Goal: Transaction & Acquisition: Purchase product/service

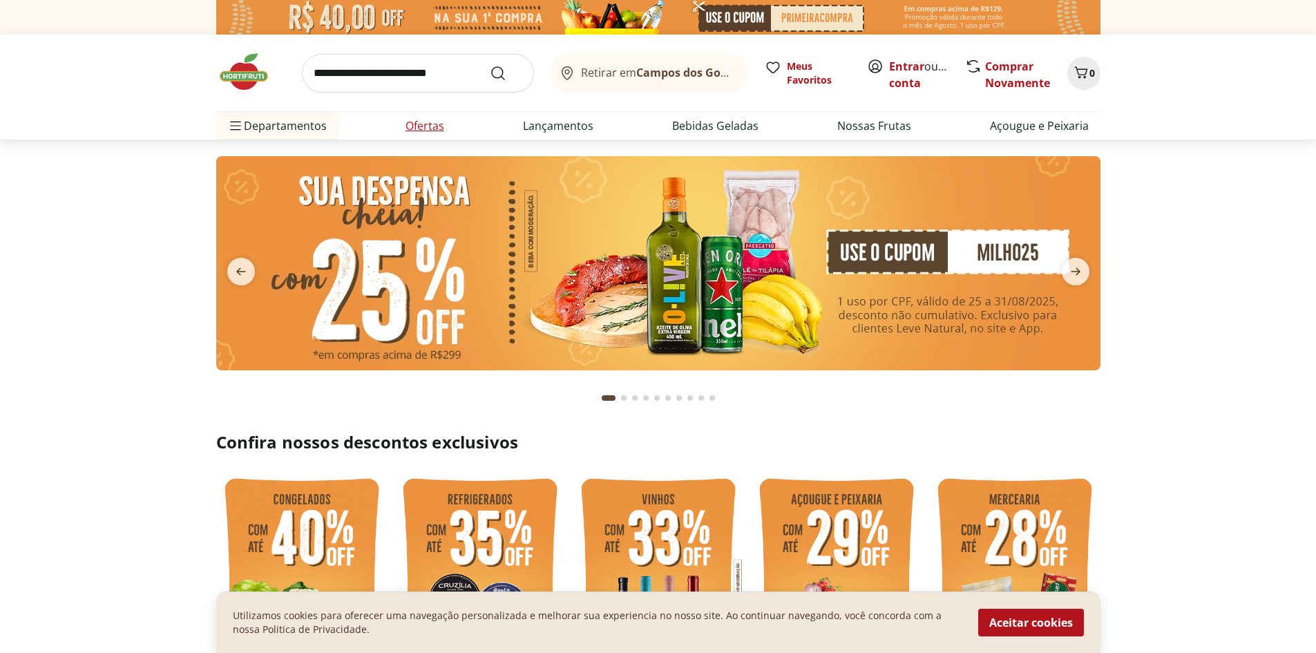
click at [412, 128] on link "Ofertas" at bounding box center [424, 125] width 39 height 17
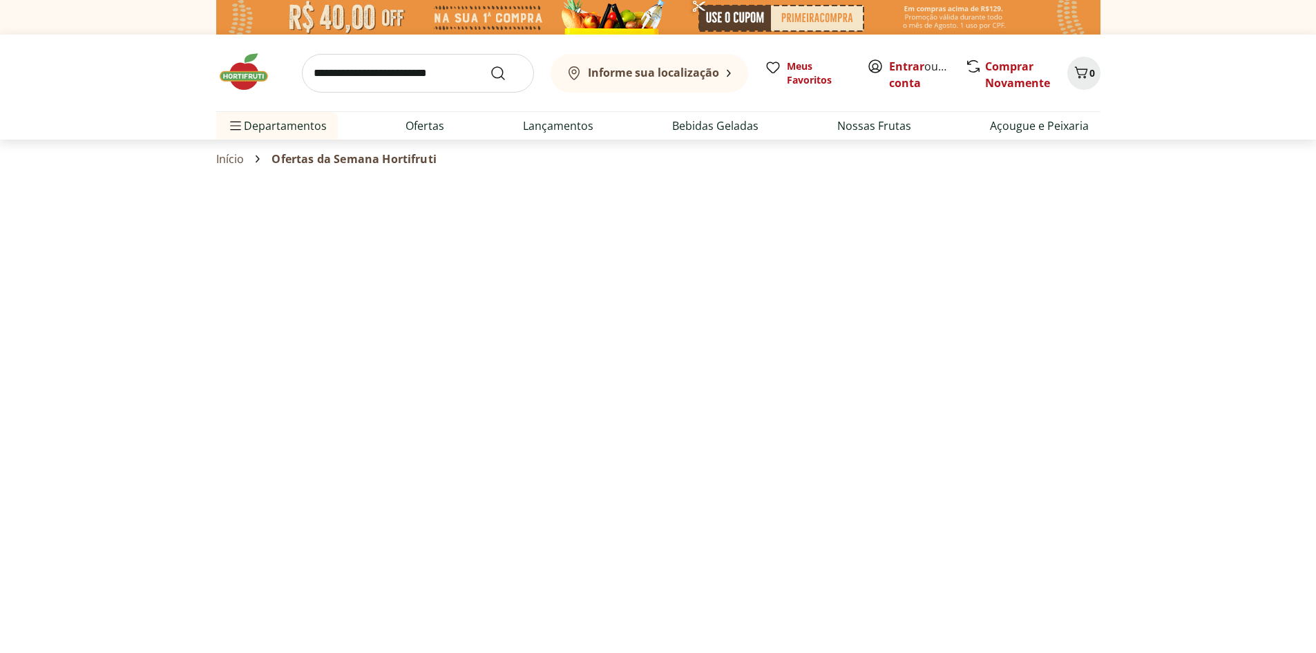
select select "**********"
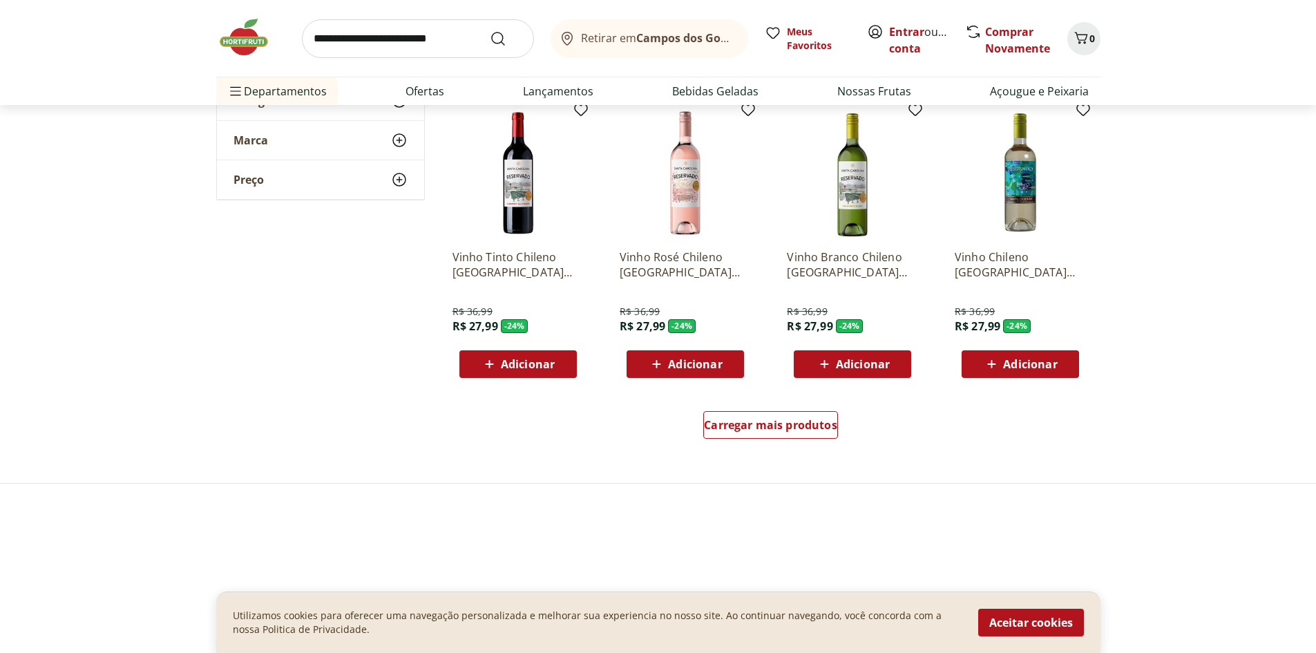
scroll to position [760, 0]
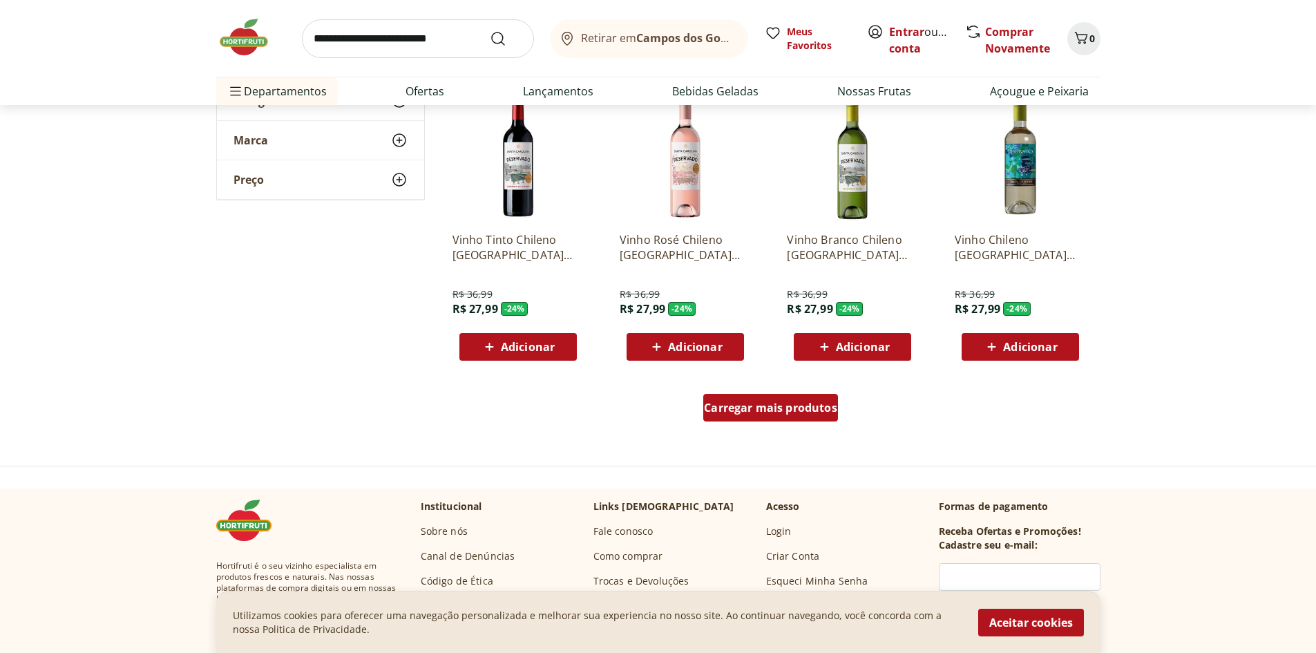
click at [812, 406] on span "Carregar mais produtos" at bounding box center [770, 407] width 133 height 11
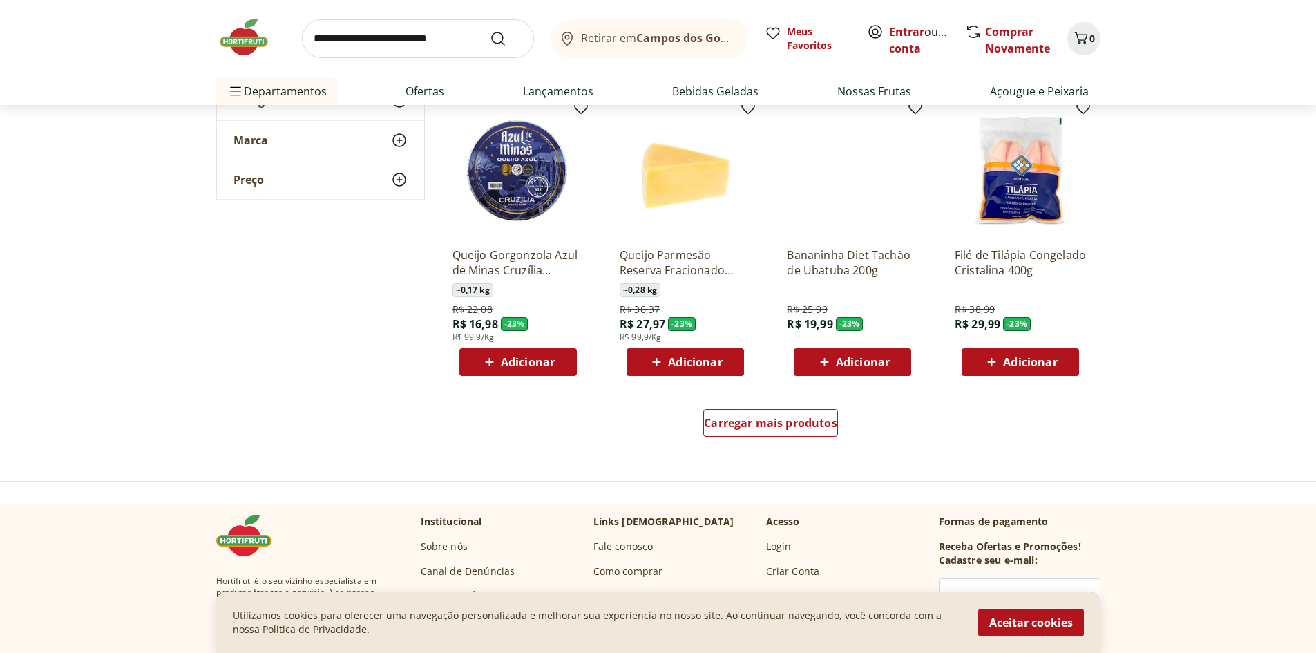
scroll to position [1658, 0]
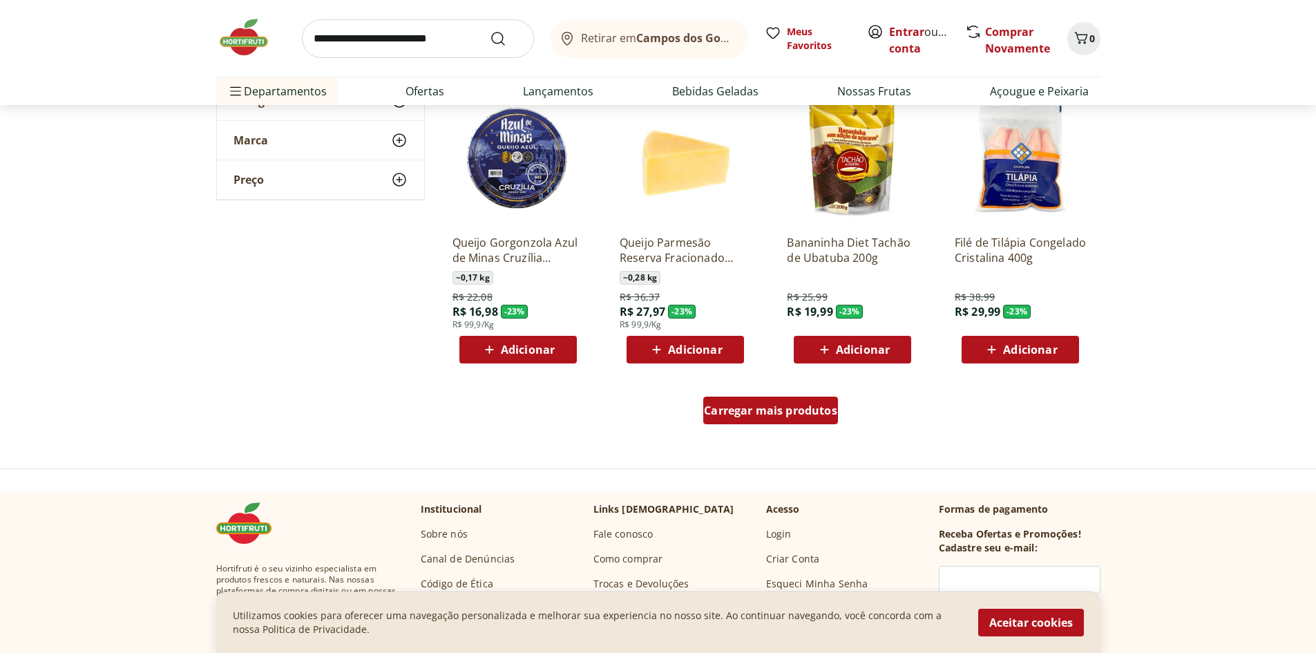
click at [778, 408] on span "Carregar mais produtos" at bounding box center [770, 410] width 133 height 11
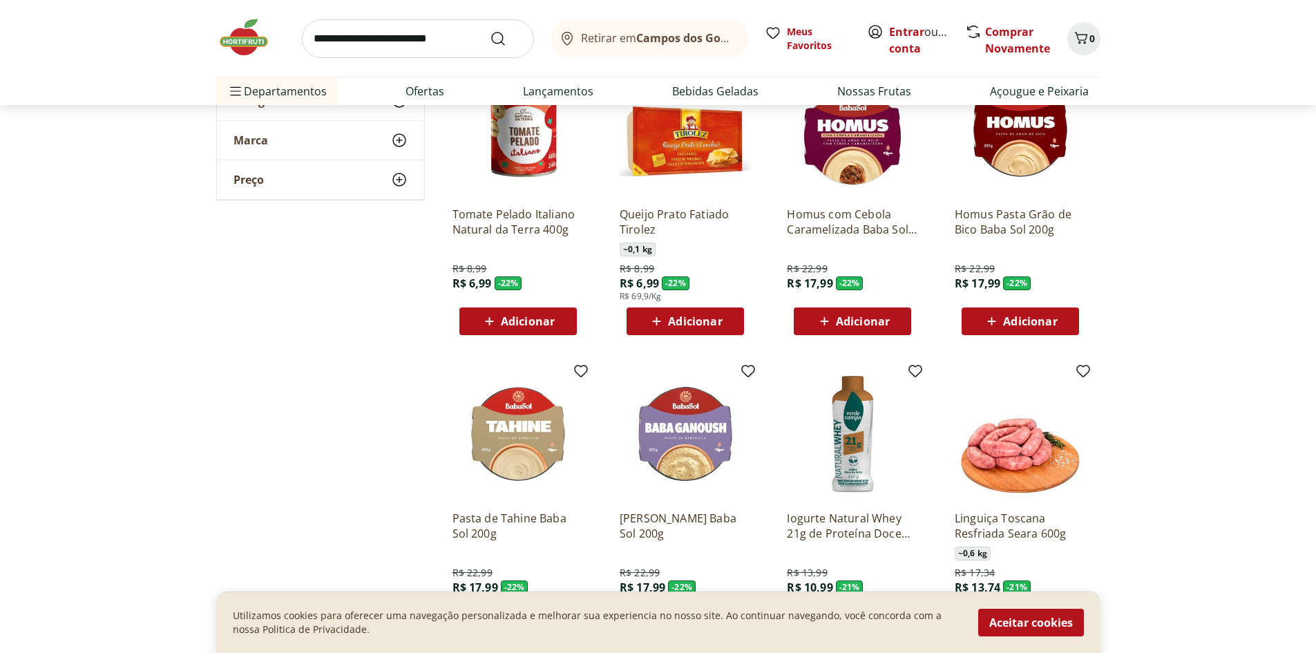
scroll to position [2003, 0]
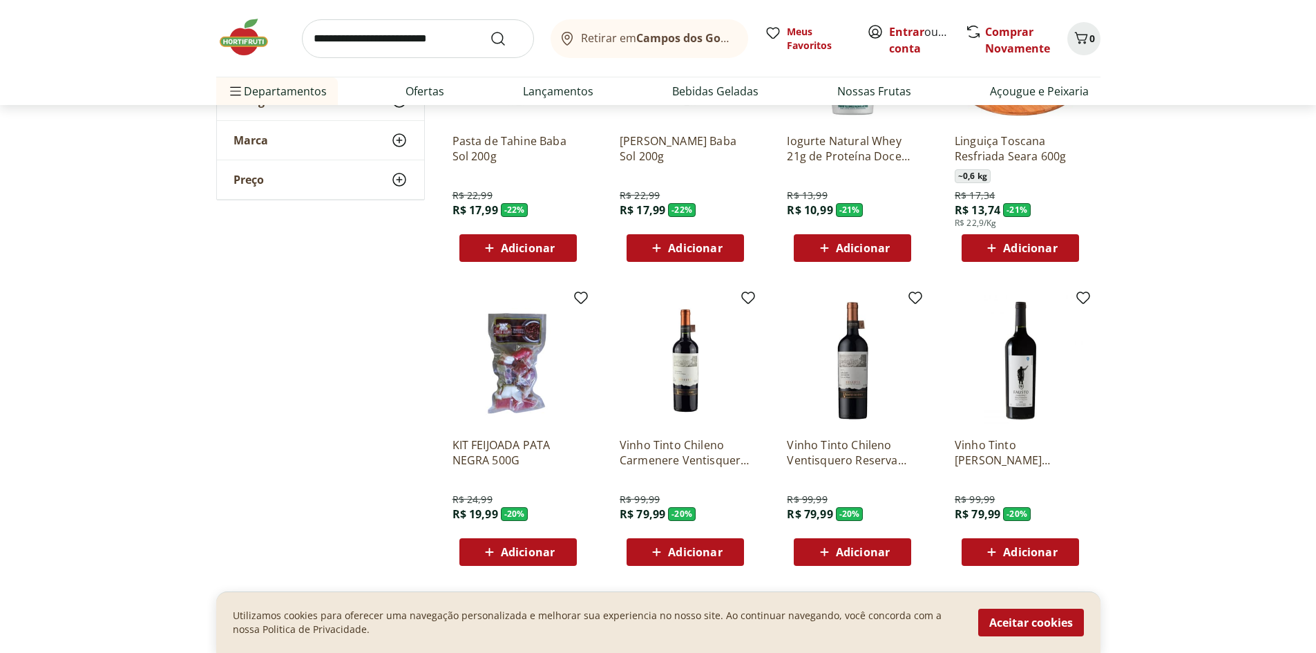
scroll to position [2487, 0]
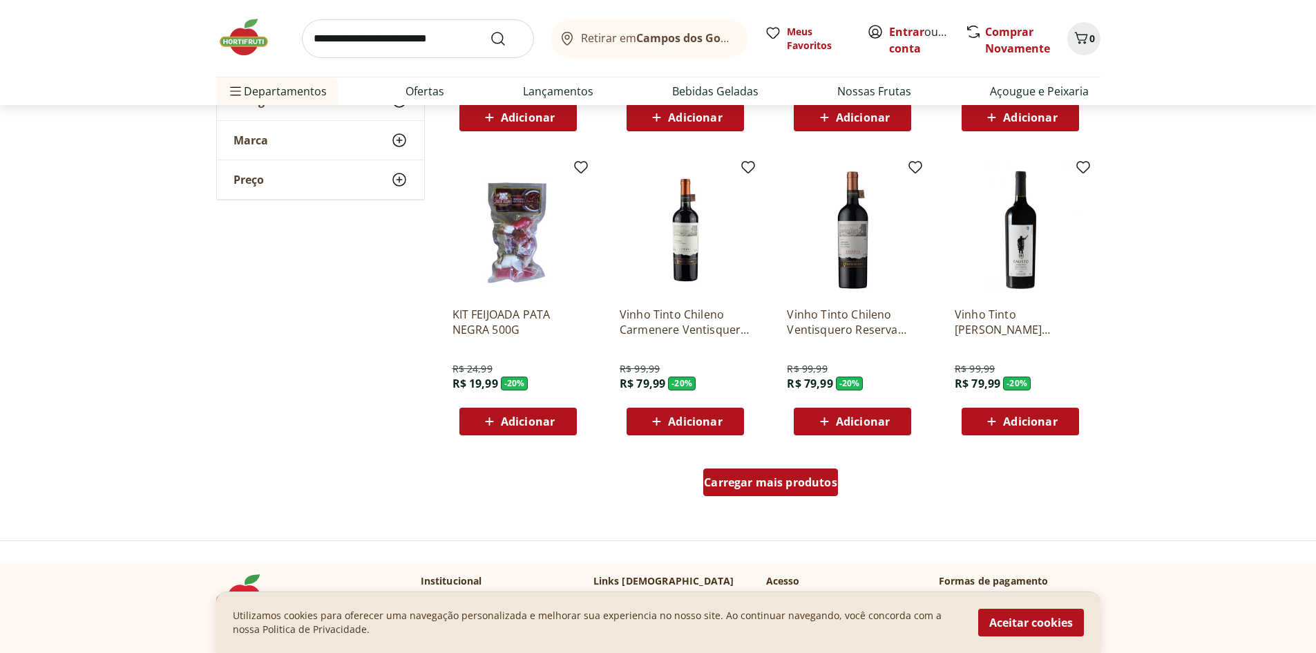
click at [796, 486] on span "Carregar mais produtos" at bounding box center [770, 482] width 133 height 11
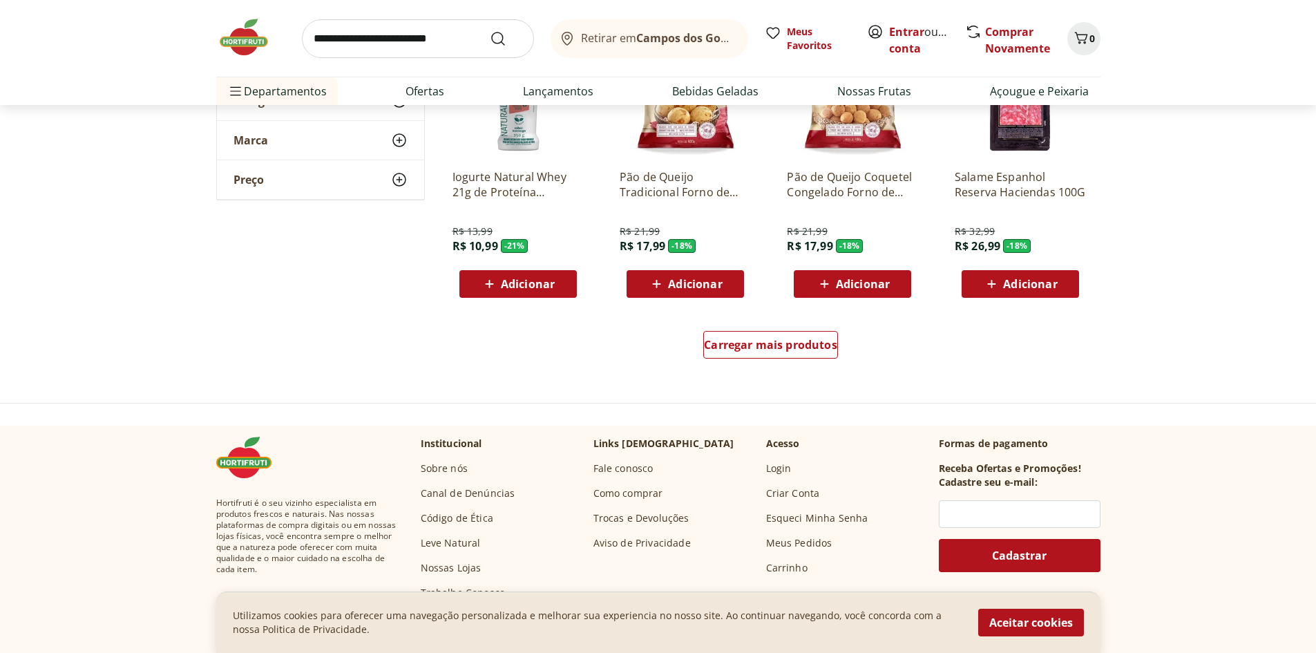
scroll to position [3661, 0]
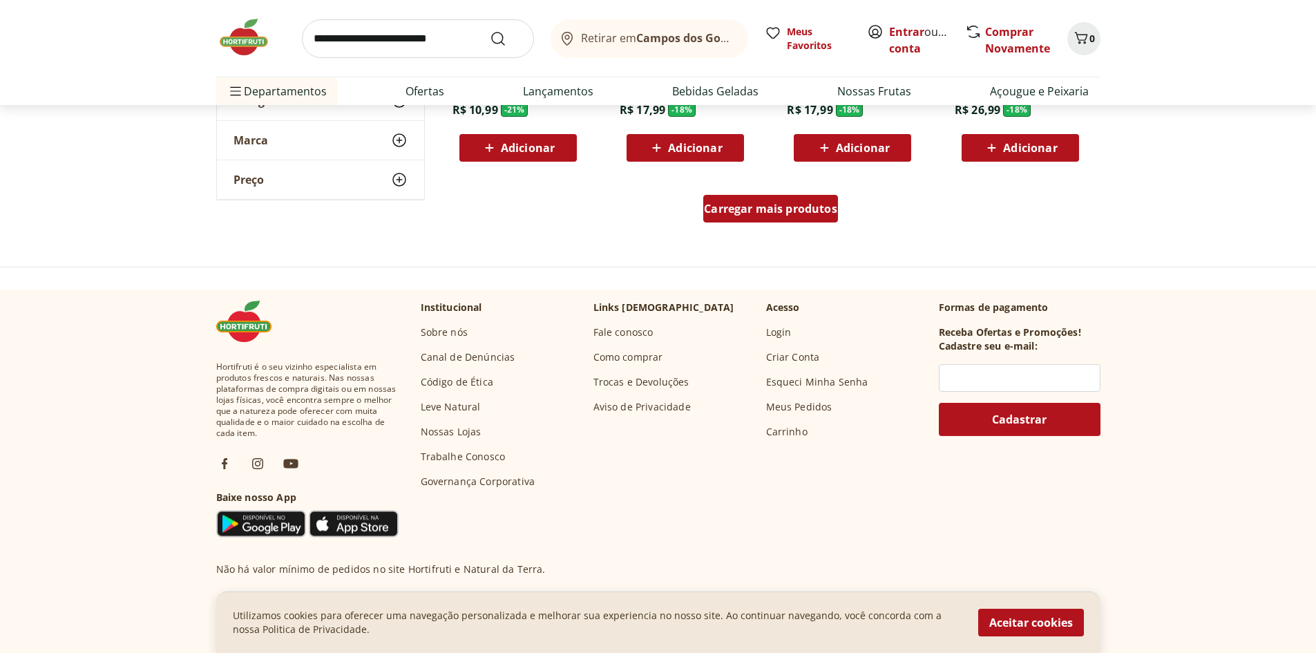
click at [783, 198] on div "Carregar mais produtos" at bounding box center [770, 209] width 135 height 28
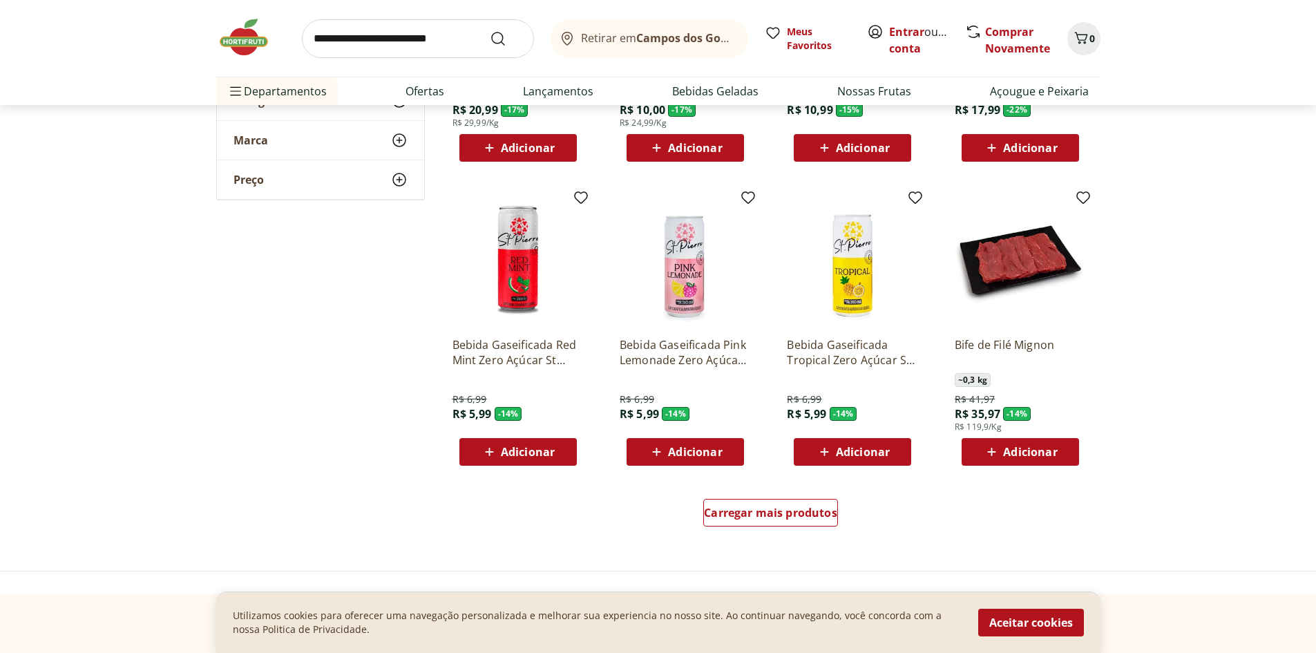
scroll to position [4283, 0]
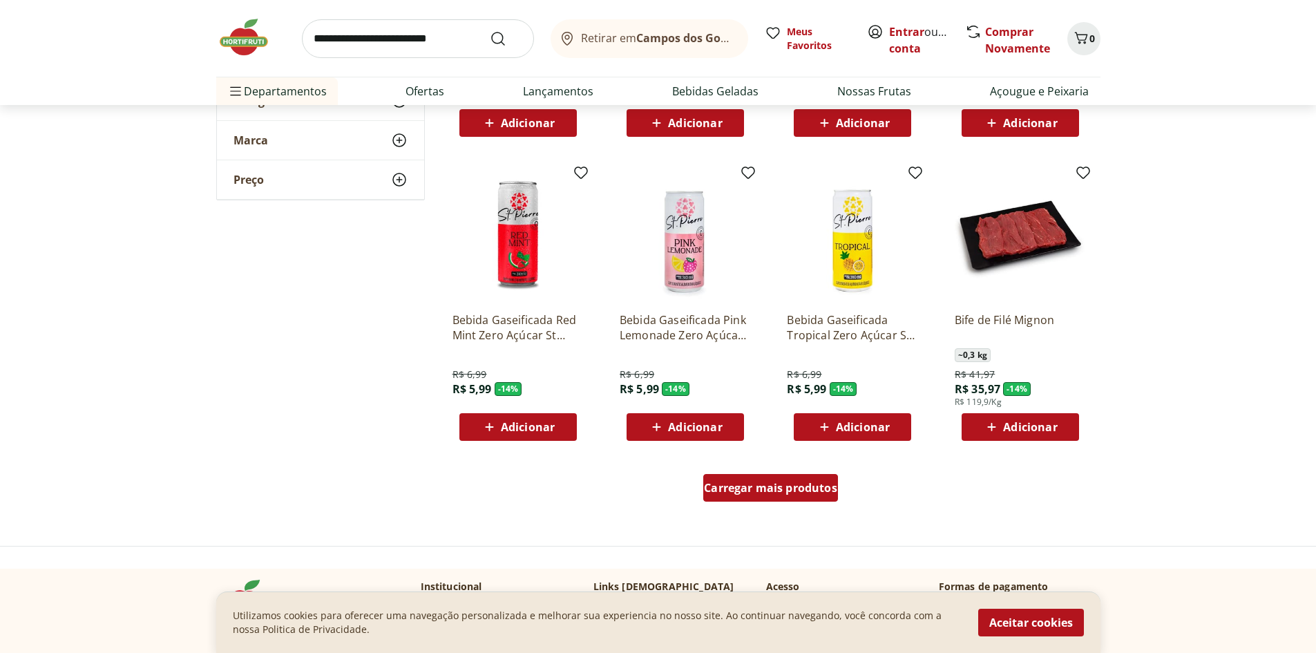
click at [740, 484] on span "Carregar mais produtos" at bounding box center [770, 487] width 133 height 11
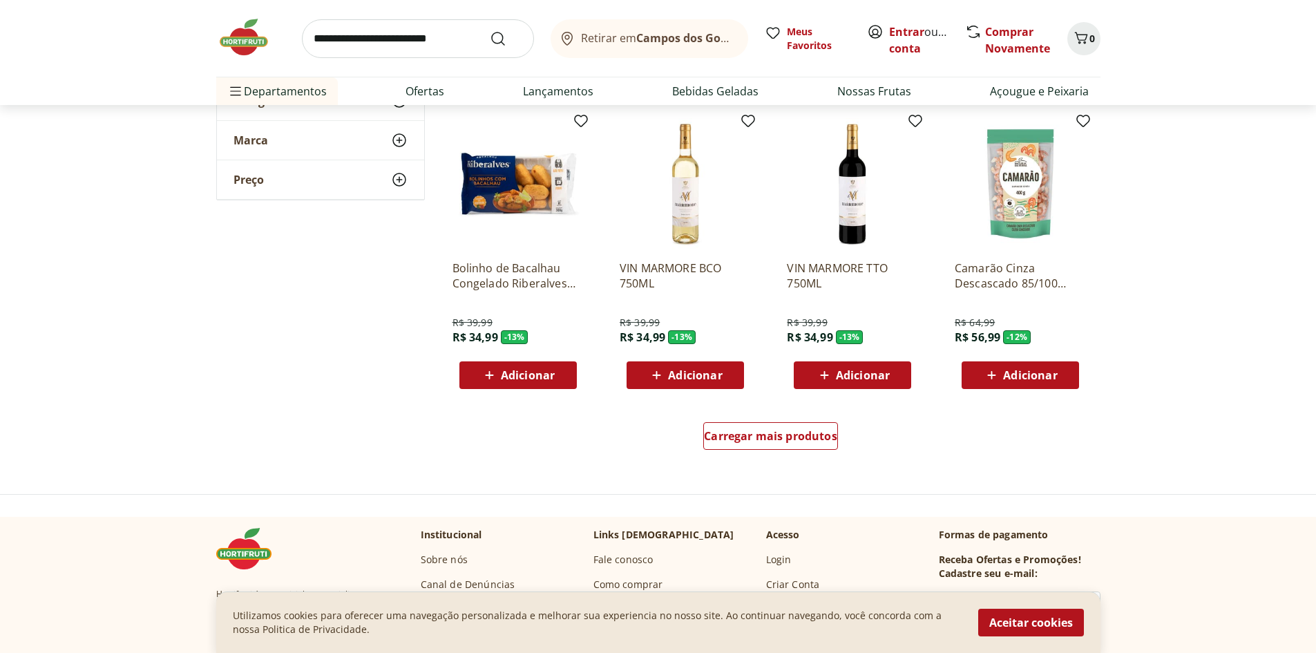
scroll to position [5319, 0]
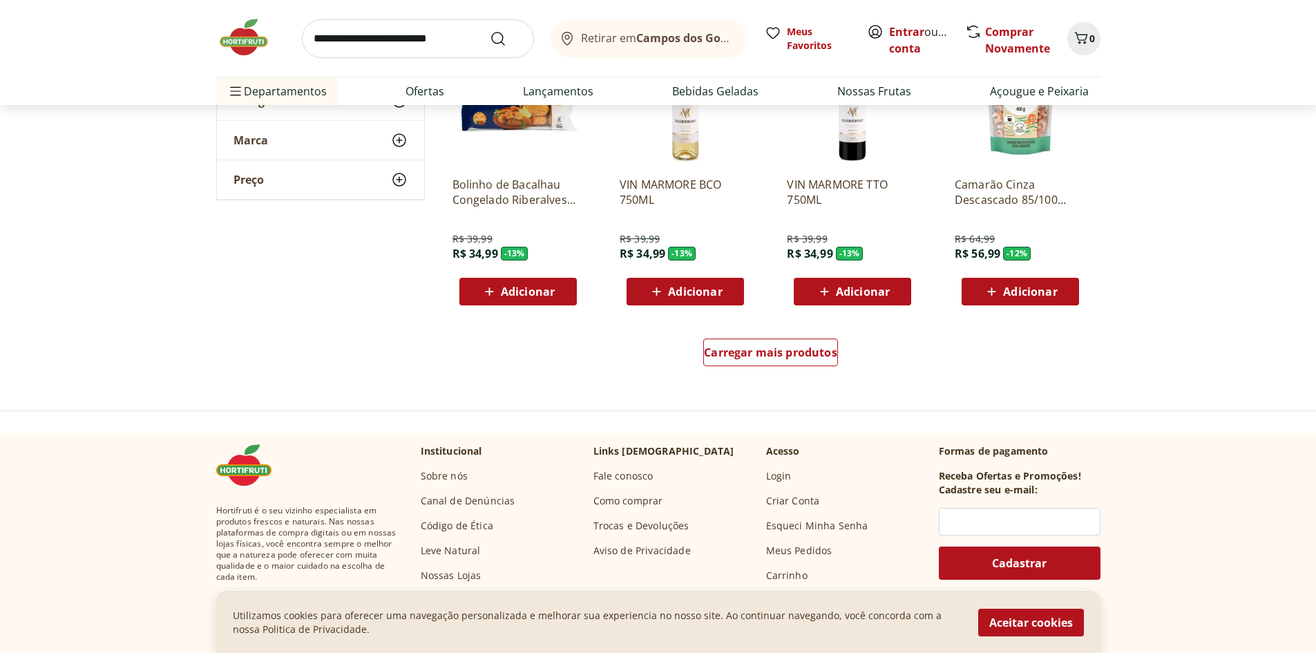
drag, startPoint x: 761, startPoint y: 397, endPoint x: 758, endPoint y: 382, distance: 15.6
click at [756, 363] on div "Carregar mais produtos" at bounding box center [770, 352] width 135 height 28
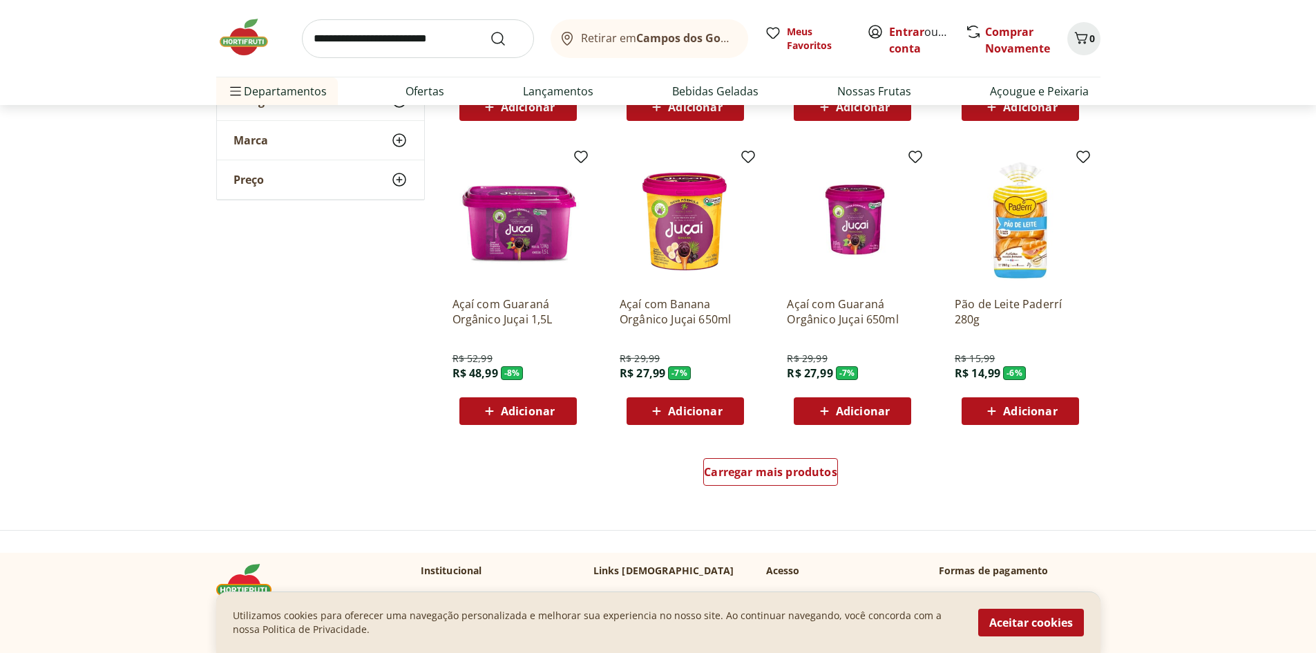
scroll to position [6148, 0]
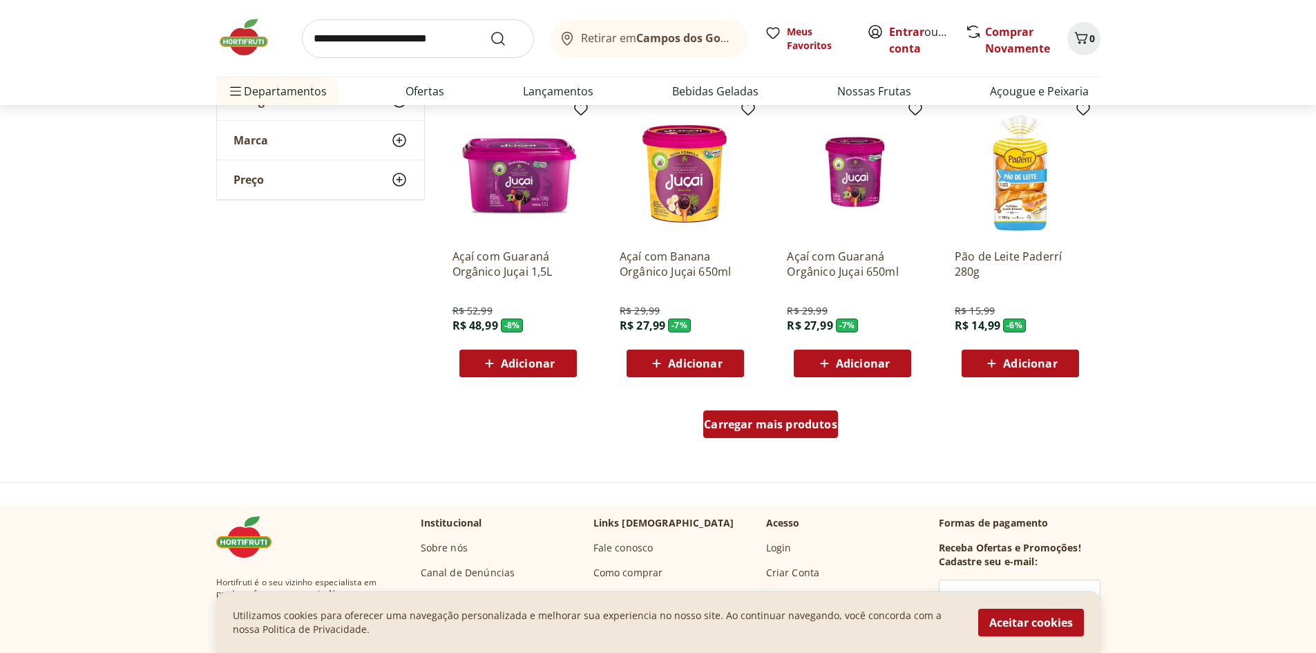
click at [793, 419] on span "Carregar mais produtos" at bounding box center [770, 424] width 133 height 11
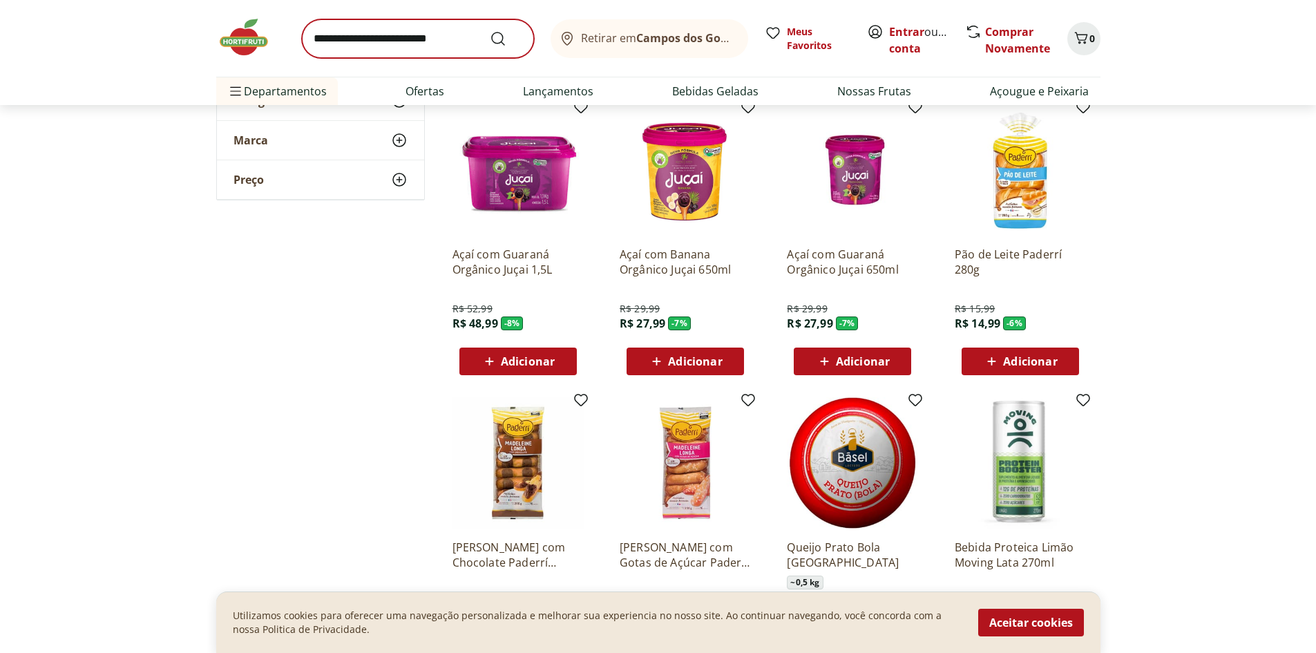
scroll to position [6009, 0]
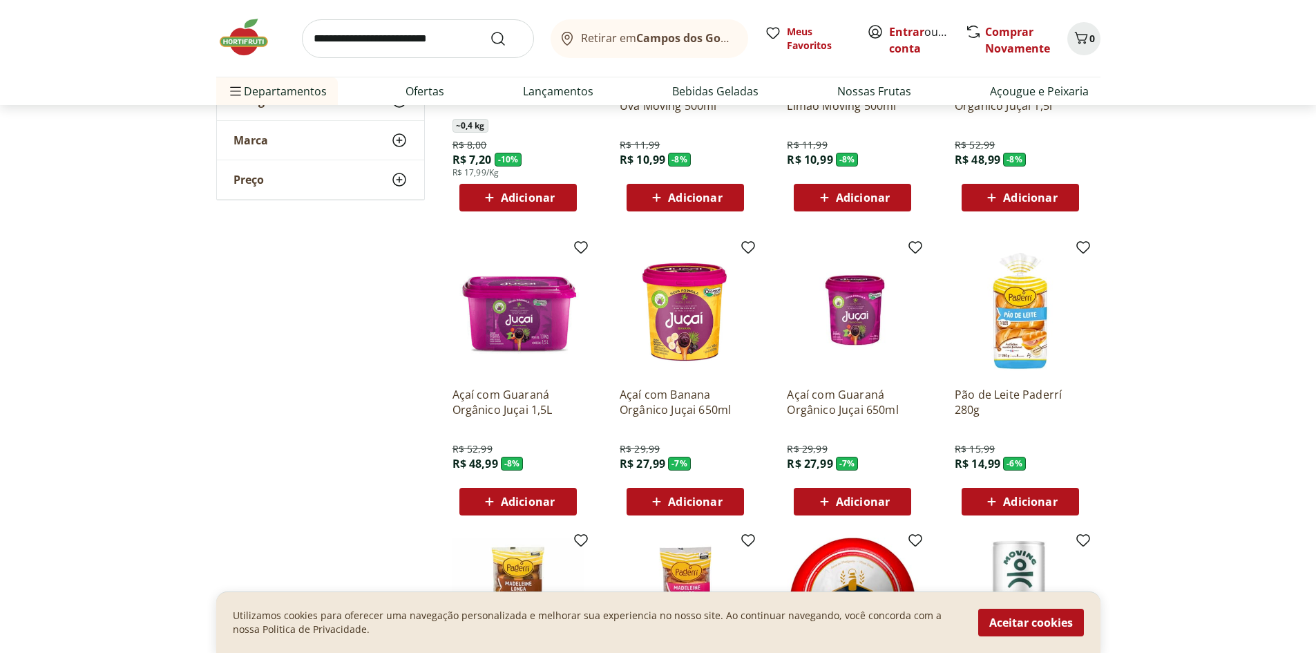
click at [371, 35] on input "search" at bounding box center [418, 38] width 232 height 39
type input "*****"
click at [490, 30] on button "Submit Search" at bounding box center [506, 38] width 33 height 17
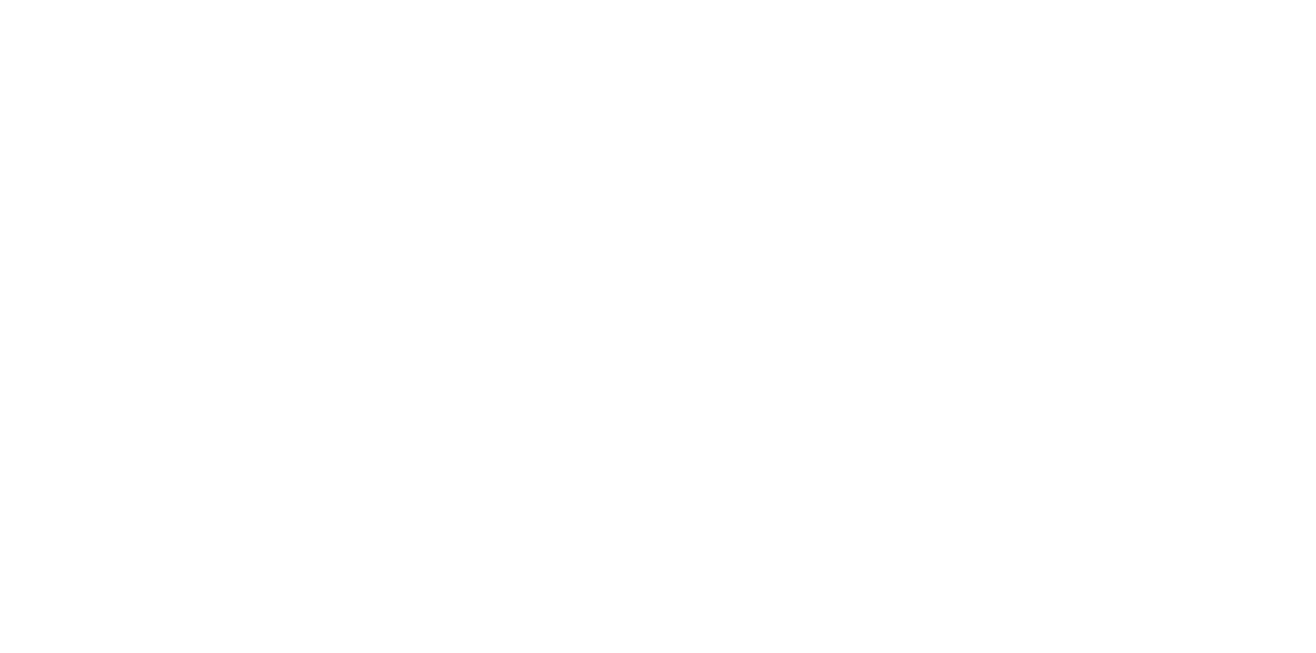
select select "**********"
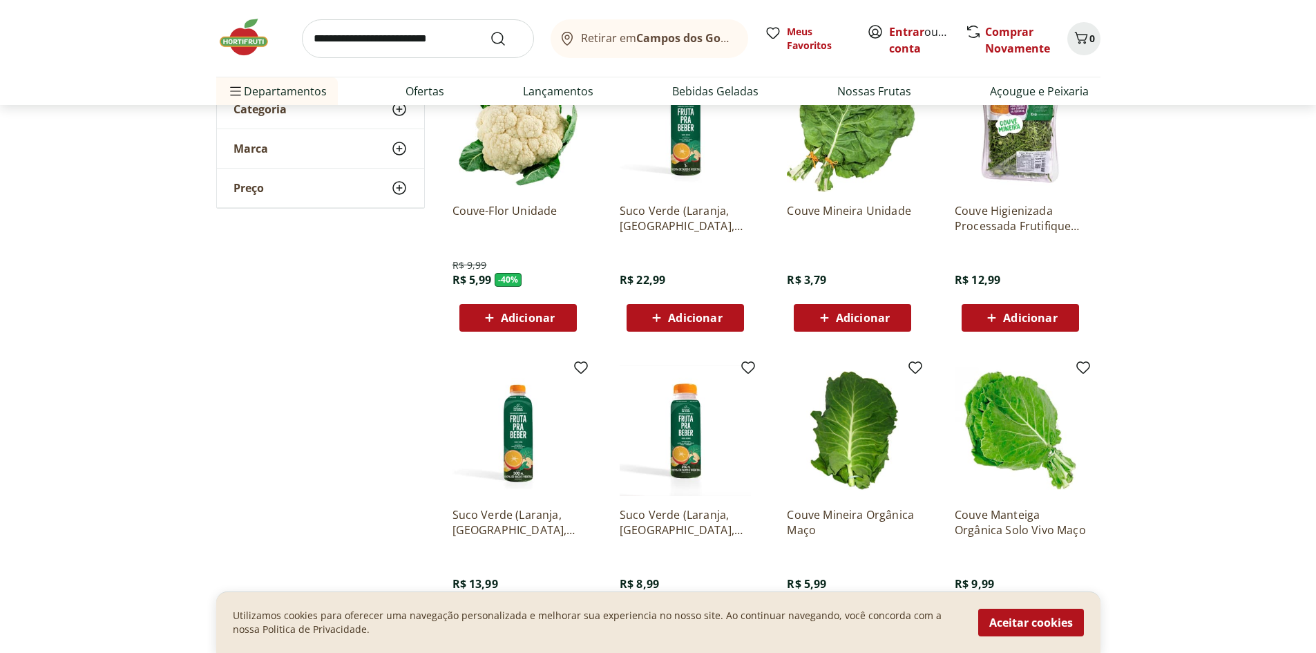
scroll to position [207, 0]
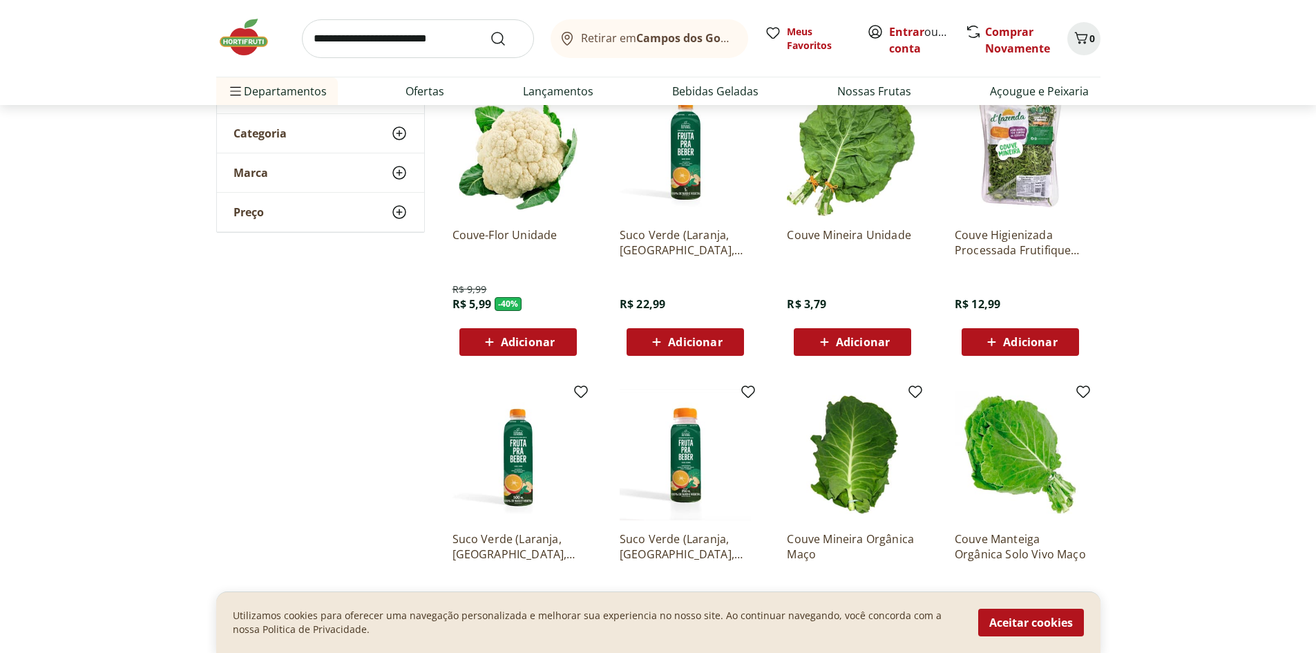
click at [850, 336] on span "Adicionar" at bounding box center [863, 341] width 54 height 11
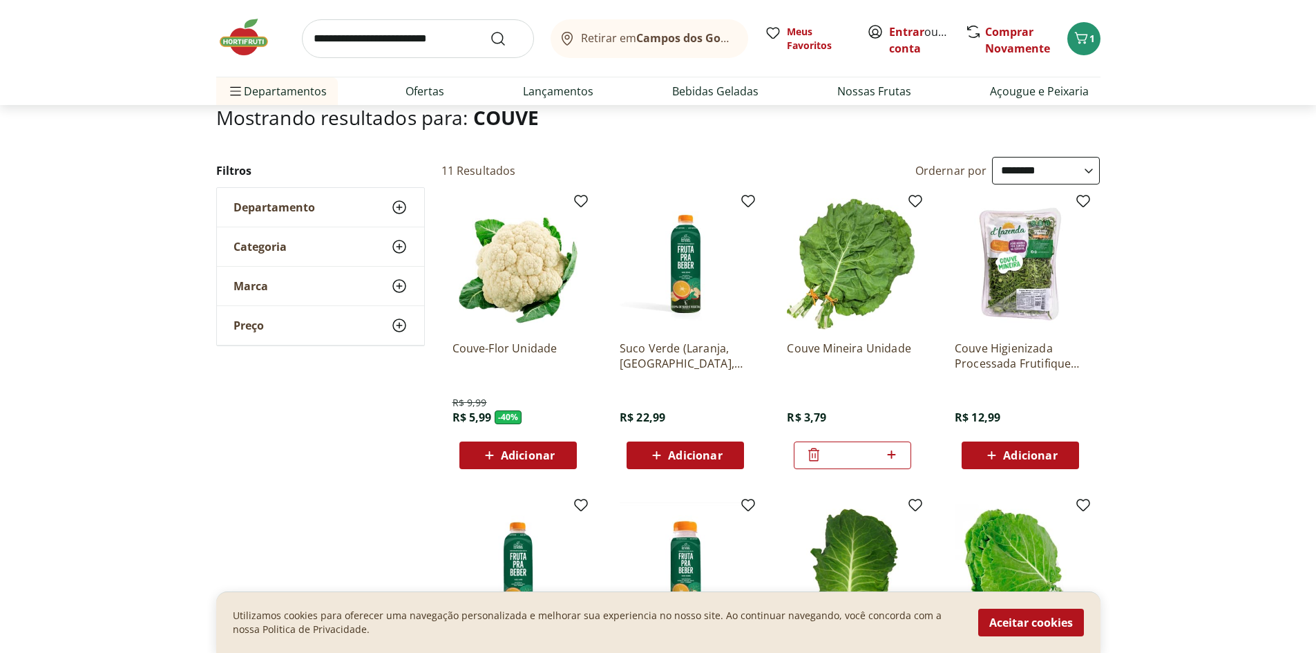
scroll to position [0, 0]
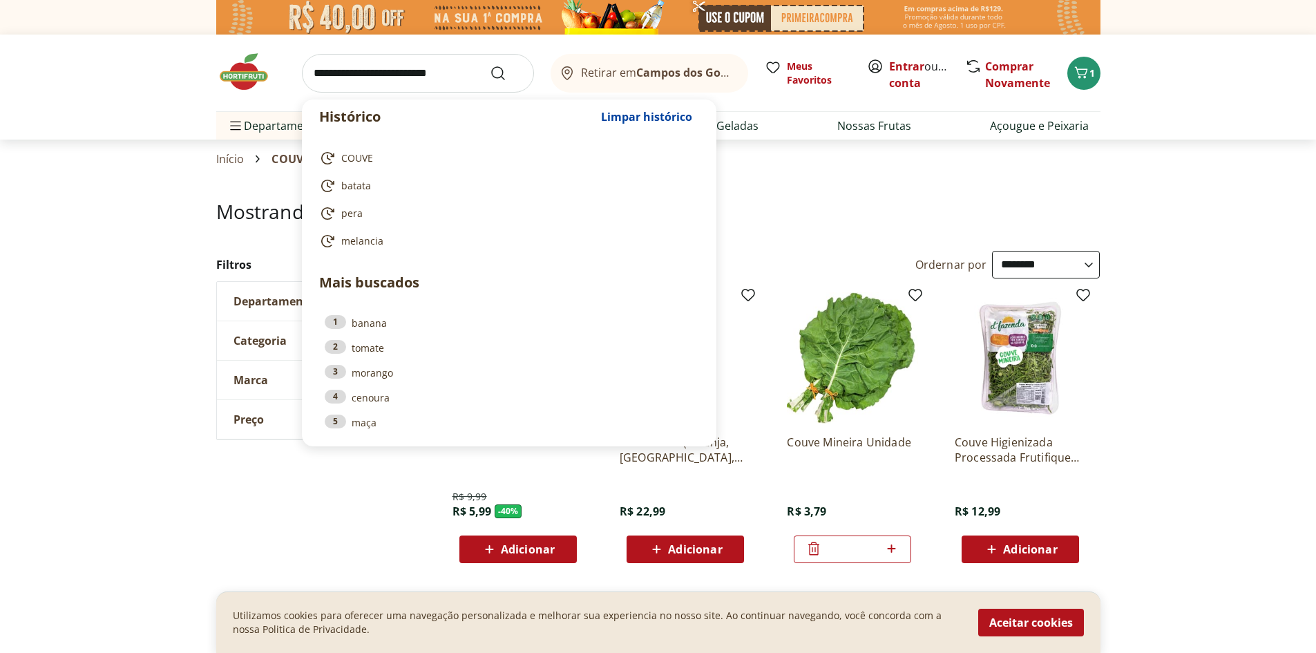
click at [339, 61] on input "search" at bounding box center [418, 73] width 232 height 39
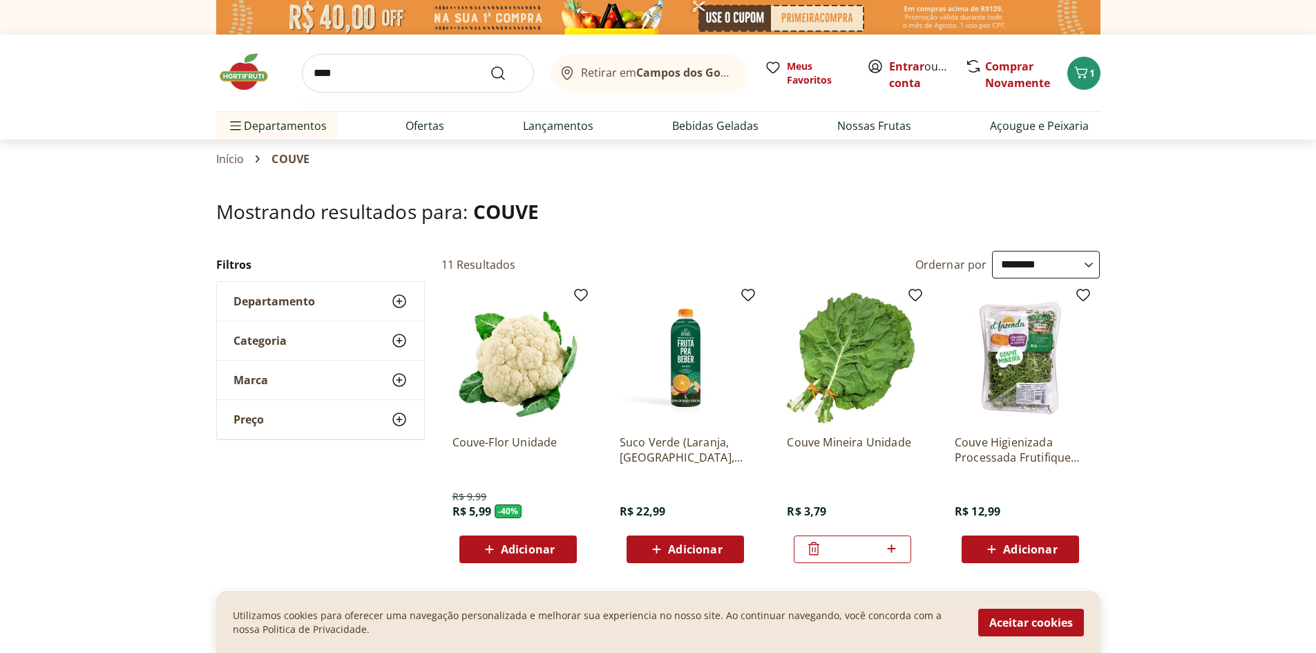
type input "****"
click at [490, 65] on button "Submit Search" at bounding box center [506, 73] width 33 height 17
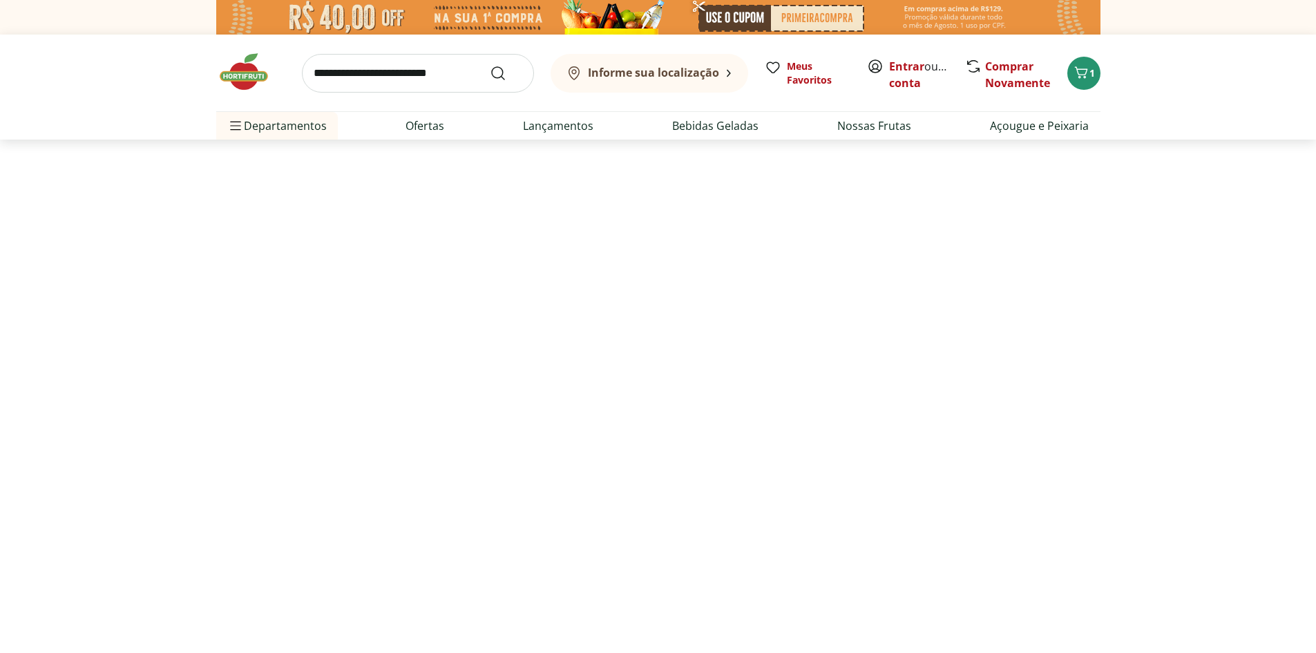
select select "**********"
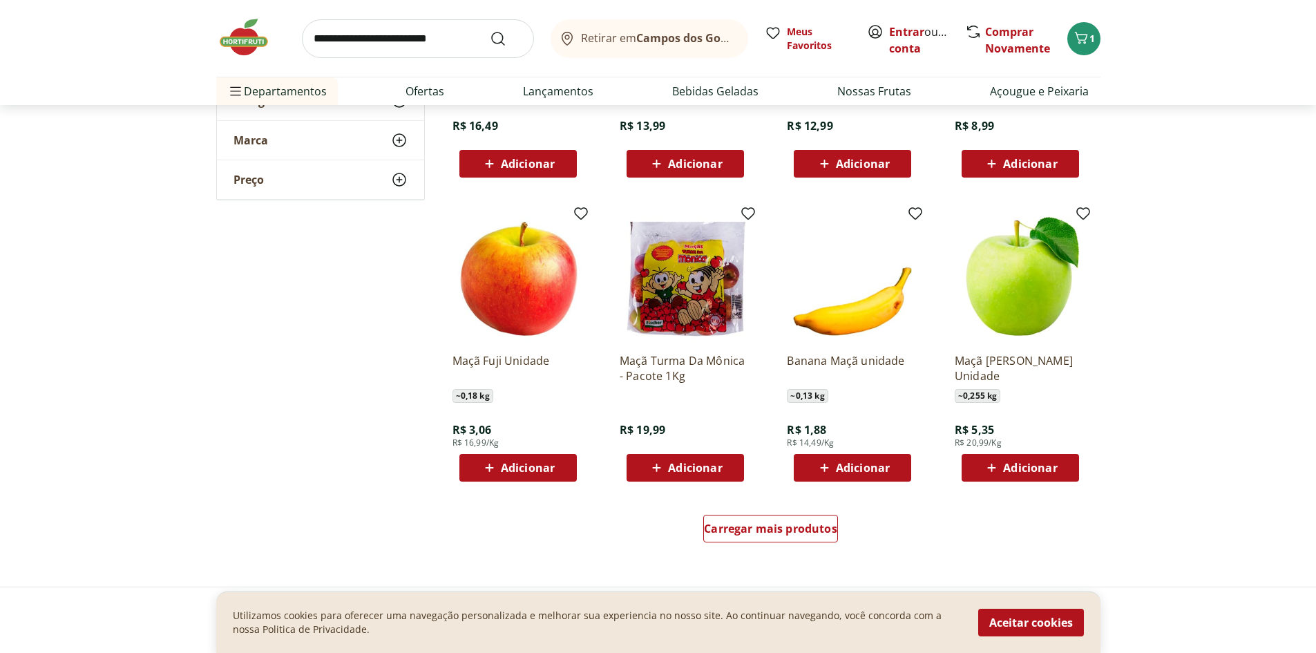
scroll to position [691, 0]
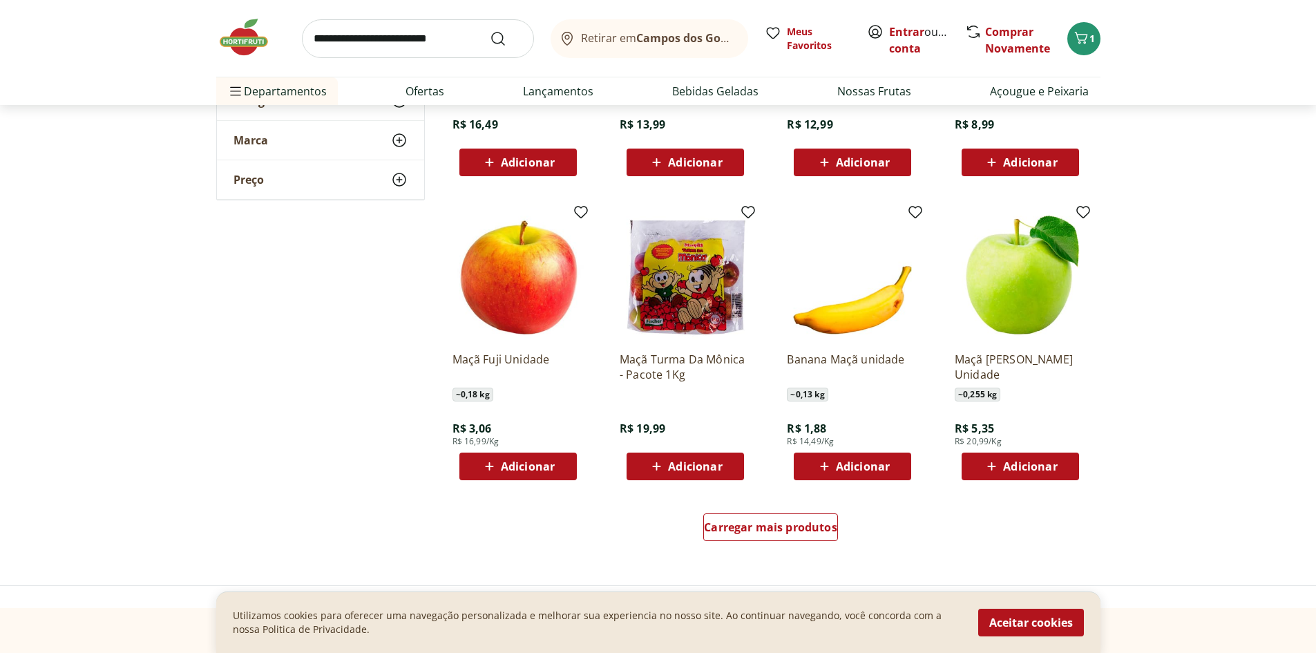
click at [997, 467] on icon at bounding box center [991, 466] width 17 height 17
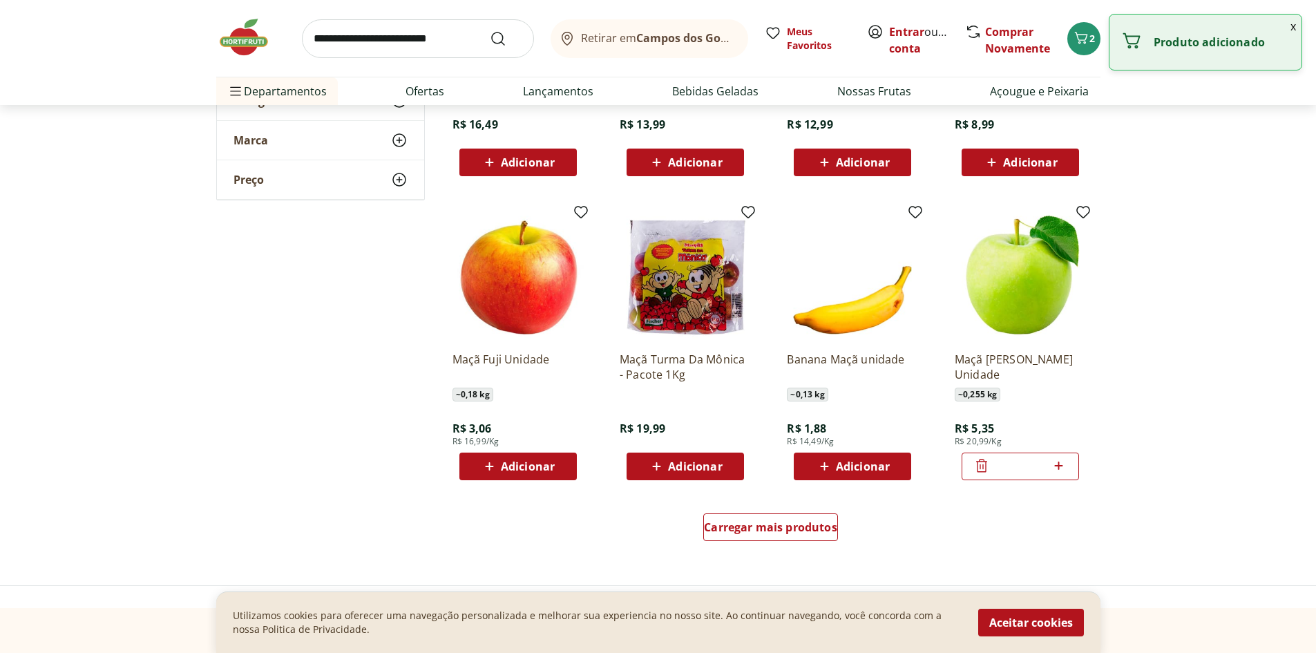
click at [1059, 463] on icon at bounding box center [1059, 465] width 8 height 8
type input "*"
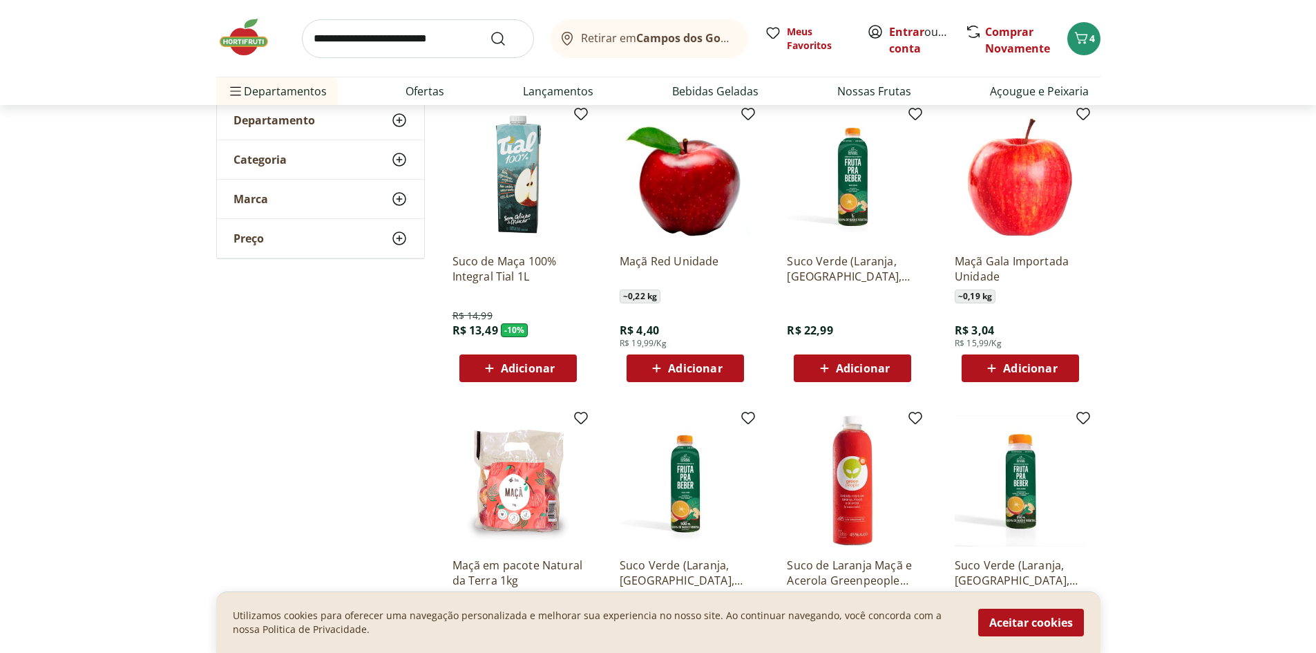
scroll to position [138, 0]
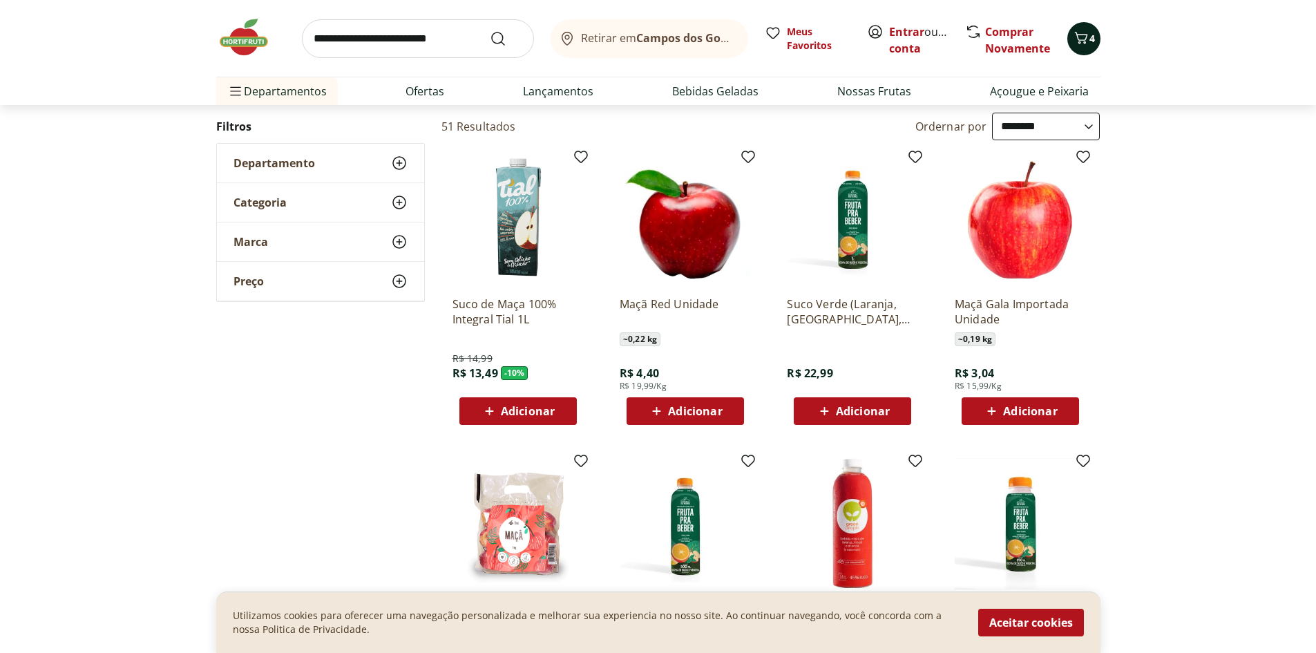
click at [1081, 44] on icon "Carrinho" at bounding box center [1081, 38] width 17 height 17
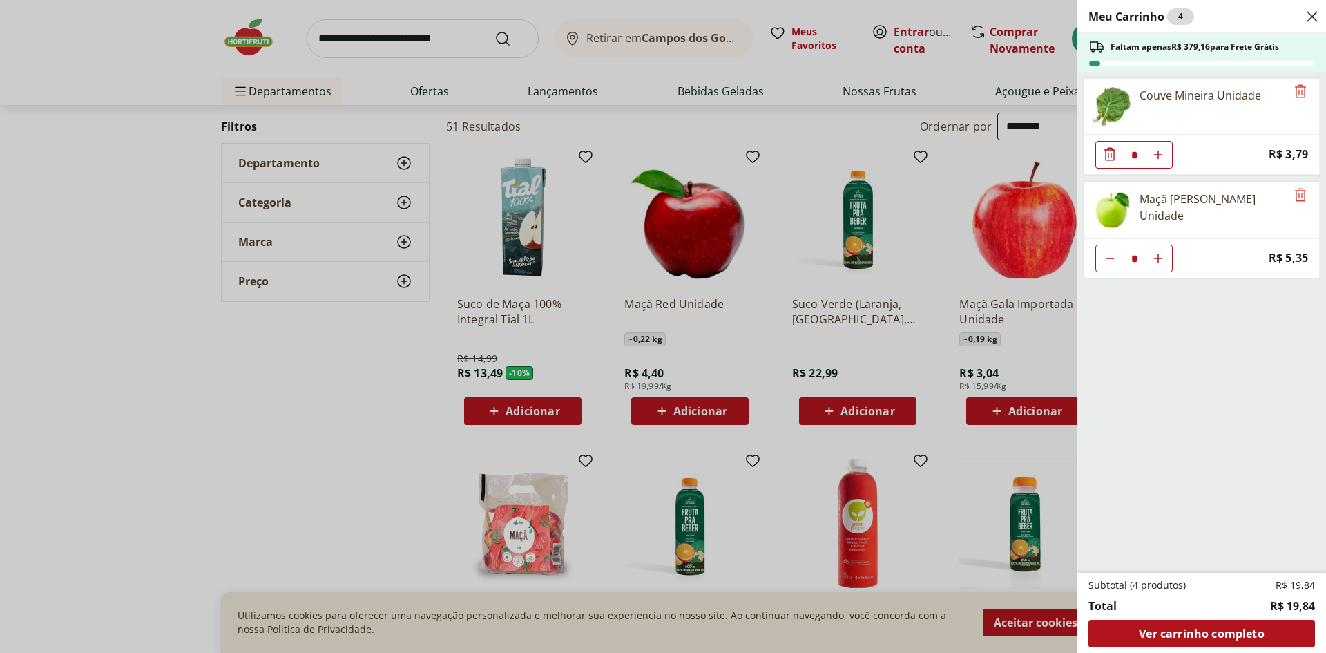
click at [417, 424] on div "Meu Carrinho 4 Faltam apenas R$ 379,16 para Frete Grátis Couve Mineira Unidade …" at bounding box center [663, 326] width 1326 height 653
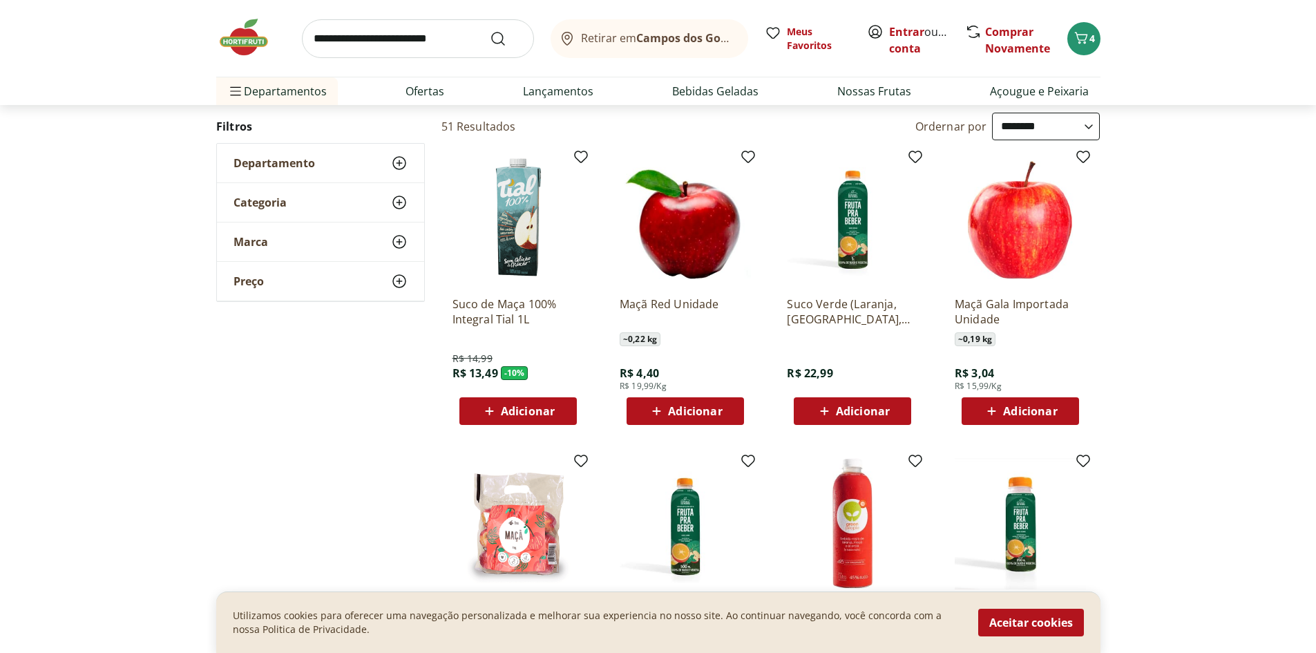
click at [368, 35] on input "search" at bounding box center [418, 38] width 232 height 39
type input "*******"
click button "Submit Search" at bounding box center [506, 38] width 33 height 17
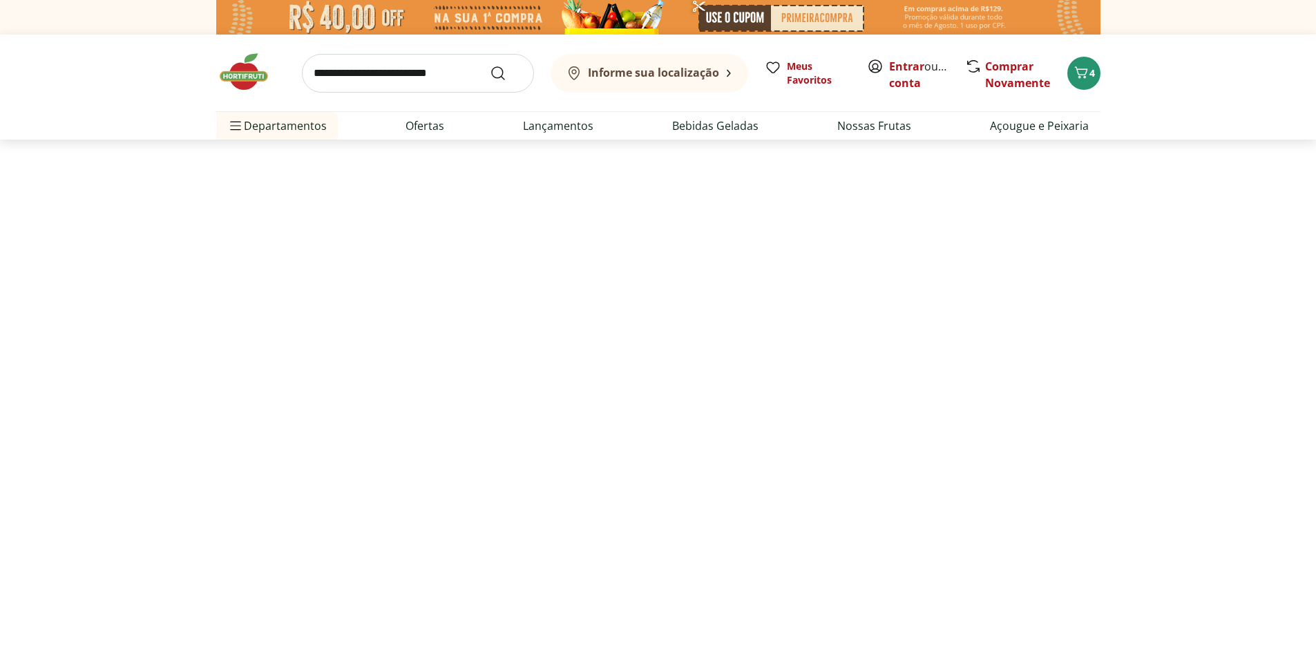
select select "**********"
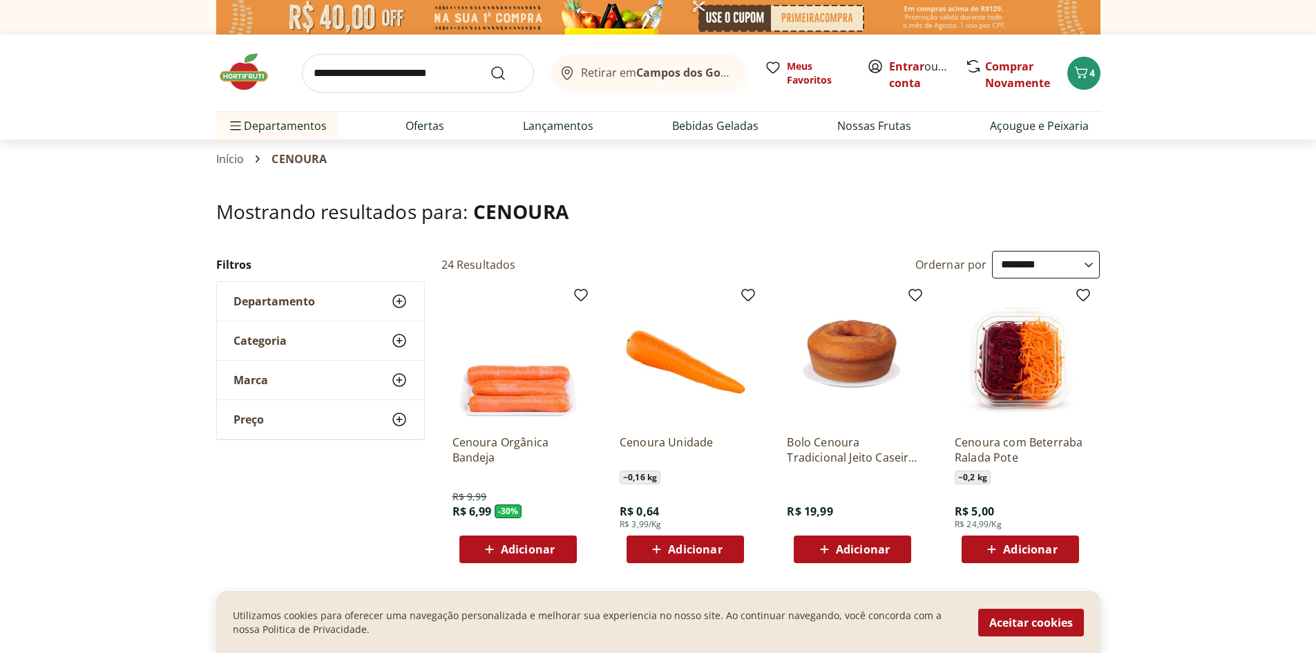
scroll to position [276, 0]
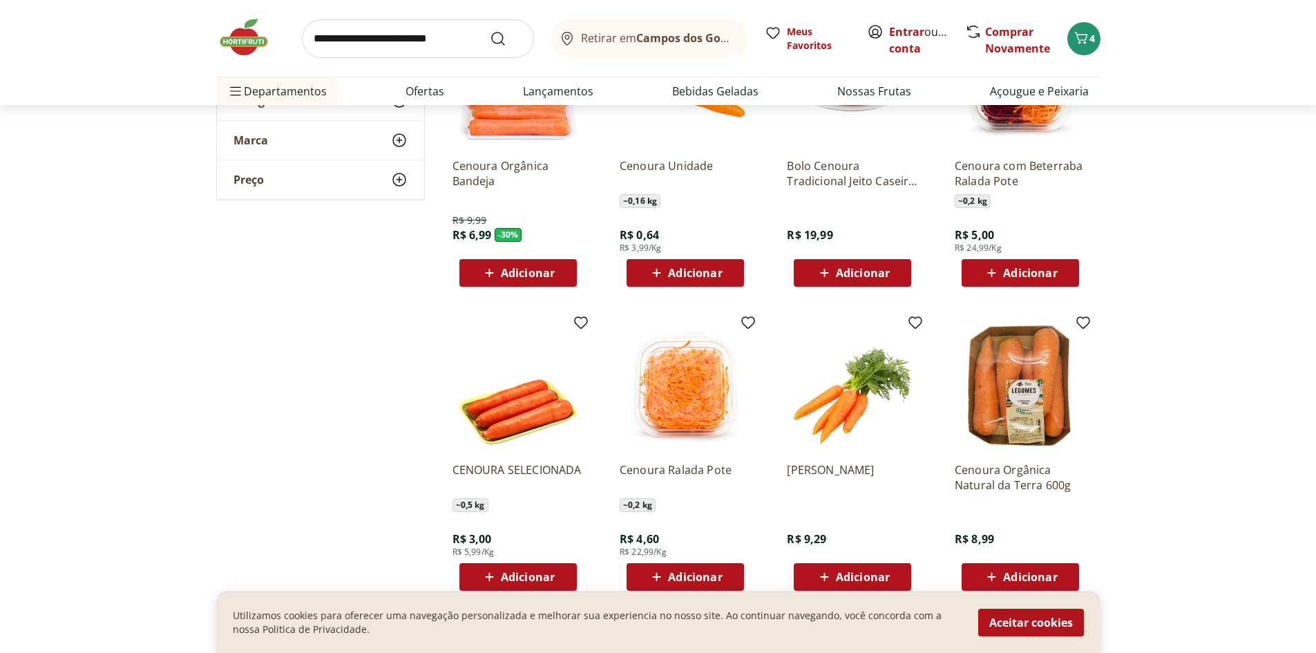
click at [701, 267] on span "Adicionar" at bounding box center [695, 272] width 54 height 11
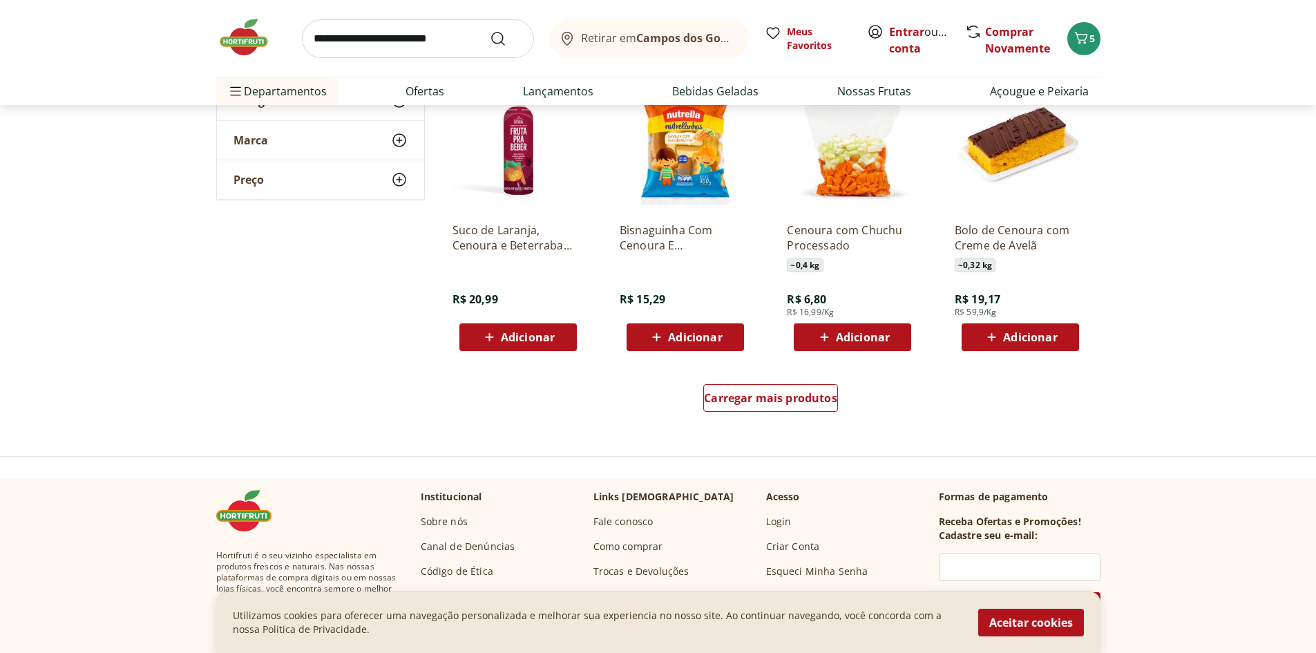
scroll to position [829, 0]
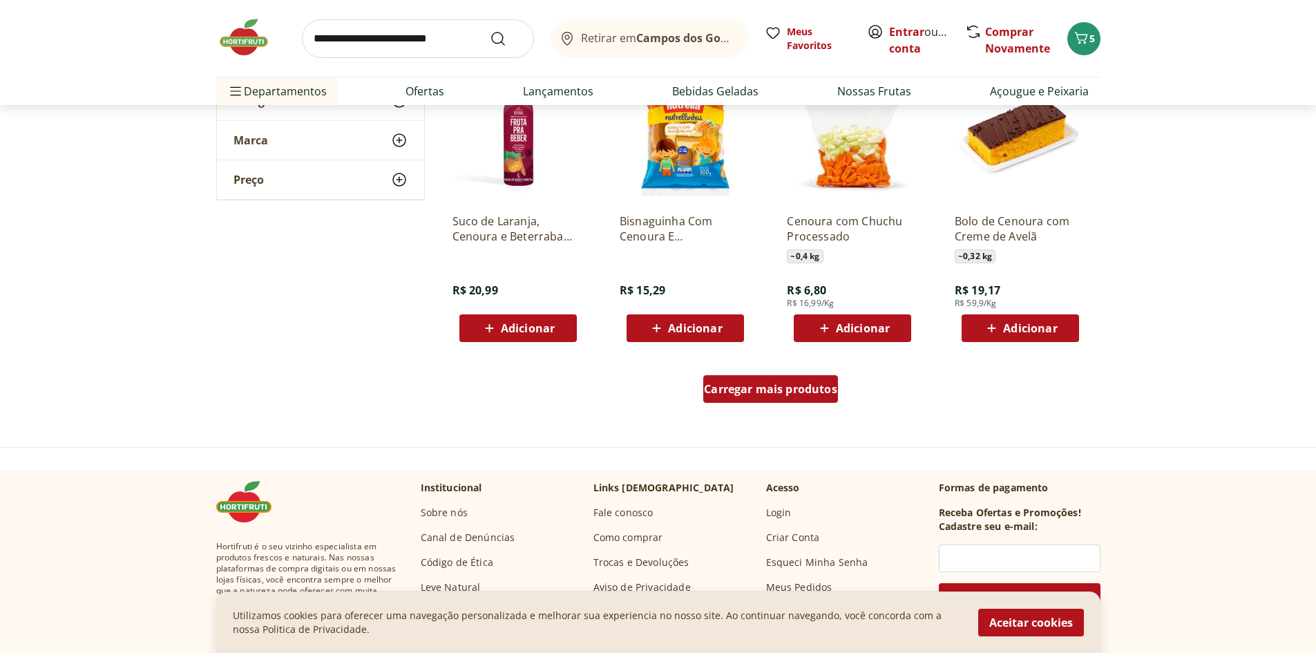
click at [776, 392] on span "Carregar mais produtos" at bounding box center [770, 388] width 133 height 11
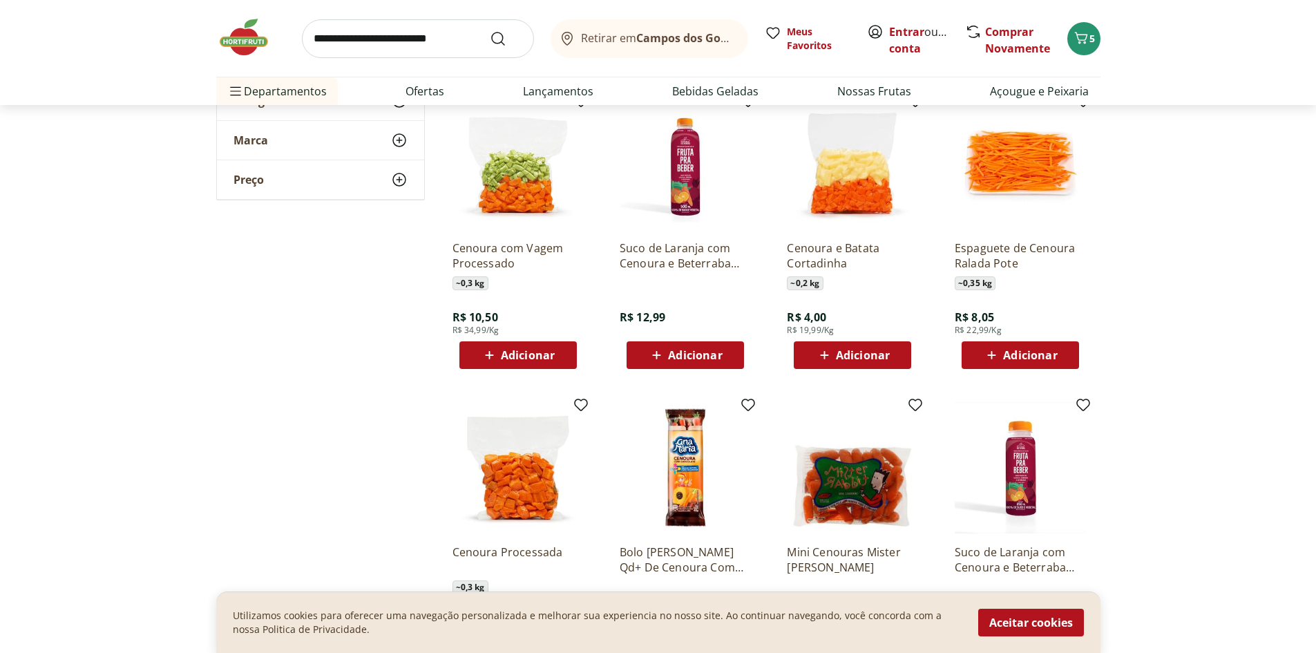
scroll to position [1174, 0]
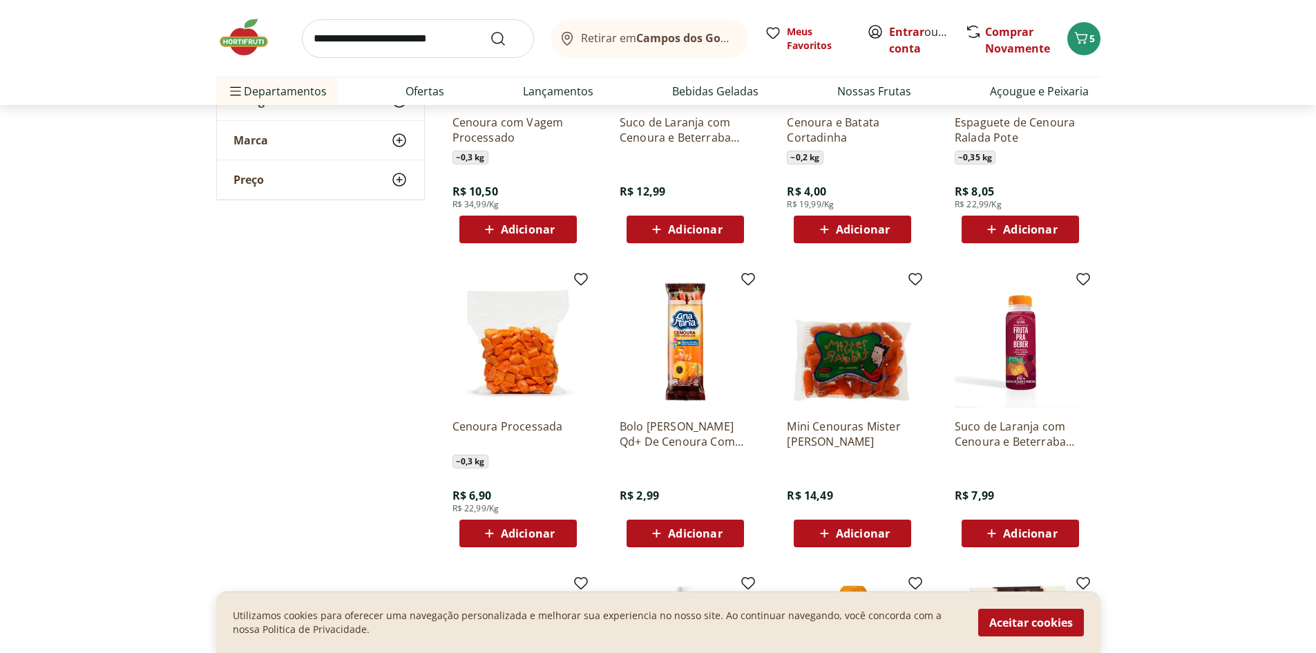
scroll to position [898, 0]
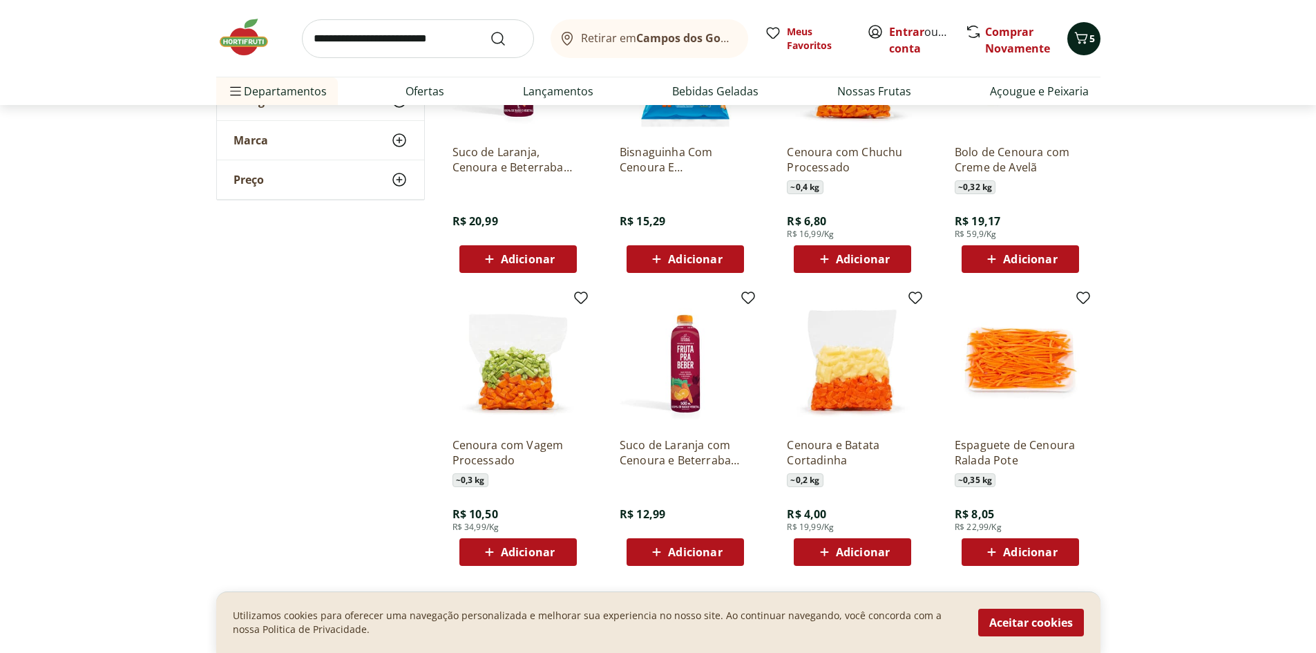
click at [1080, 28] on div "5" at bounding box center [1083, 39] width 11 height 22
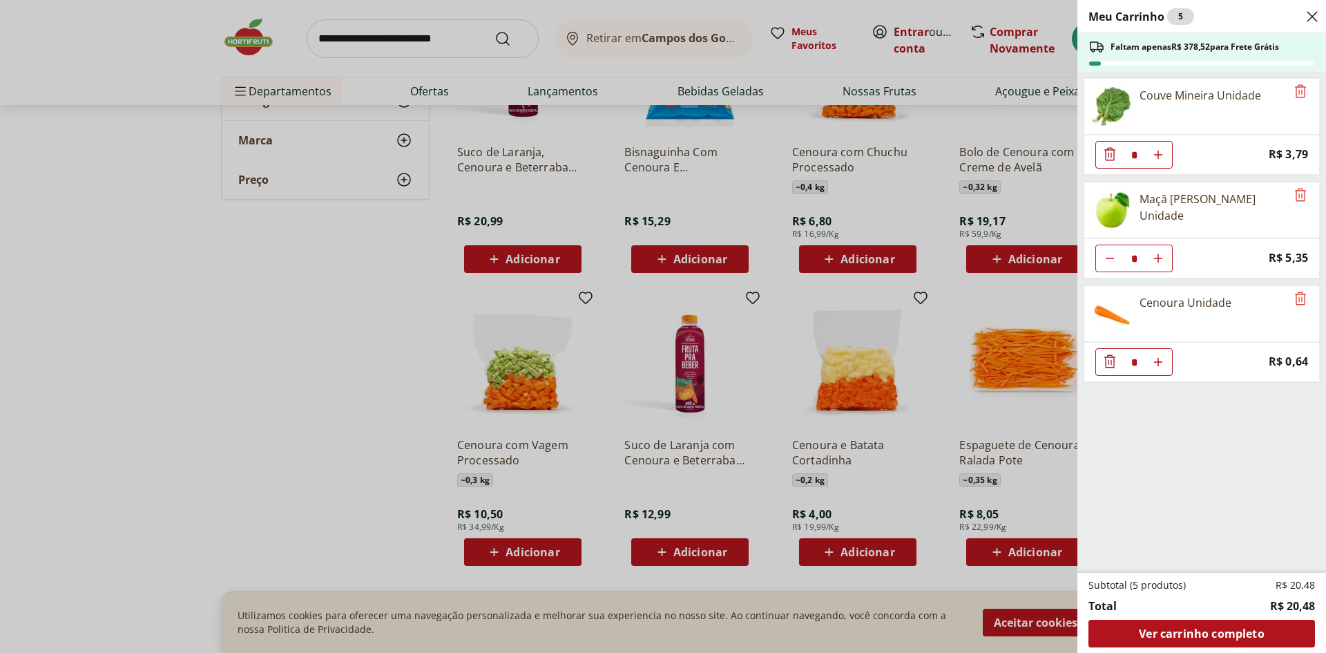
click at [380, 32] on div "Meu Carrinho 5 Faltam apenas R$ 378,52 para Frete Grátis Couve Mineira Unidade …" at bounding box center [663, 326] width 1326 height 653
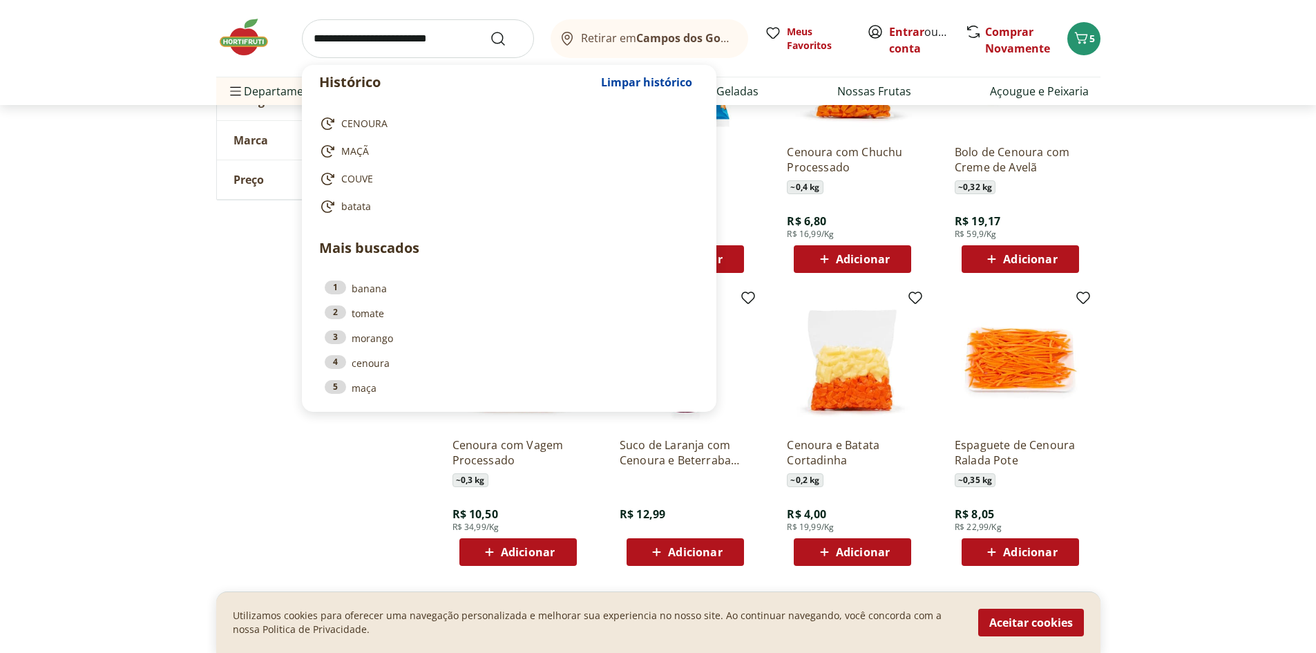
click at [365, 32] on input "search" at bounding box center [418, 38] width 232 height 39
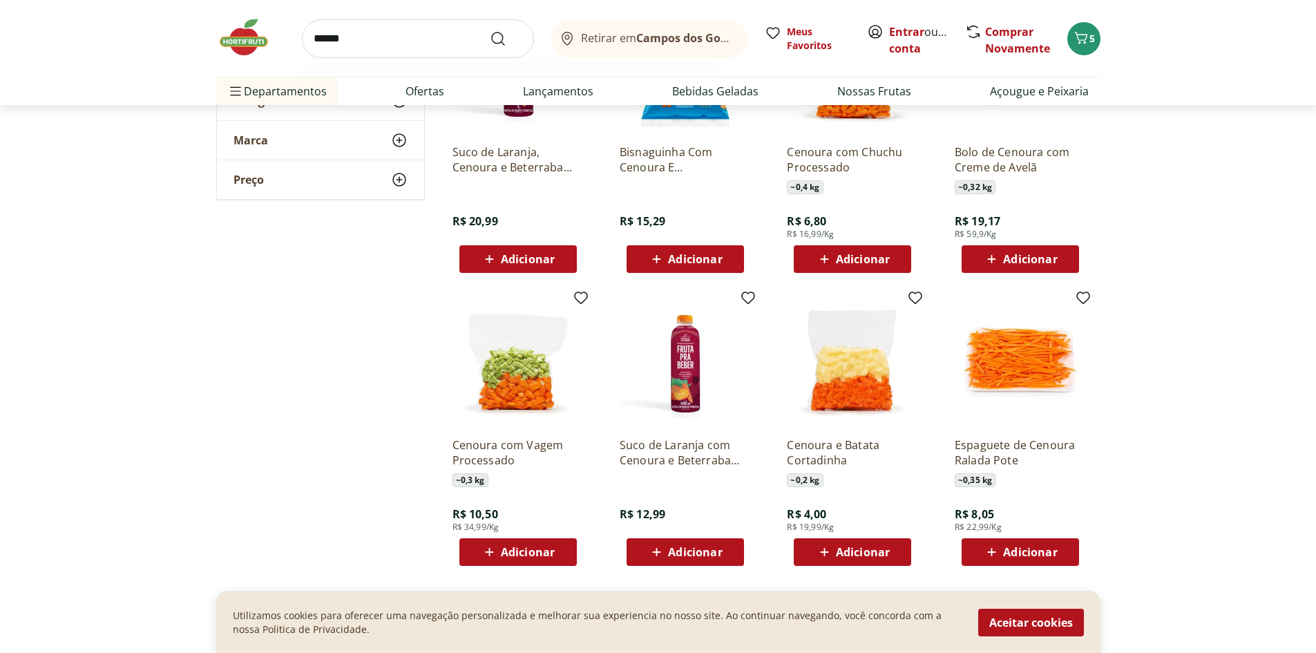
type input "******"
click at [490, 30] on button "Submit Search" at bounding box center [506, 38] width 33 height 17
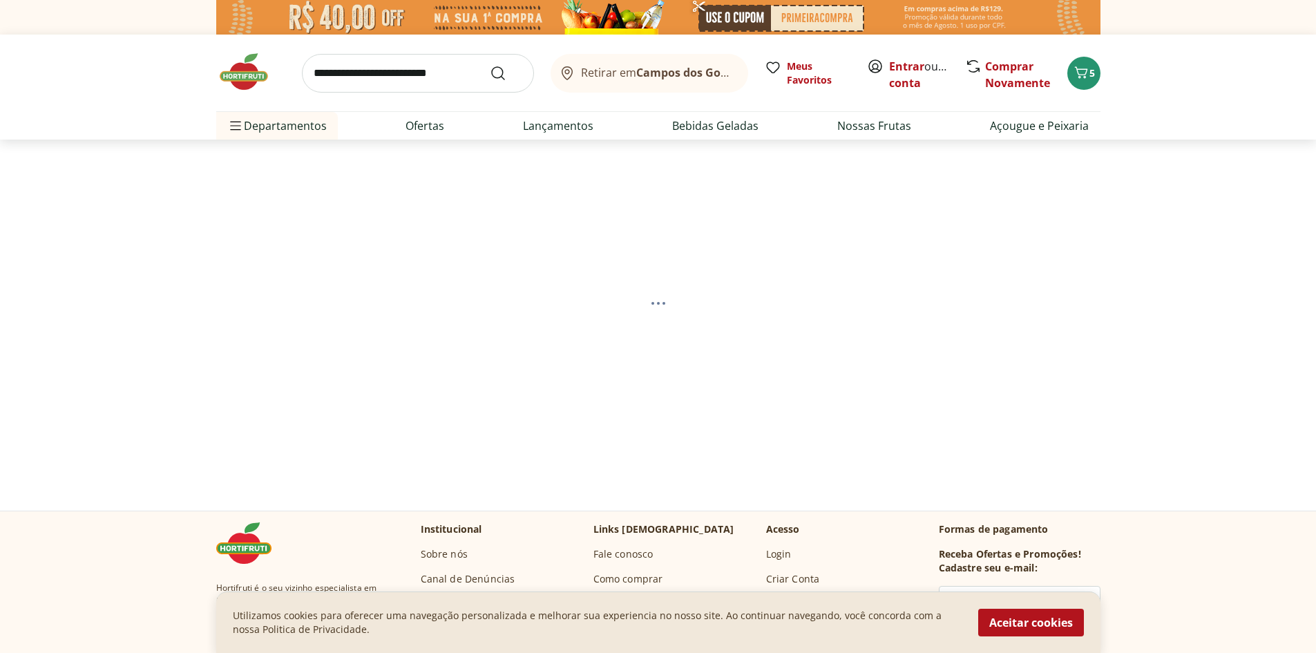
select select "**********"
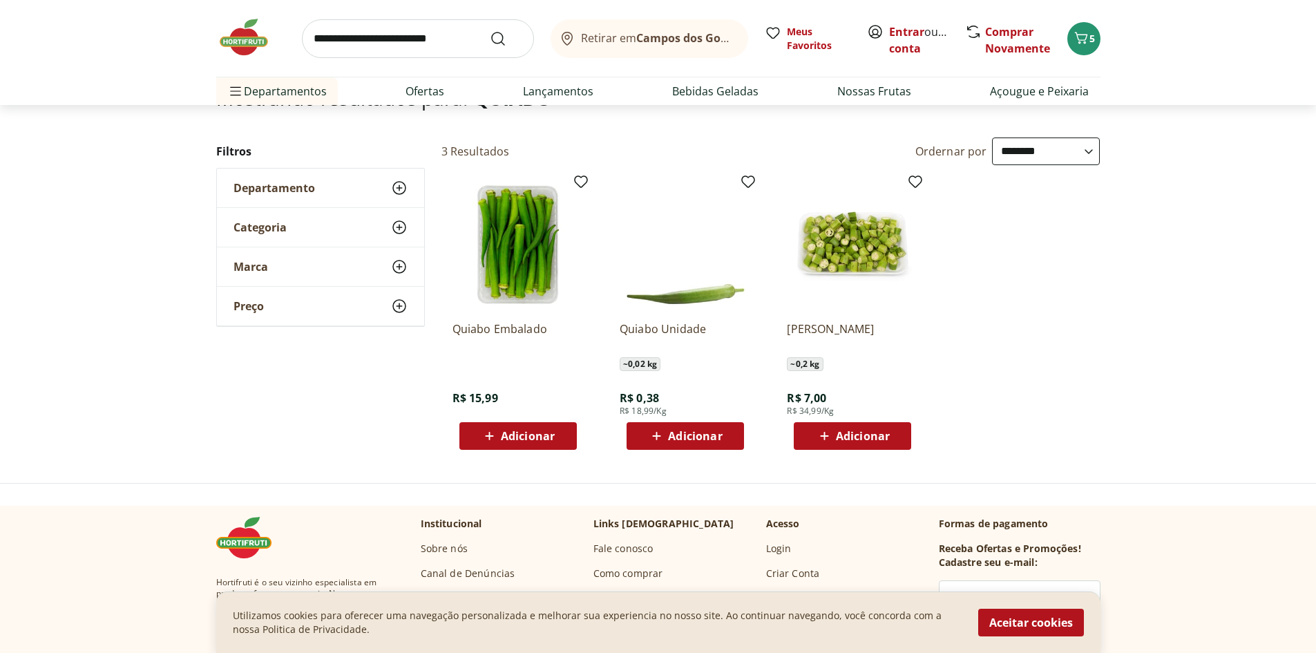
scroll to position [138, 0]
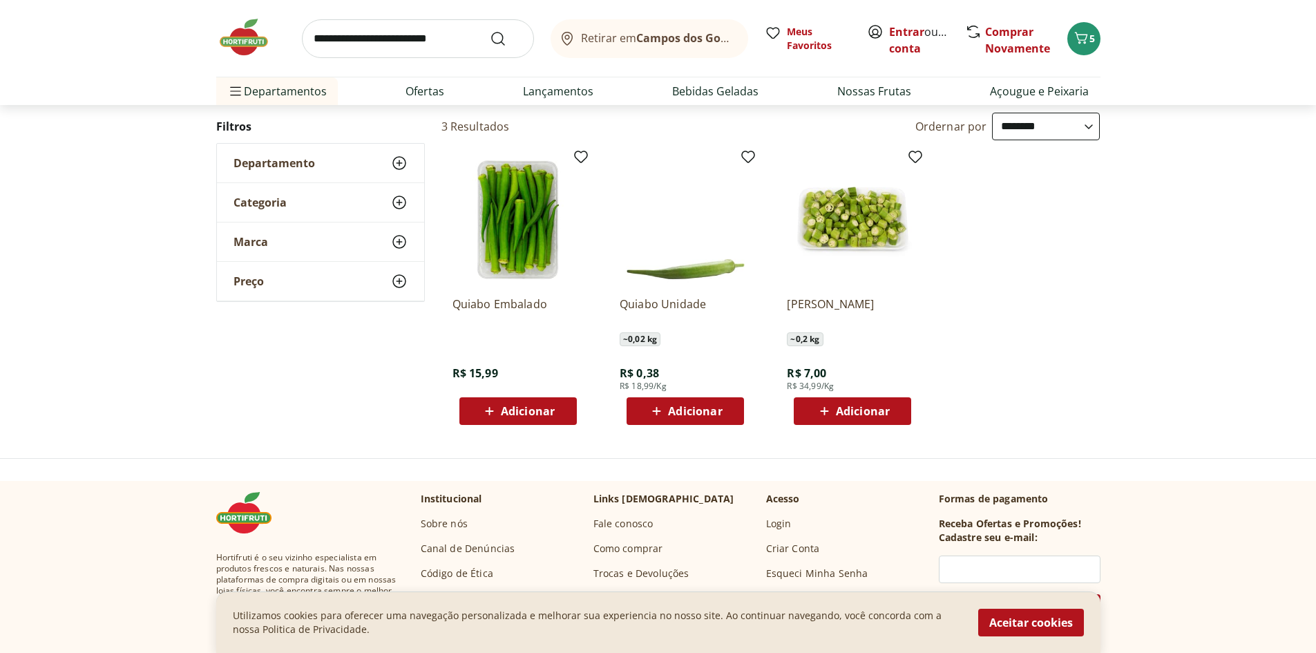
click at [509, 405] on span "Adicionar" at bounding box center [528, 410] width 54 height 11
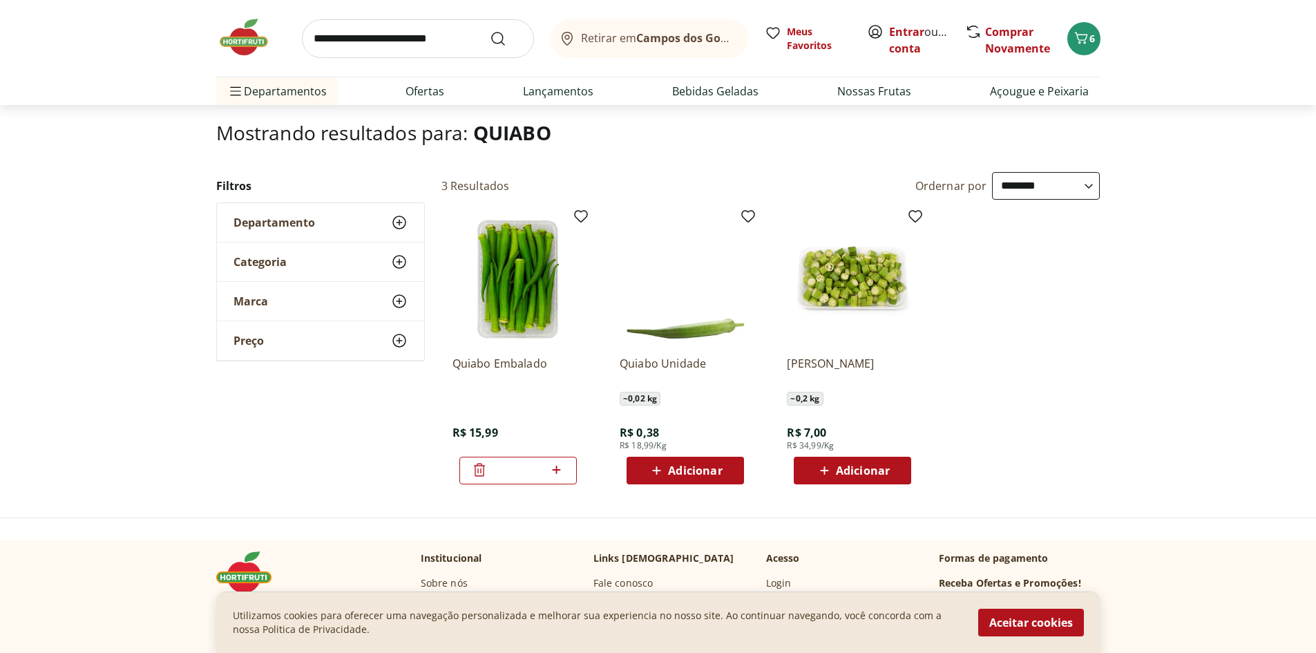
scroll to position [0, 0]
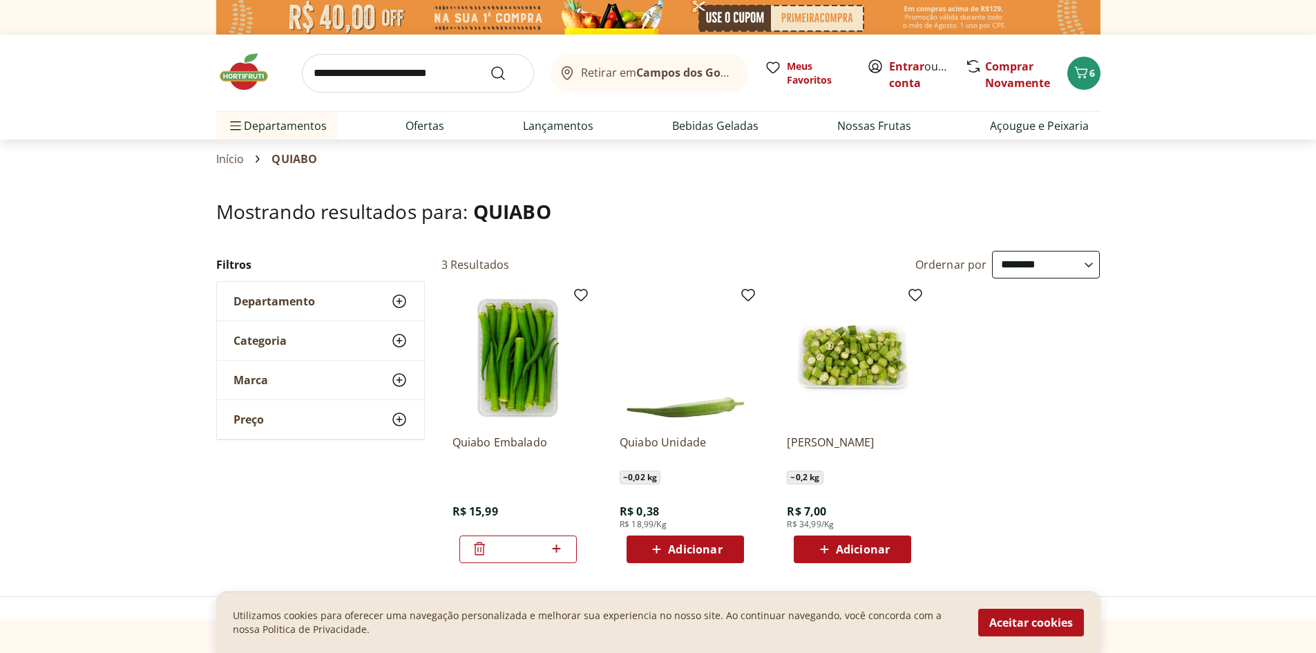
click at [388, 62] on input "search" at bounding box center [418, 73] width 232 height 39
type input "*****"
click at [490, 65] on button "Submit Search" at bounding box center [506, 73] width 33 height 17
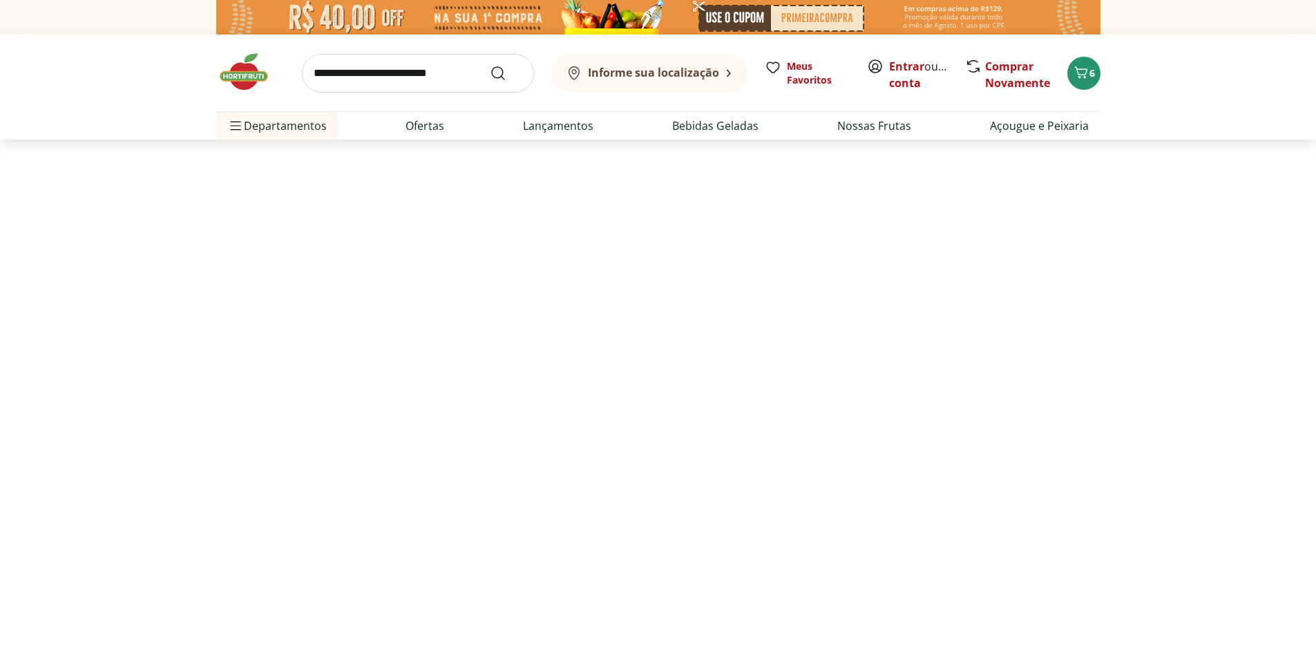
select select "**********"
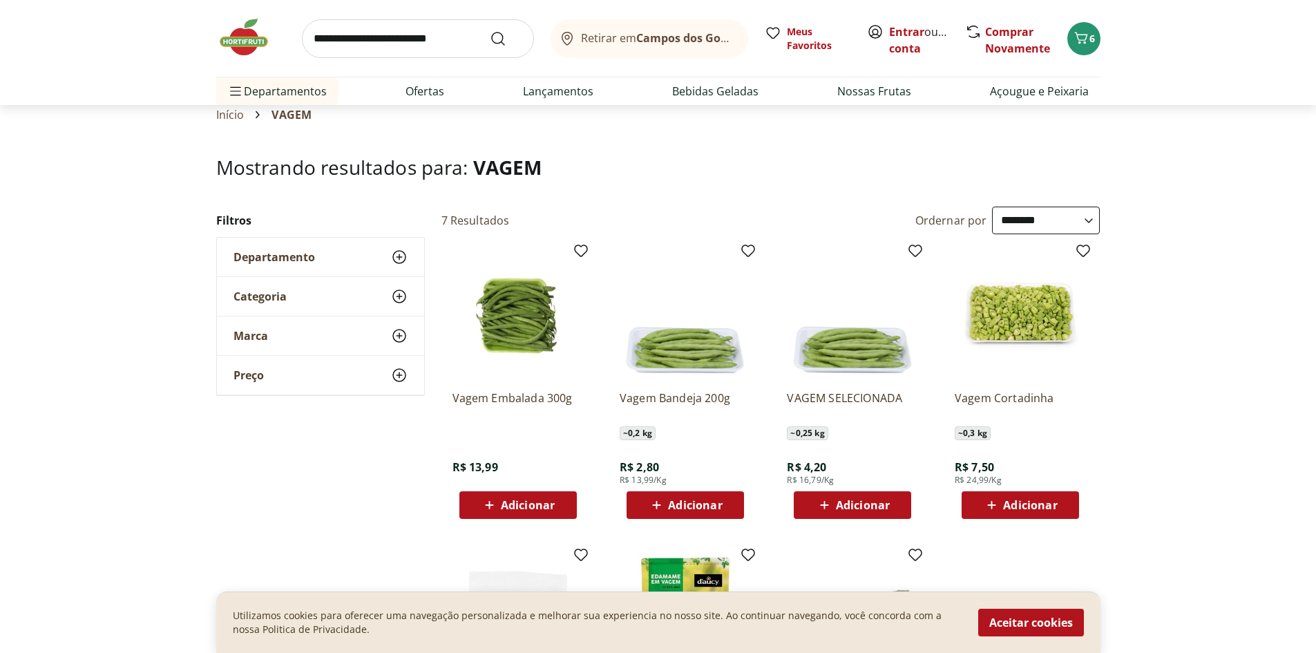
scroll to position [69, 0]
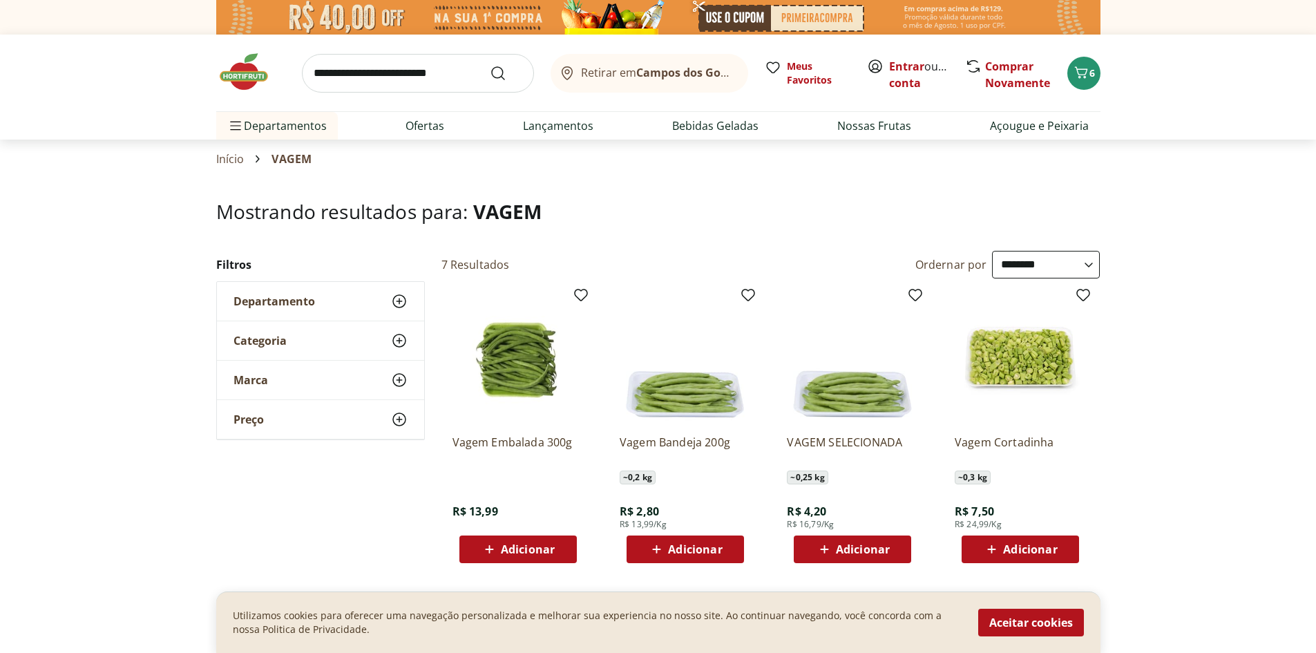
select select "**********"
click at [1092, 69] on span "6" at bounding box center [1092, 72] width 6 height 13
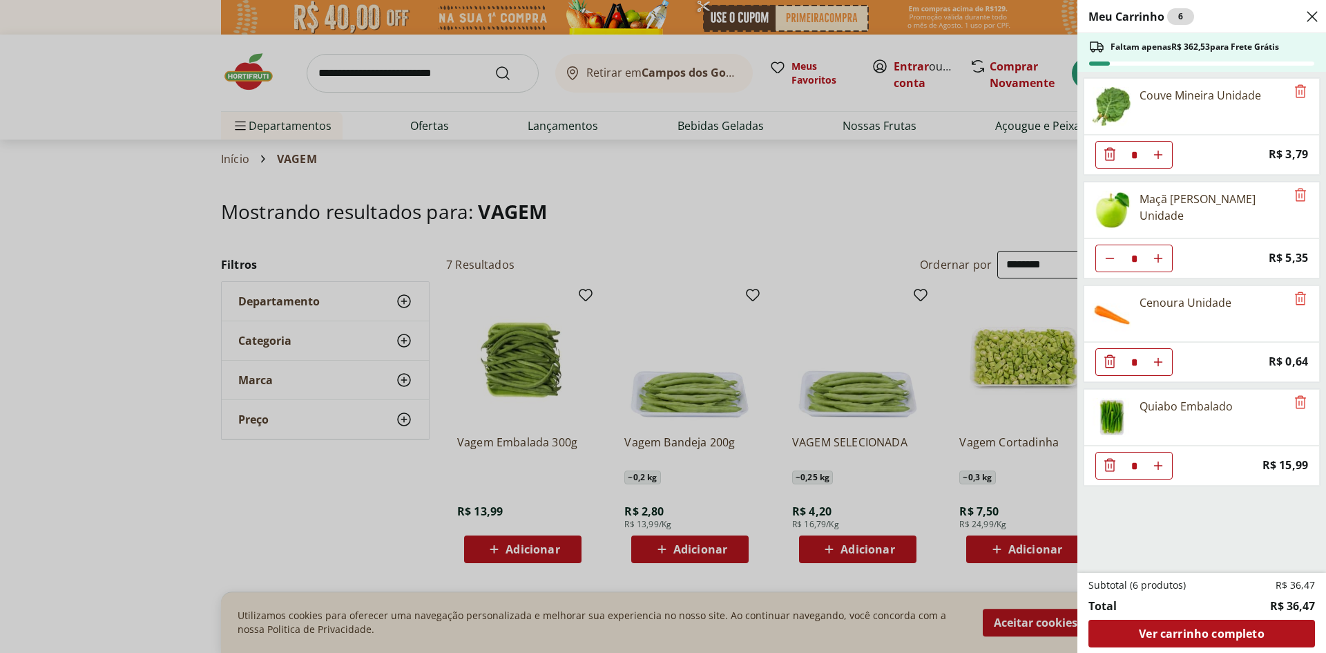
click at [390, 66] on div "Meu Carrinho 6 Faltam apenas R$ 362,53 para Frete Grátis Couve Mineira Unidade …" at bounding box center [663, 326] width 1326 height 653
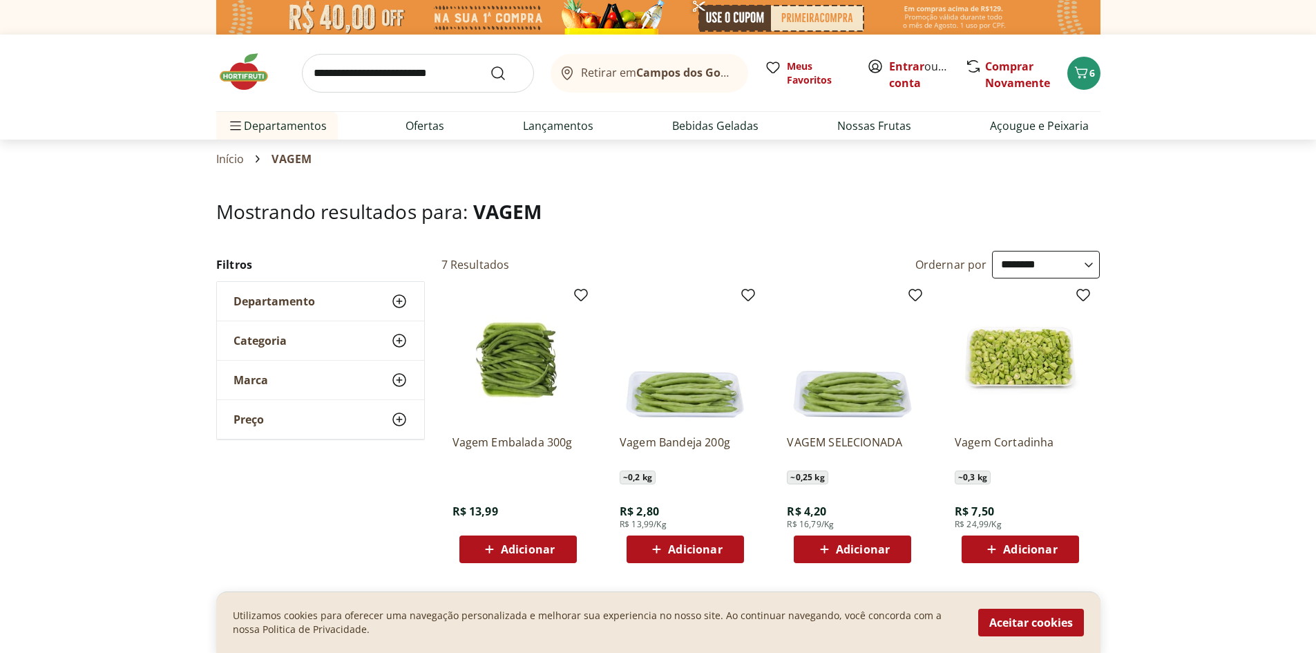
click at [363, 61] on input "search" at bounding box center [418, 73] width 232 height 39
type input "********"
click at [490, 65] on button "Submit Search" at bounding box center [506, 73] width 33 height 17
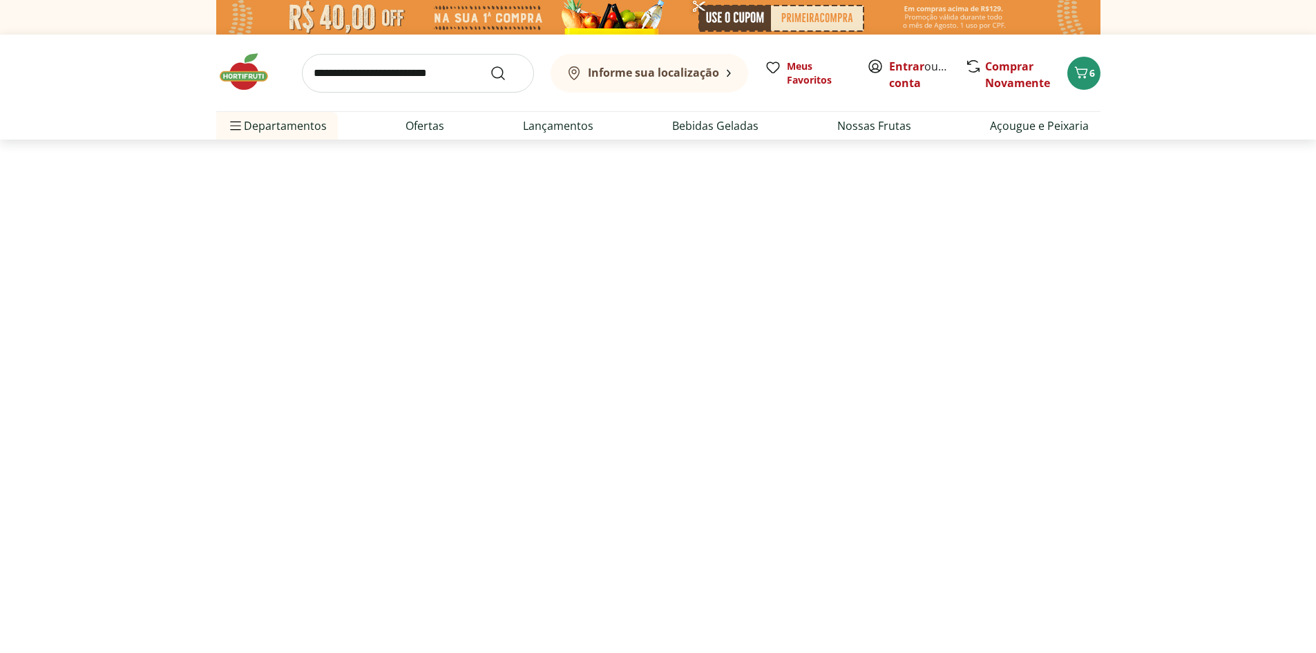
select select "**********"
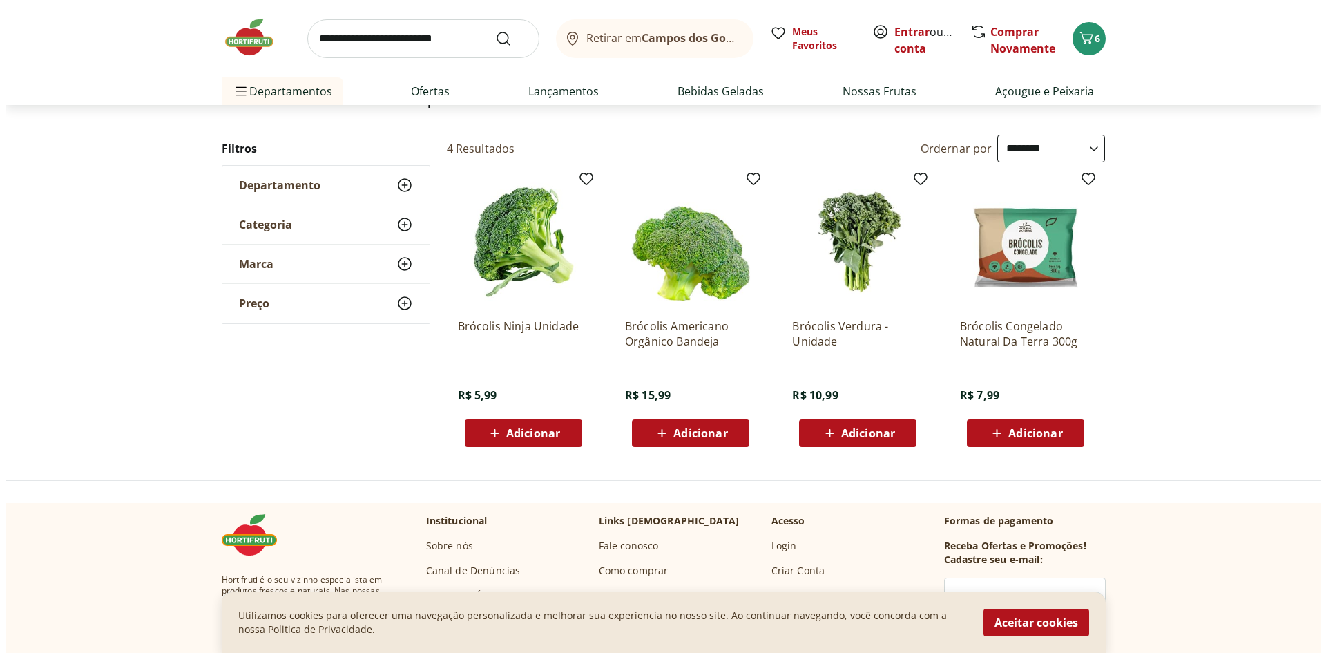
scroll to position [138, 0]
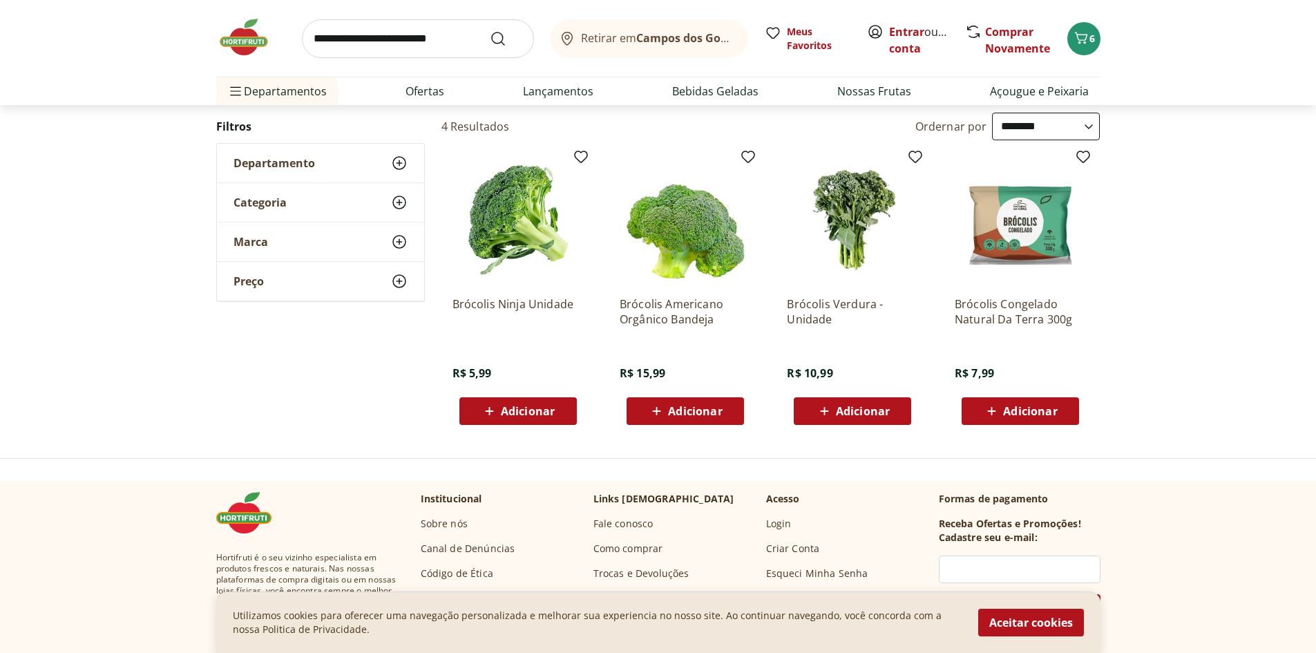
click at [524, 413] on span "Adicionar" at bounding box center [528, 410] width 54 height 11
click at [1082, 35] on icon "Carrinho" at bounding box center [1080, 38] width 13 height 12
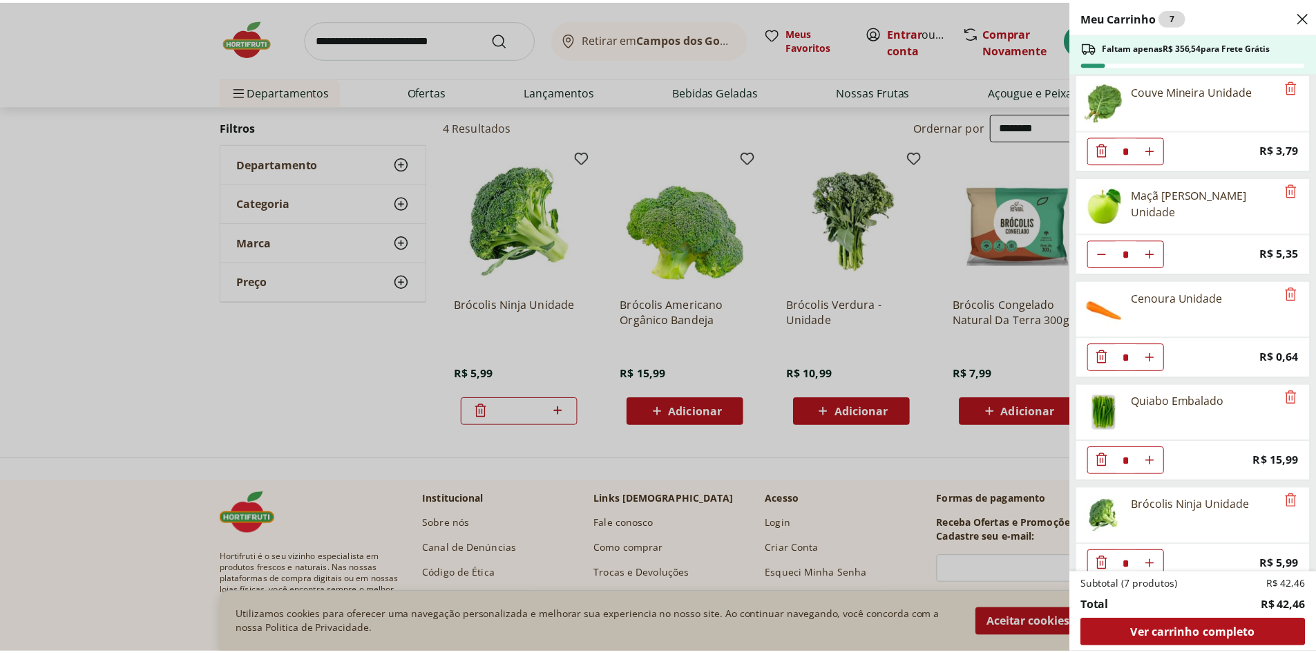
scroll to position [0, 0]
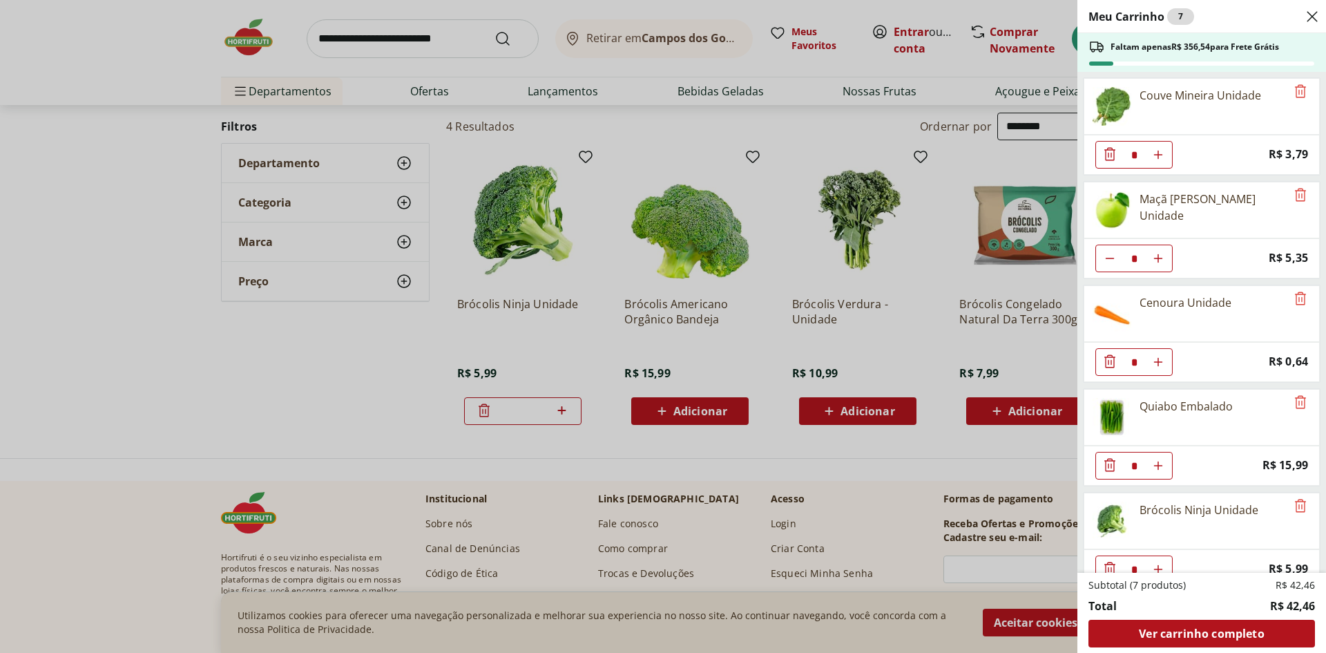
click at [417, 35] on div "Meu Carrinho 7 Faltam apenas R$ 356,54 para Frete Grátis Couve Mineira Unidade …" at bounding box center [663, 326] width 1326 height 653
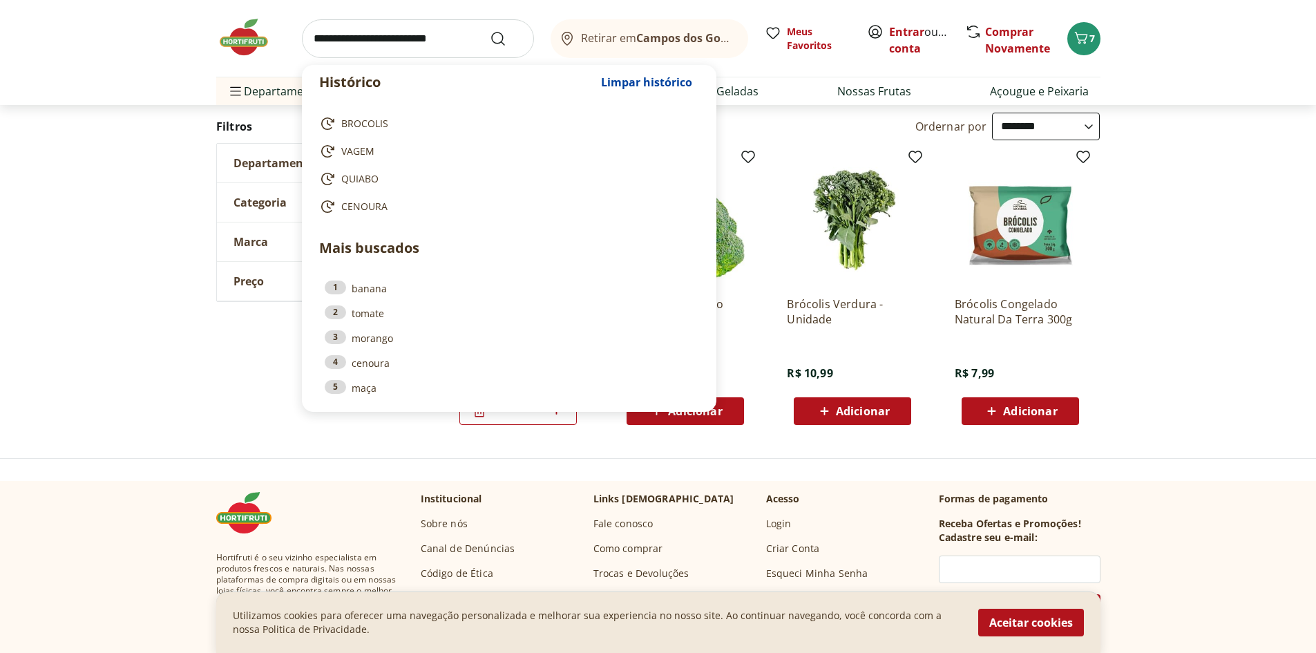
click at [363, 26] on input "search" at bounding box center [418, 38] width 232 height 39
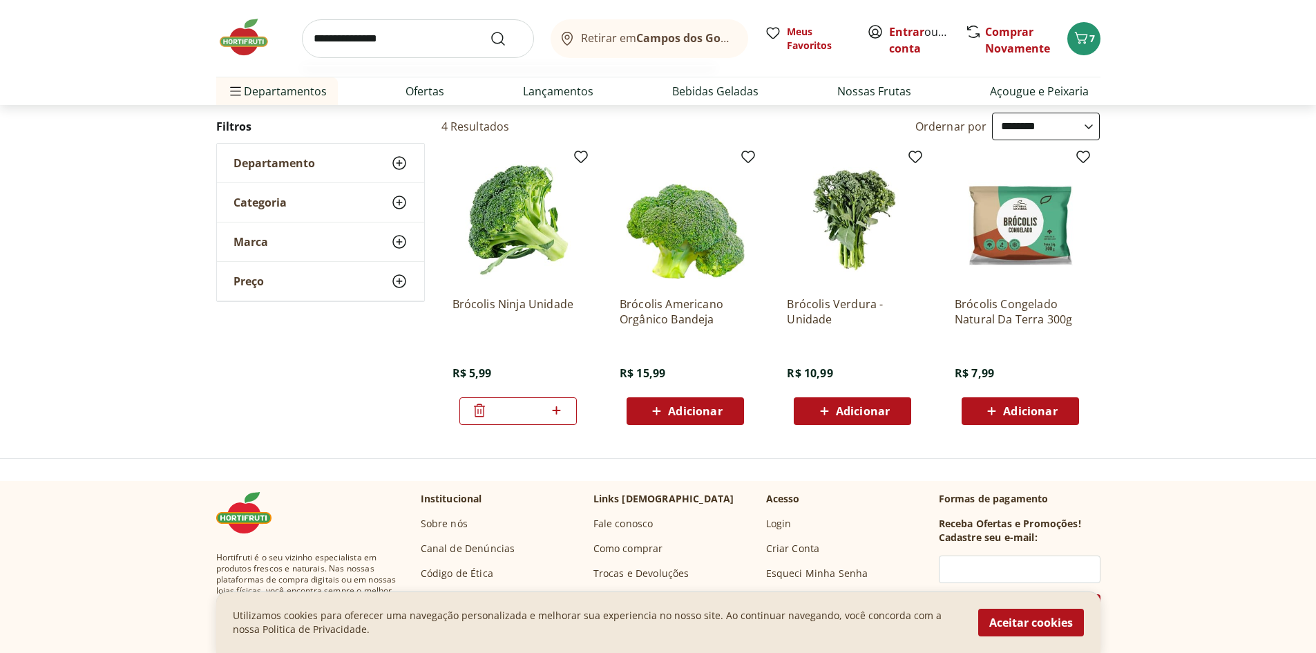
type input "**********"
click at [490, 30] on button "Submit Search" at bounding box center [506, 38] width 33 height 17
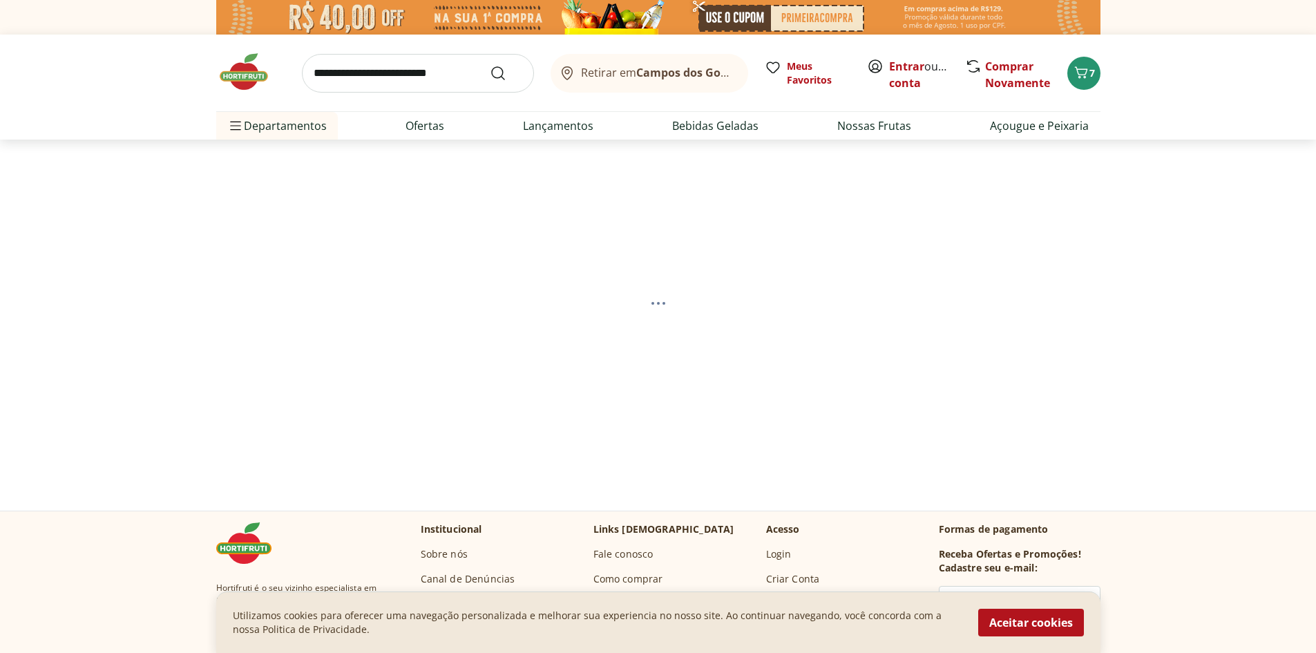
select select "**********"
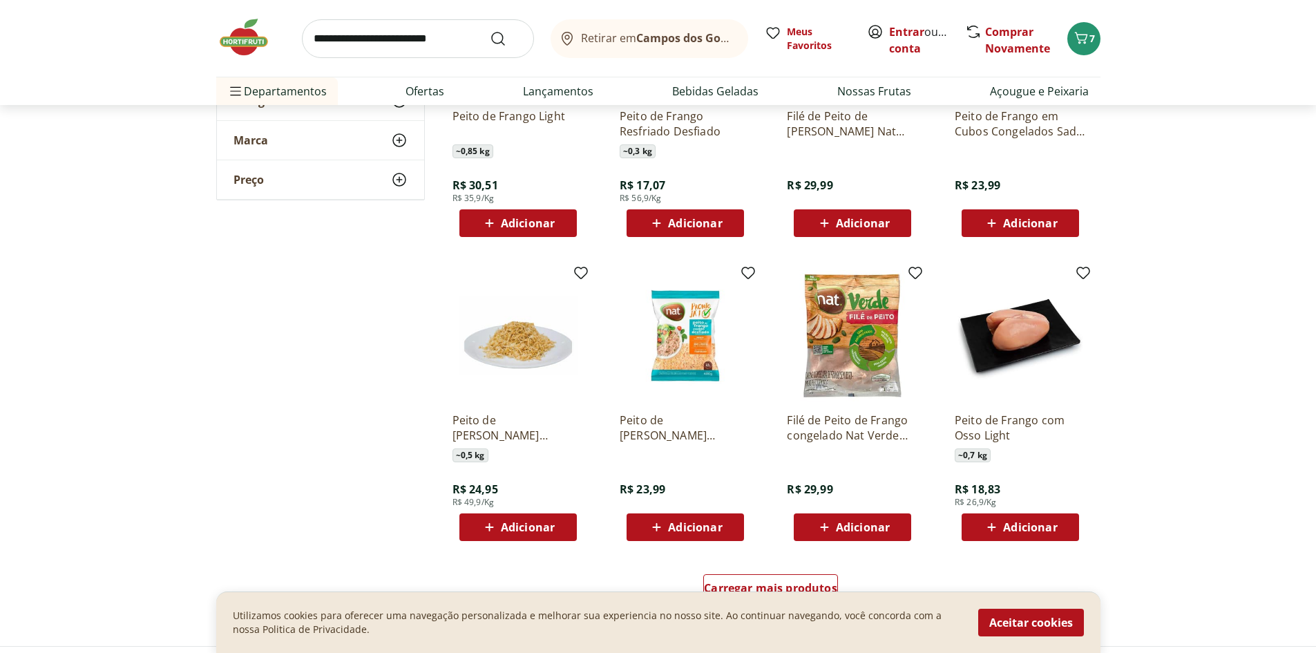
scroll to position [760, 0]
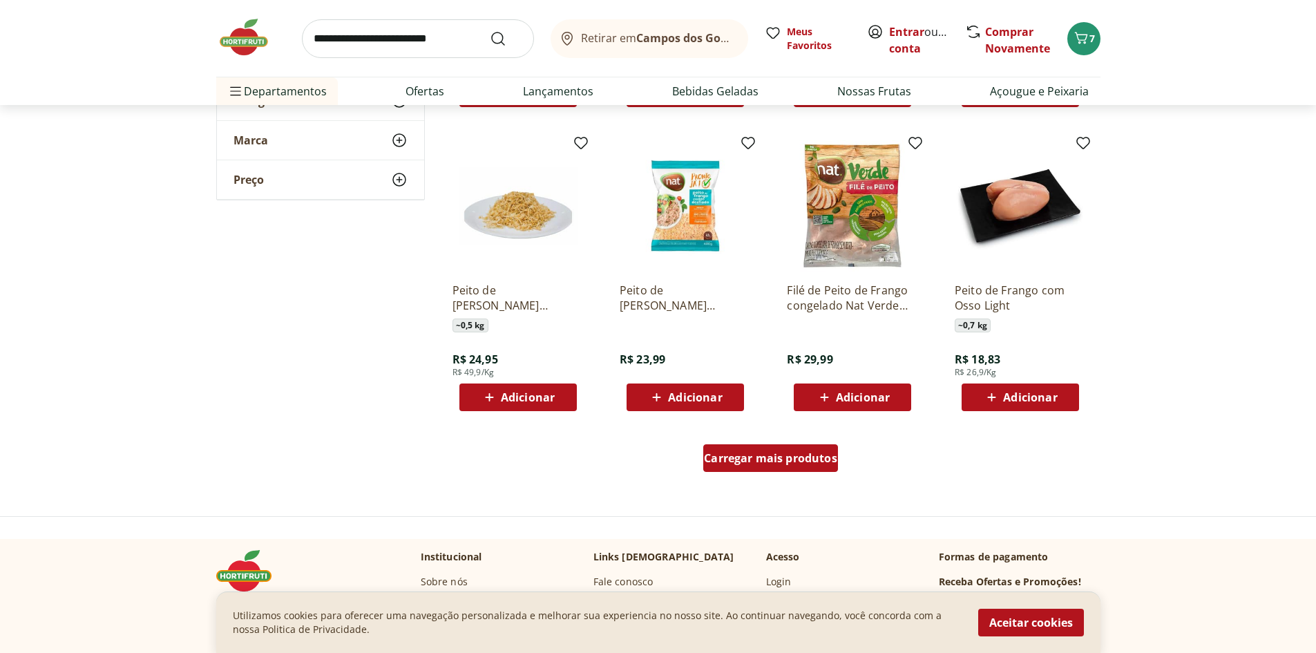
click at [796, 463] on span "Carregar mais produtos" at bounding box center [770, 457] width 133 height 11
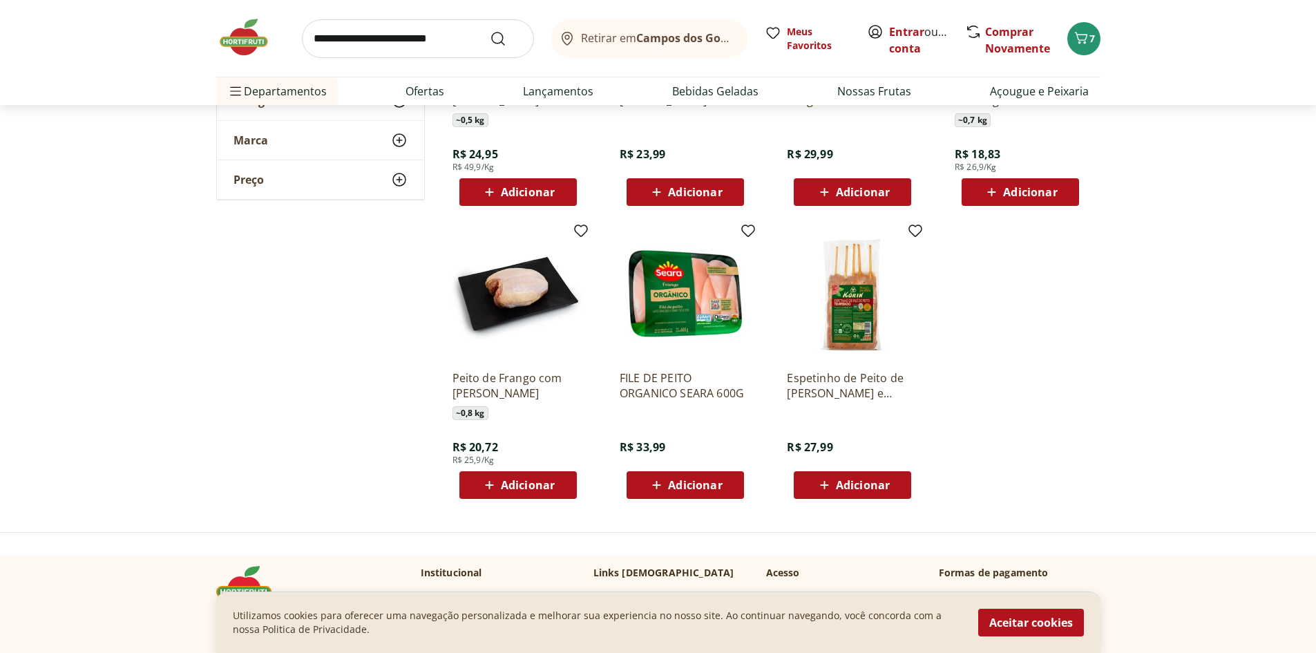
scroll to position [967, 0]
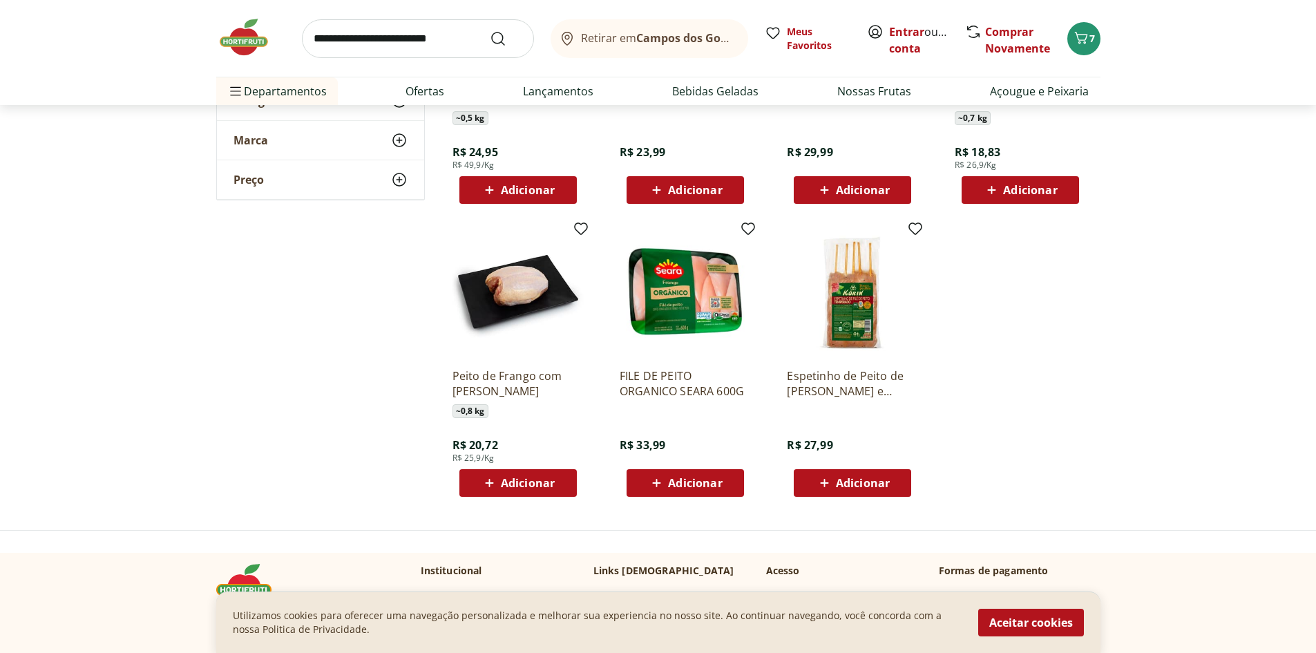
click at [859, 305] on img at bounding box center [852, 291] width 131 height 131
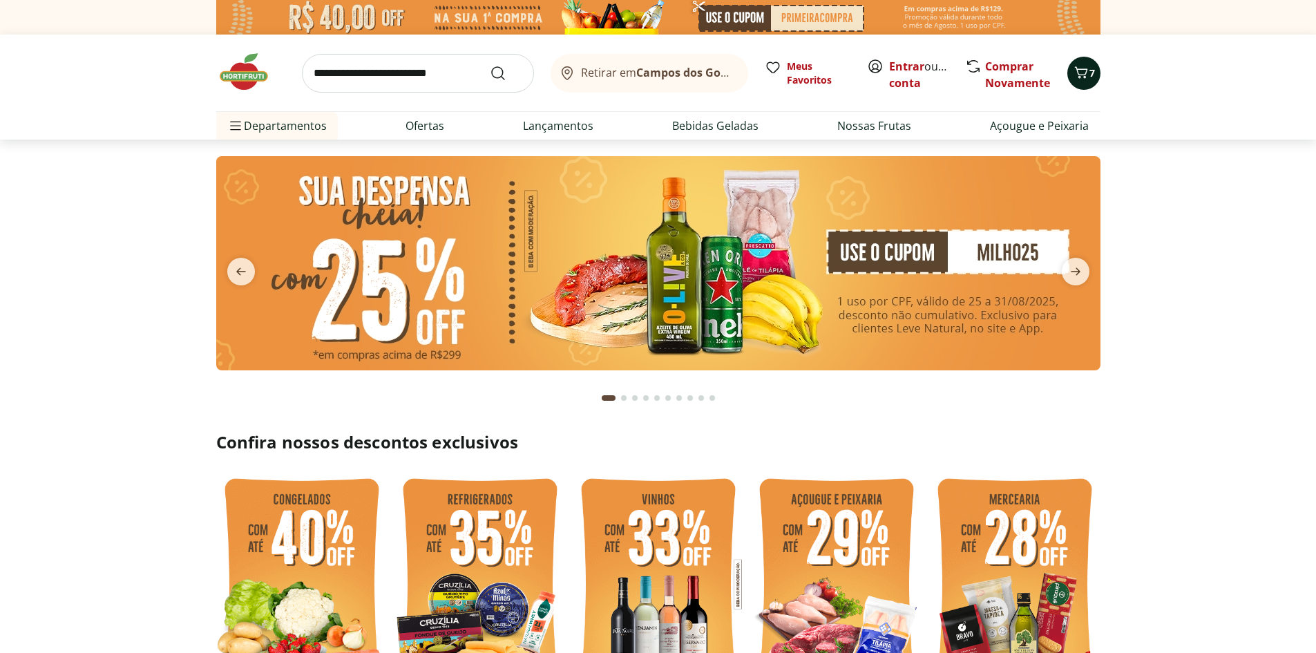
click at [1089, 76] on span "7" at bounding box center [1092, 72] width 6 height 13
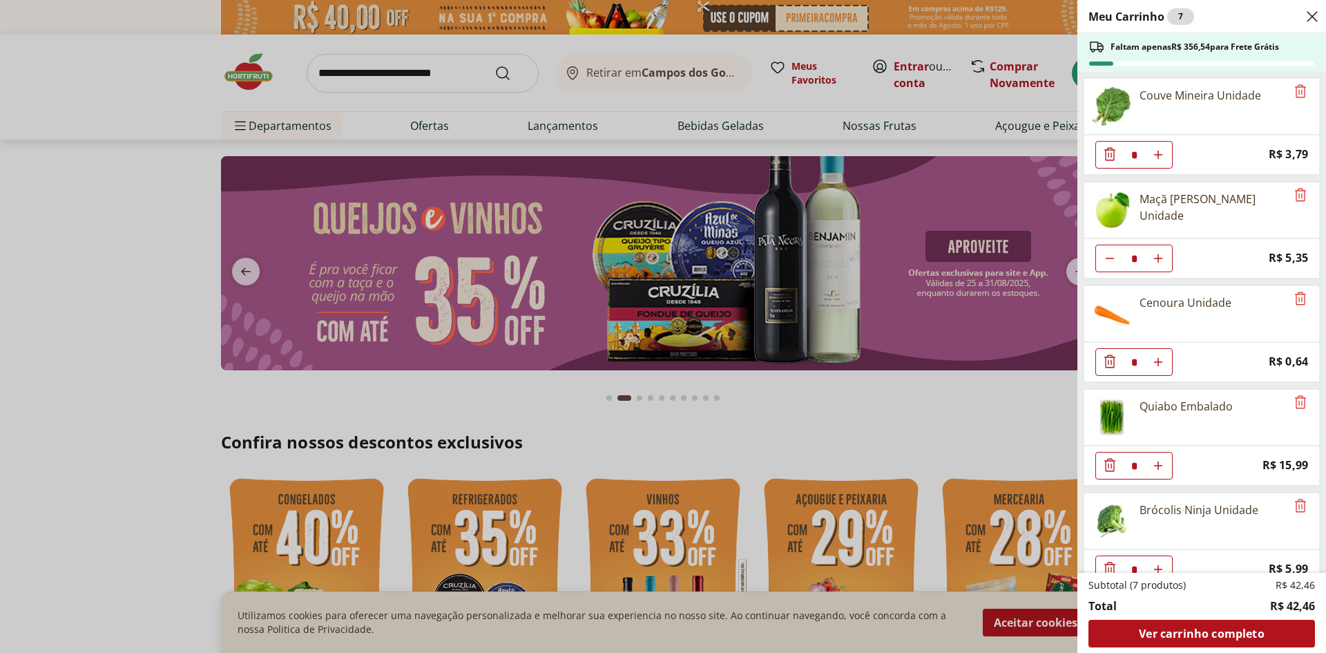
click at [250, 278] on div "Meu Carrinho 7 Faltam apenas R$ 356,54 para Frete Grátis Couve Mineira Unidade …" at bounding box center [663, 326] width 1326 height 653
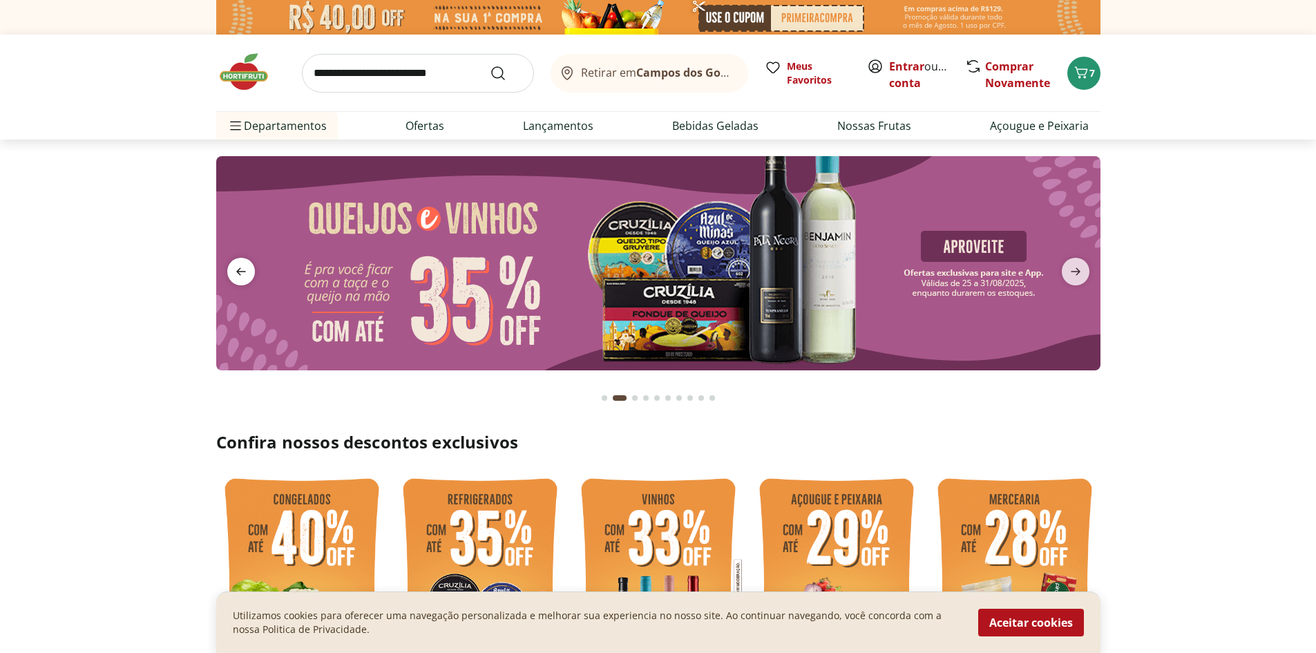
click at [247, 273] on icon "previous" at bounding box center [241, 271] width 17 height 17
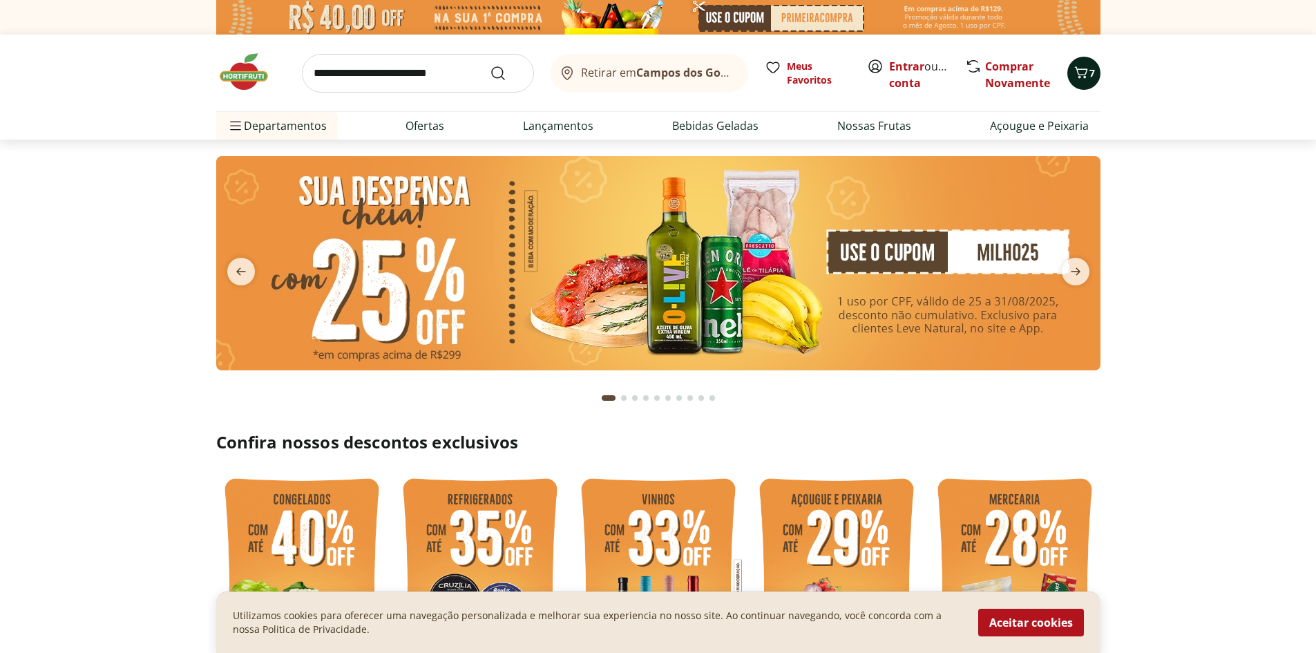
click at [1082, 77] on icon "Carrinho" at bounding box center [1081, 72] width 17 height 17
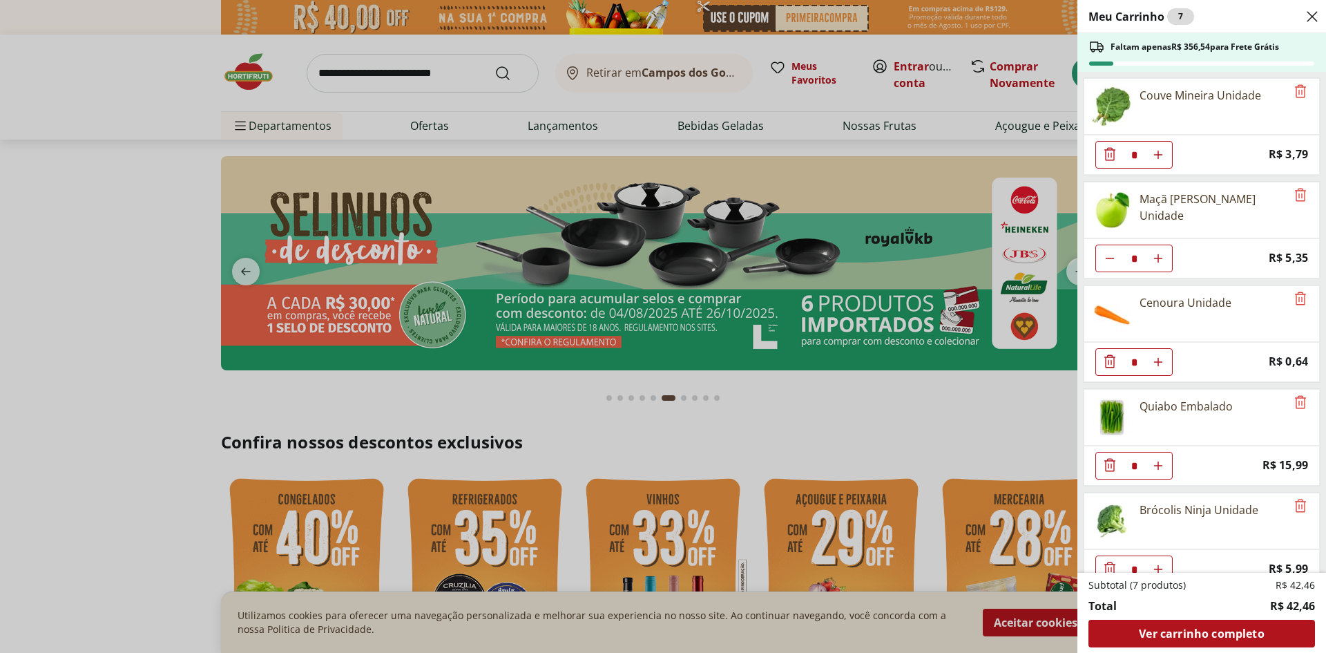
click at [392, 77] on div "Meu Carrinho 7 Faltam apenas R$ 356,54 para Frete Grátis Couve Mineira Unidade …" at bounding box center [663, 326] width 1326 height 653
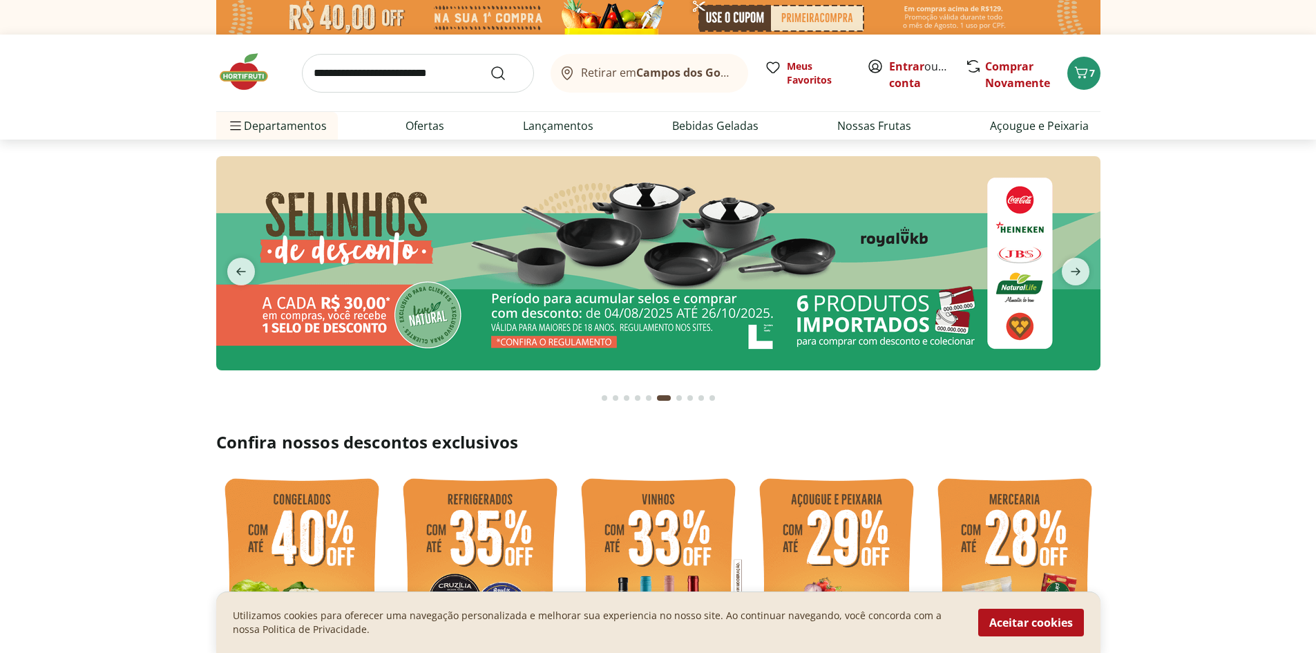
click at [392, 68] on input "search" at bounding box center [418, 73] width 232 height 39
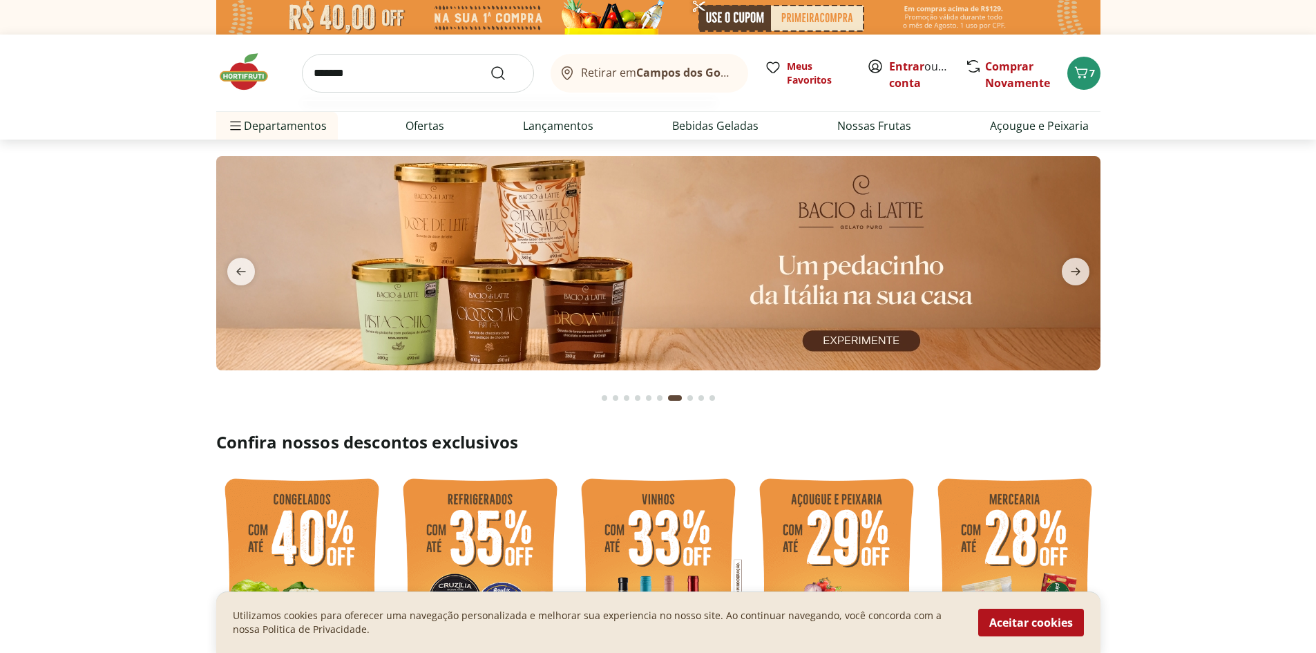
type input "*******"
click at [490, 65] on button "Submit Search" at bounding box center [506, 73] width 33 height 17
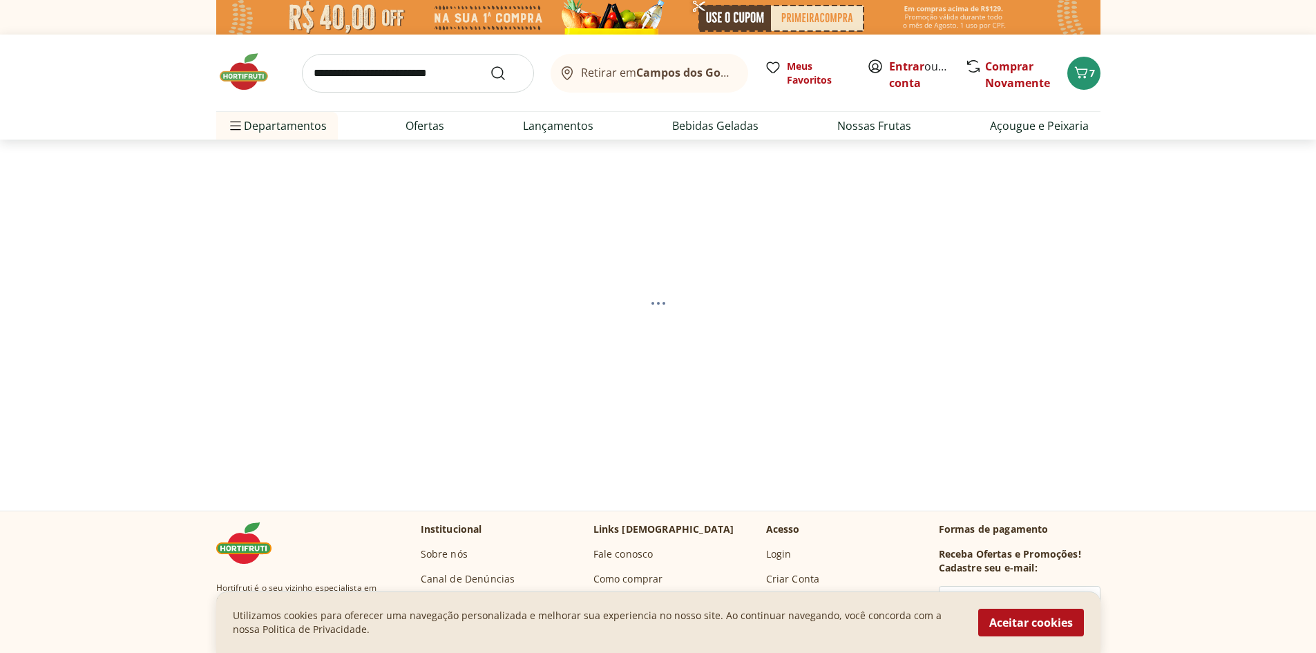
select select "**********"
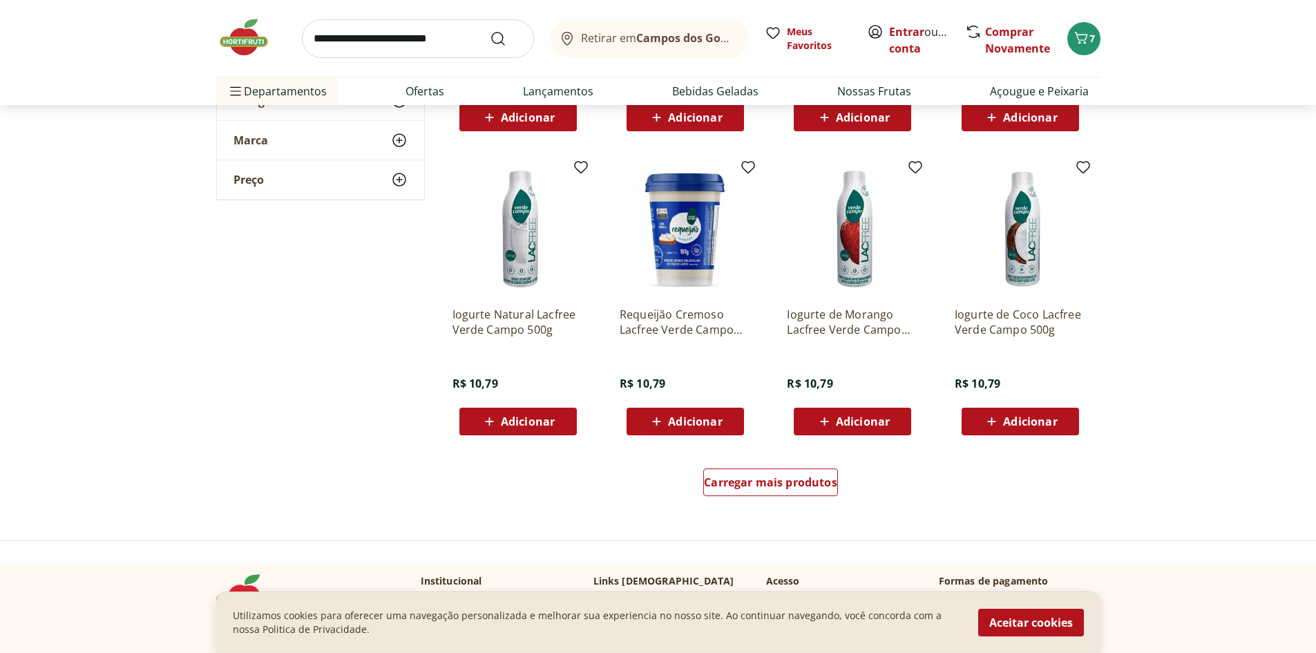
scroll to position [760, 0]
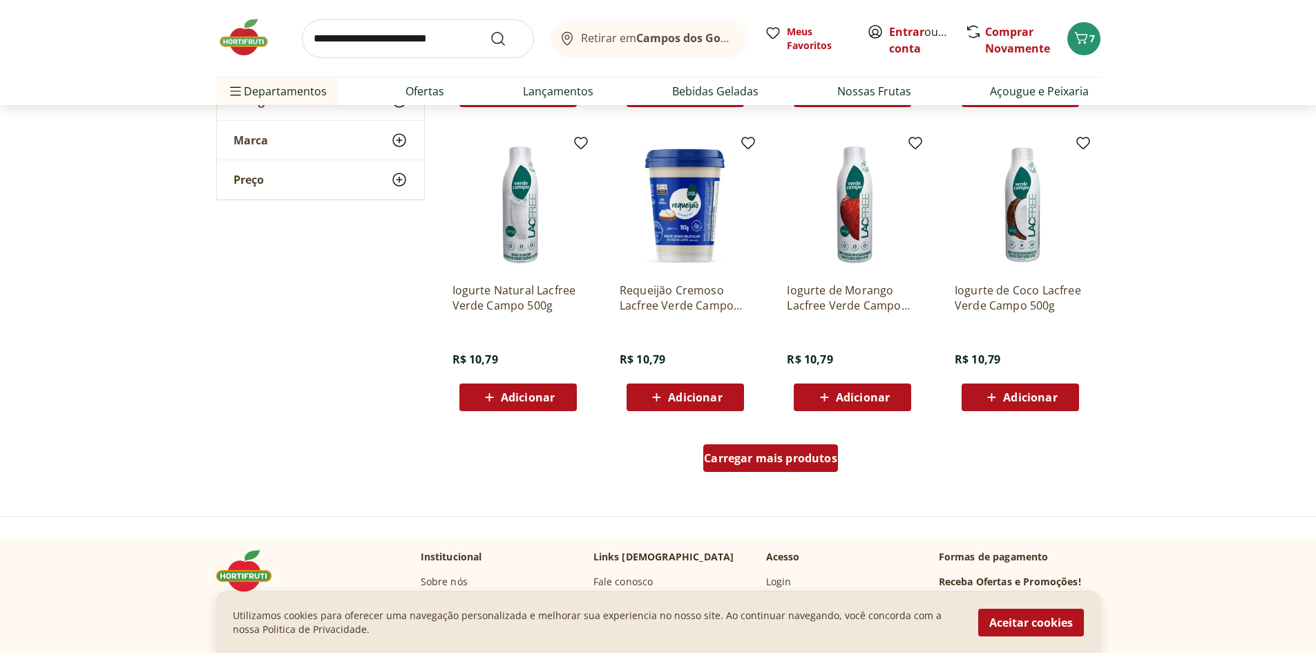
click at [735, 459] on span "Carregar mais produtos" at bounding box center [770, 457] width 133 height 11
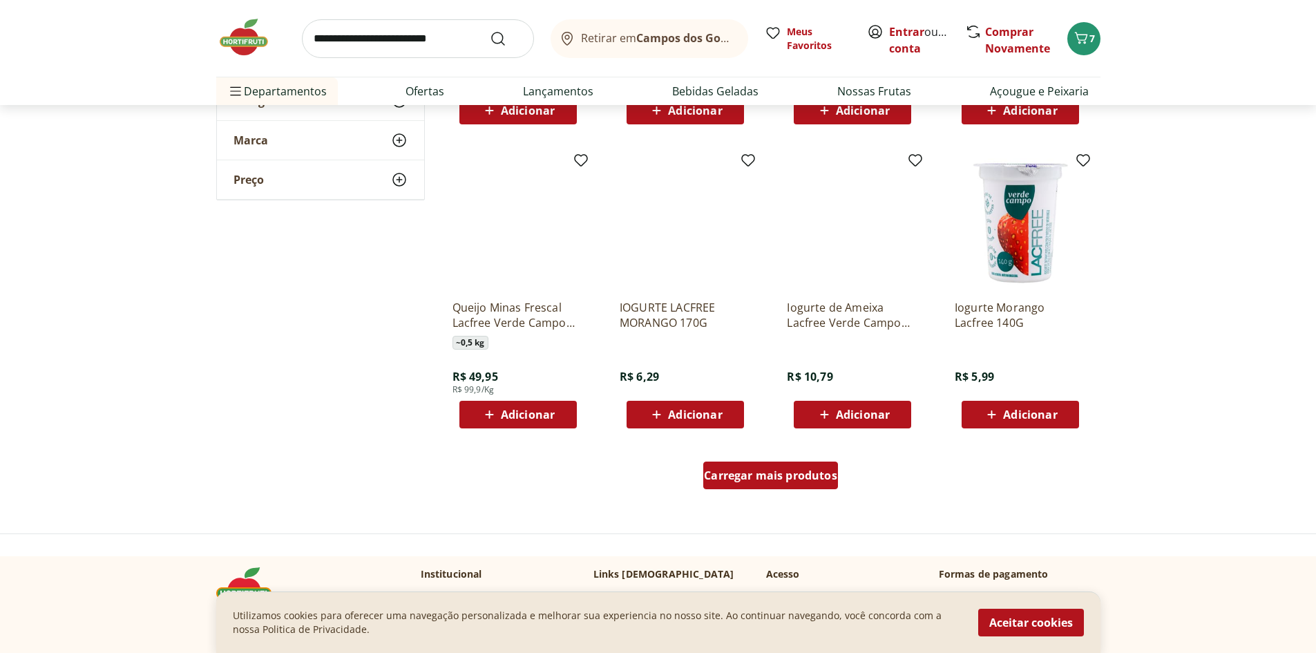
scroll to position [1658, 0]
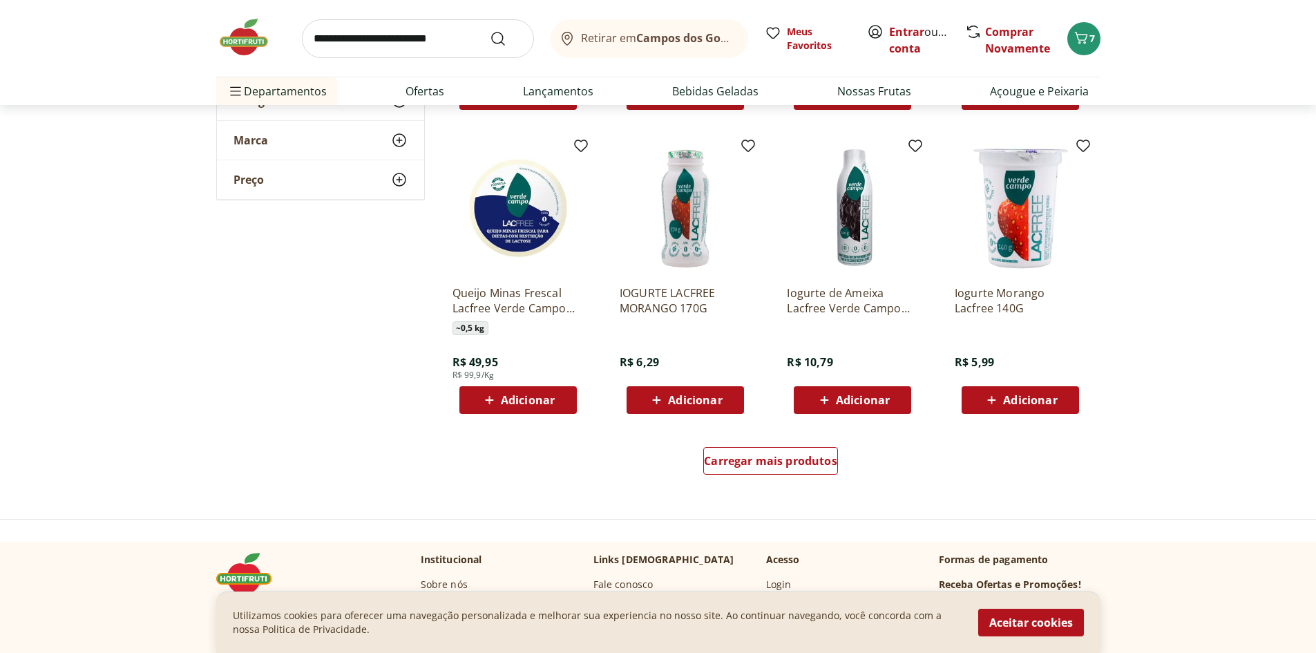
click at [997, 393] on icon at bounding box center [991, 400] width 17 height 17
click at [1040, 401] on span "Adicionar" at bounding box center [1030, 399] width 54 height 11
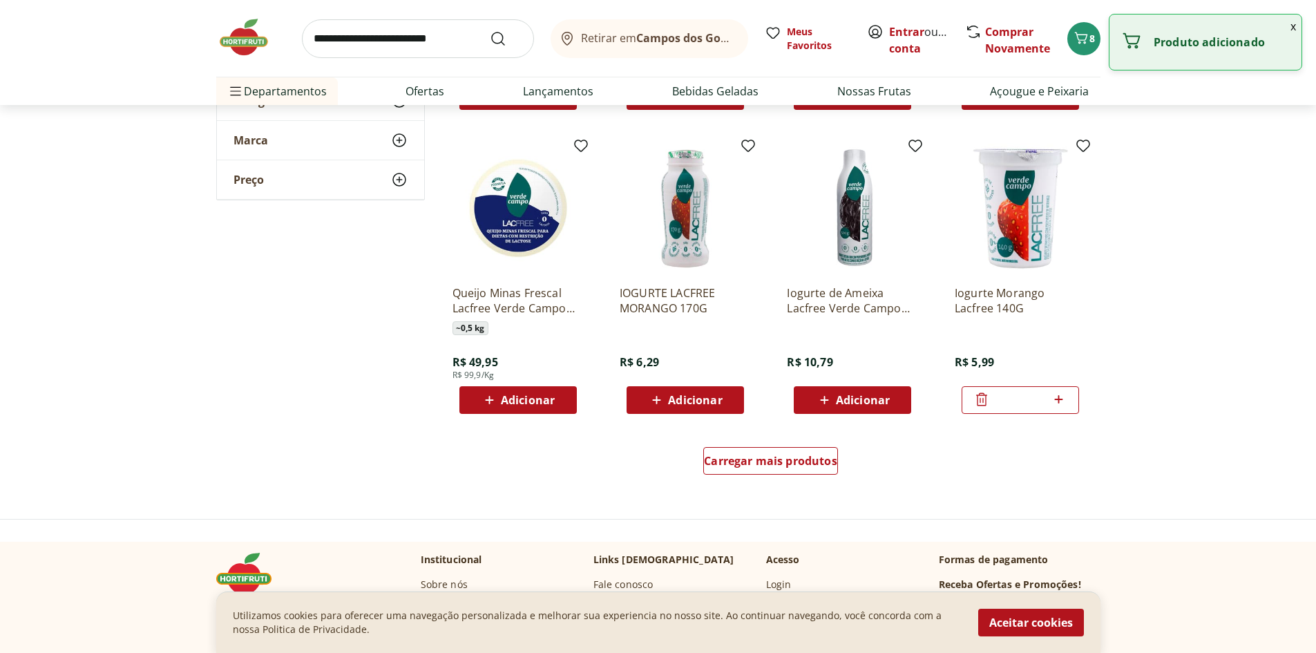
click at [1064, 401] on icon at bounding box center [1058, 399] width 17 height 17
type input "*"
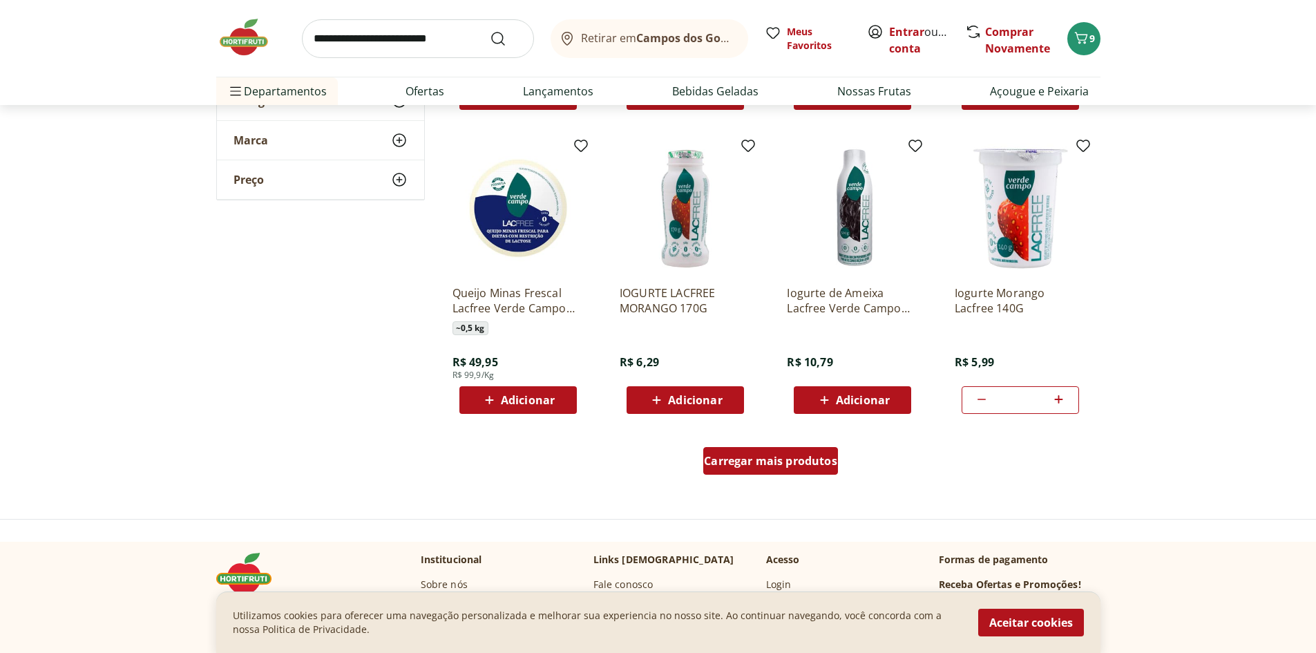
click at [763, 459] on span "Carregar mais produtos" at bounding box center [770, 460] width 133 height 11
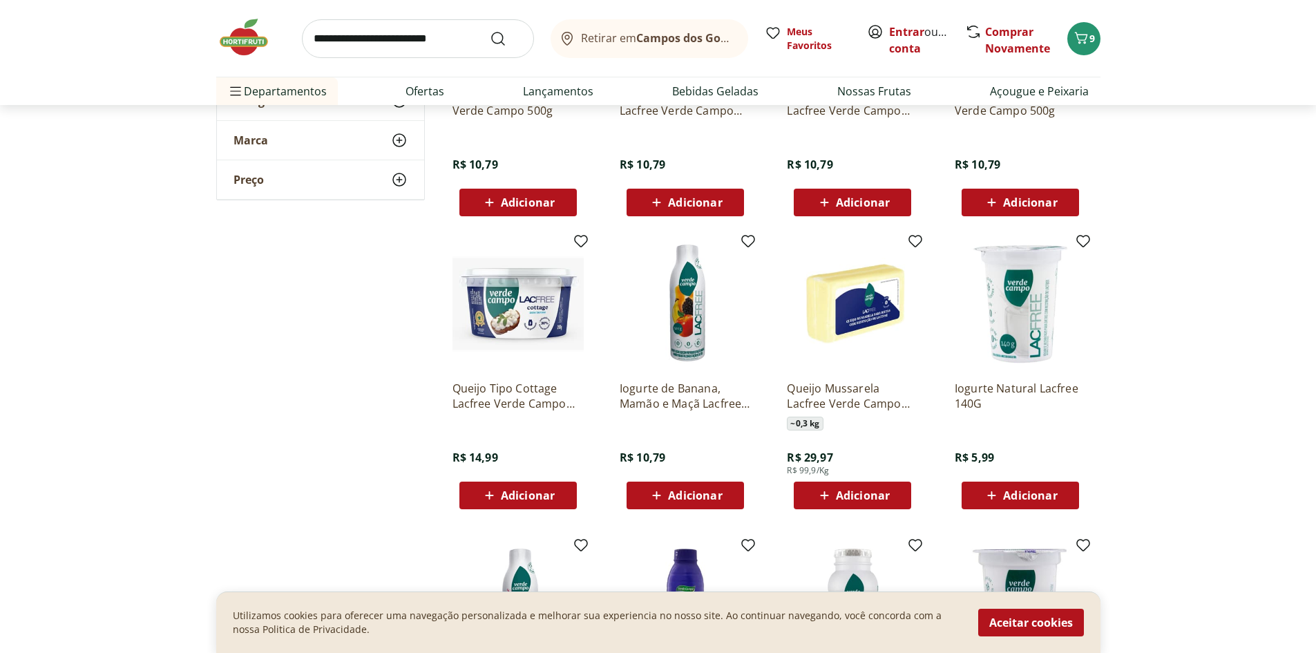
scroll to position [1036, 0]
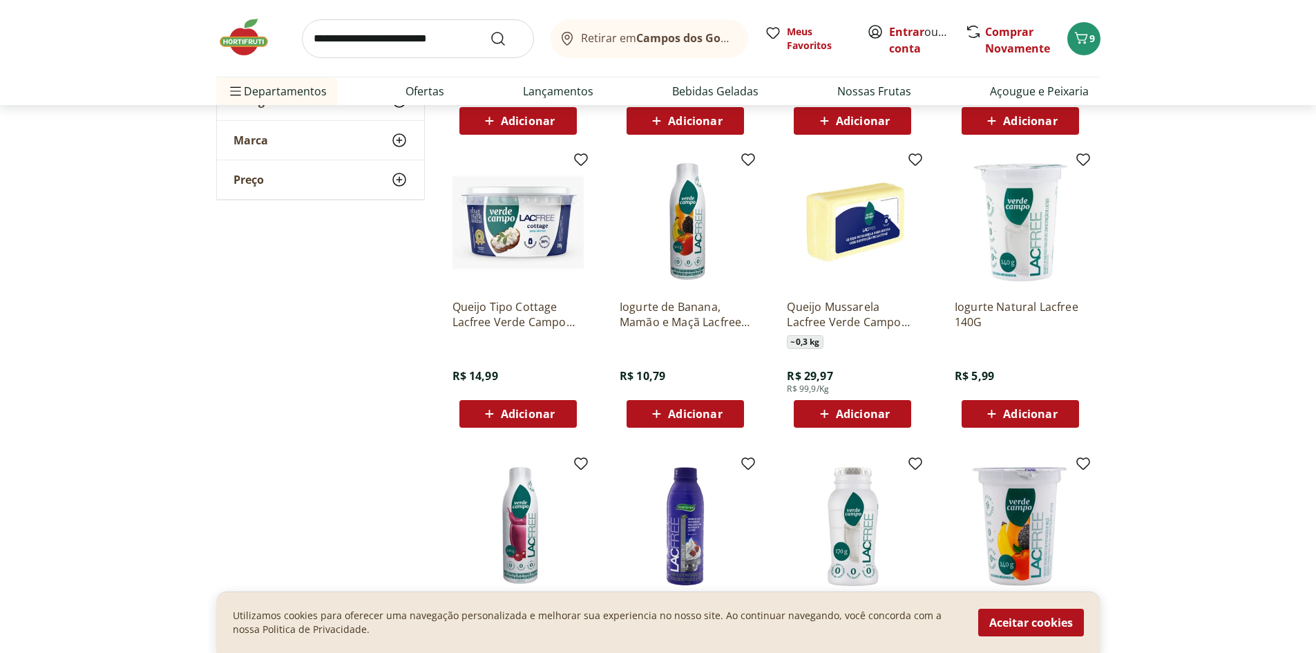
click at [1038, 408] on span "Adicionar" at bounding box center [1030, 413] width 54 height 11
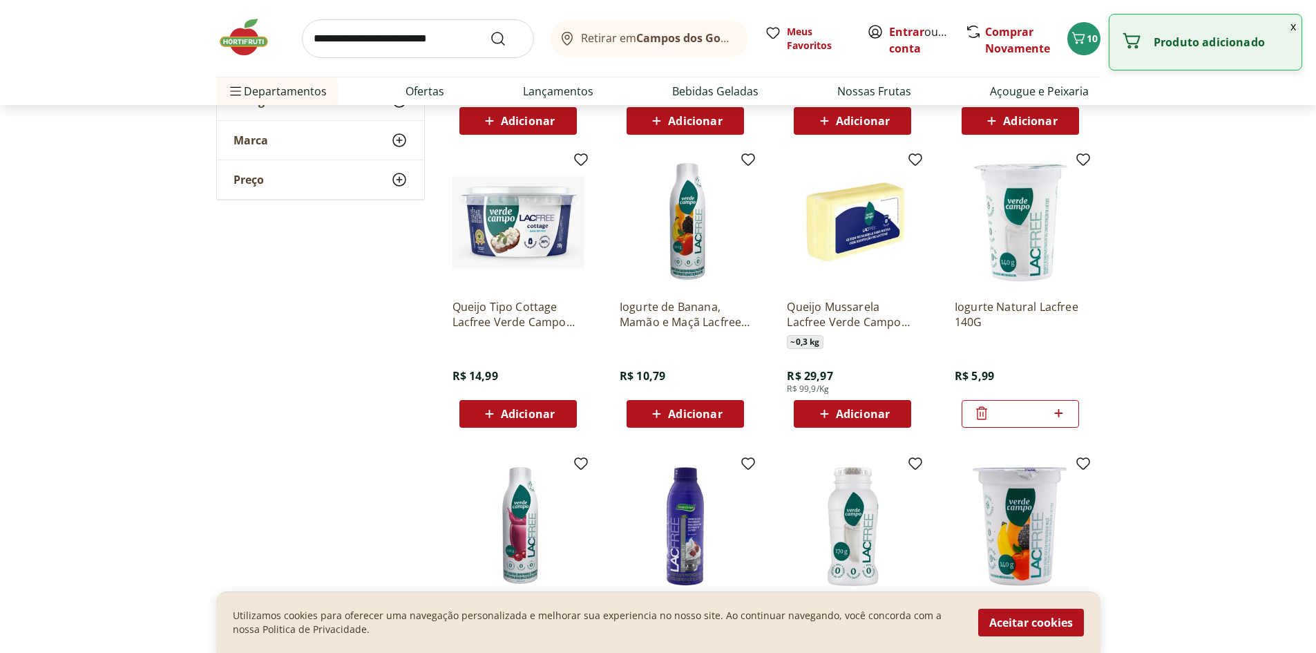
click at [1064, 412] on icon at bounding box center [1058, 413] width 17 height 17
type input "*"
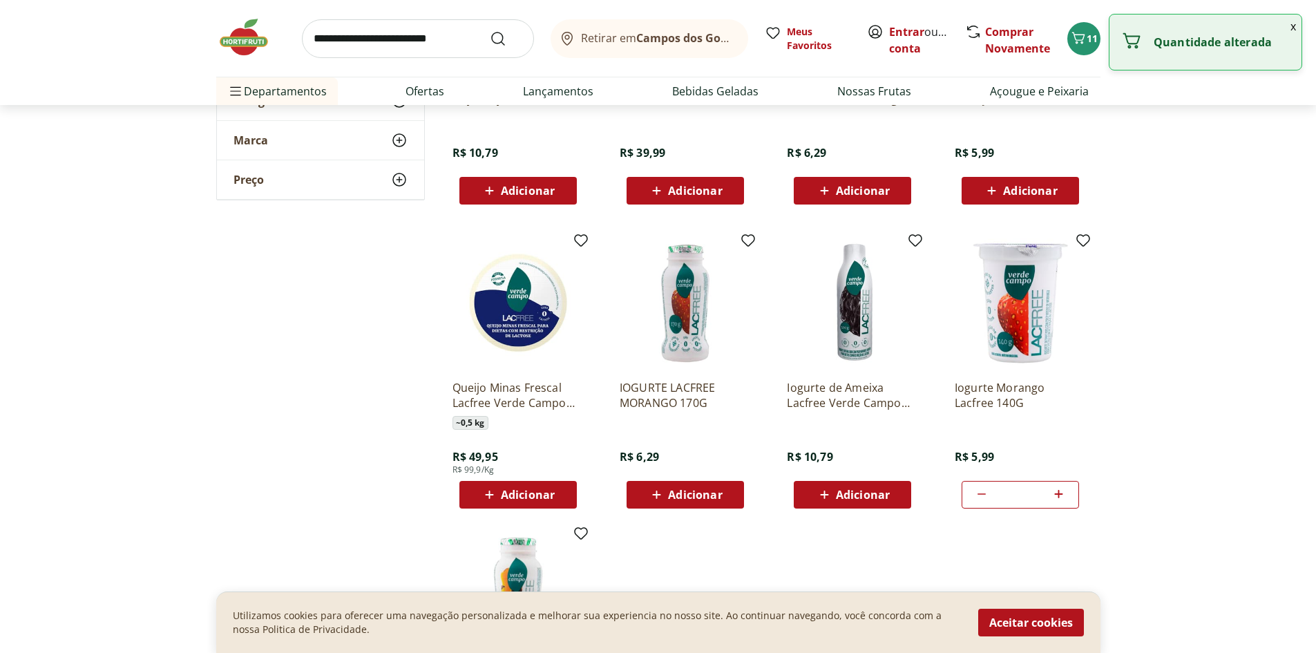
scroll to position [1589, 0]
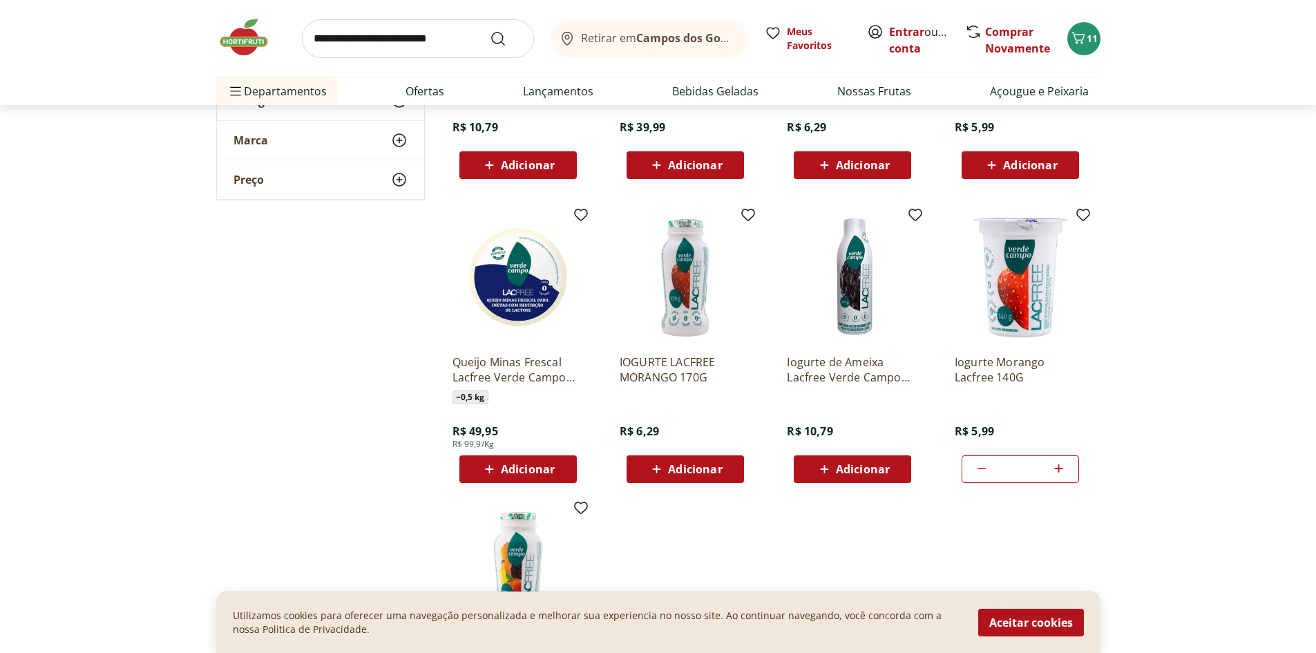
click at [377, 45] on input "search" at bounding box center [418, 38] width 232 height 39
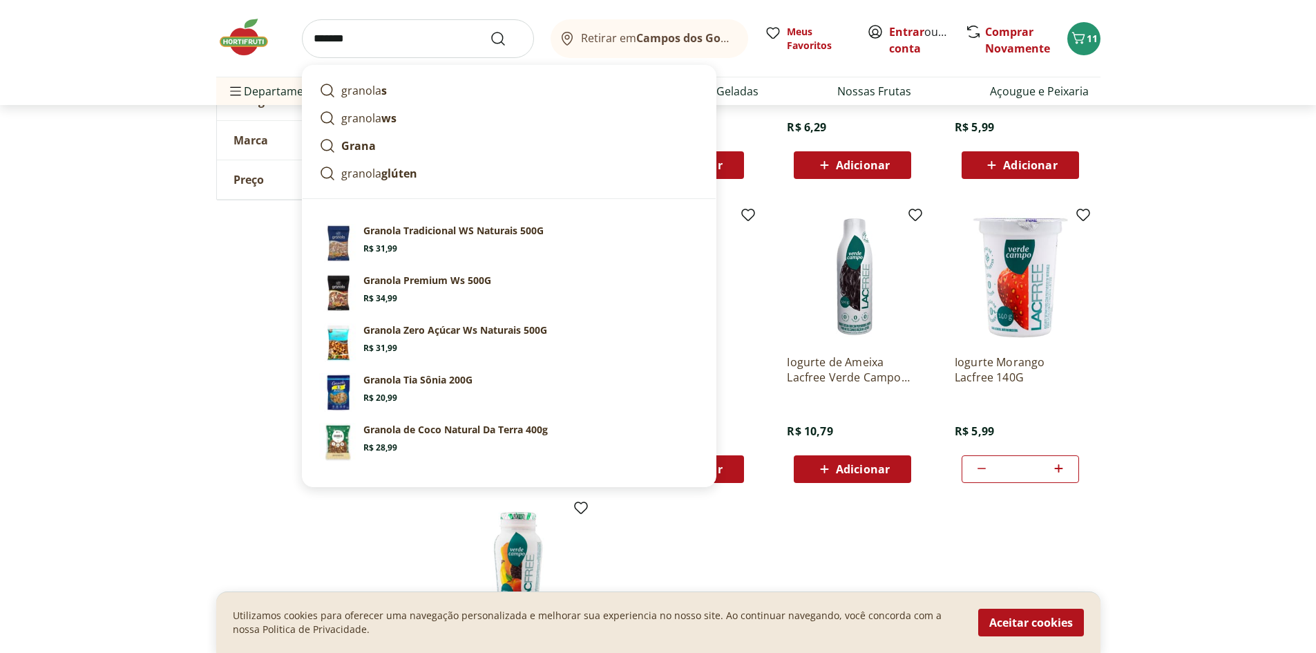
type input "*******"
click at [490, 30] on button "Submit Search" at bounding box center [506, 38] width 33 height 17
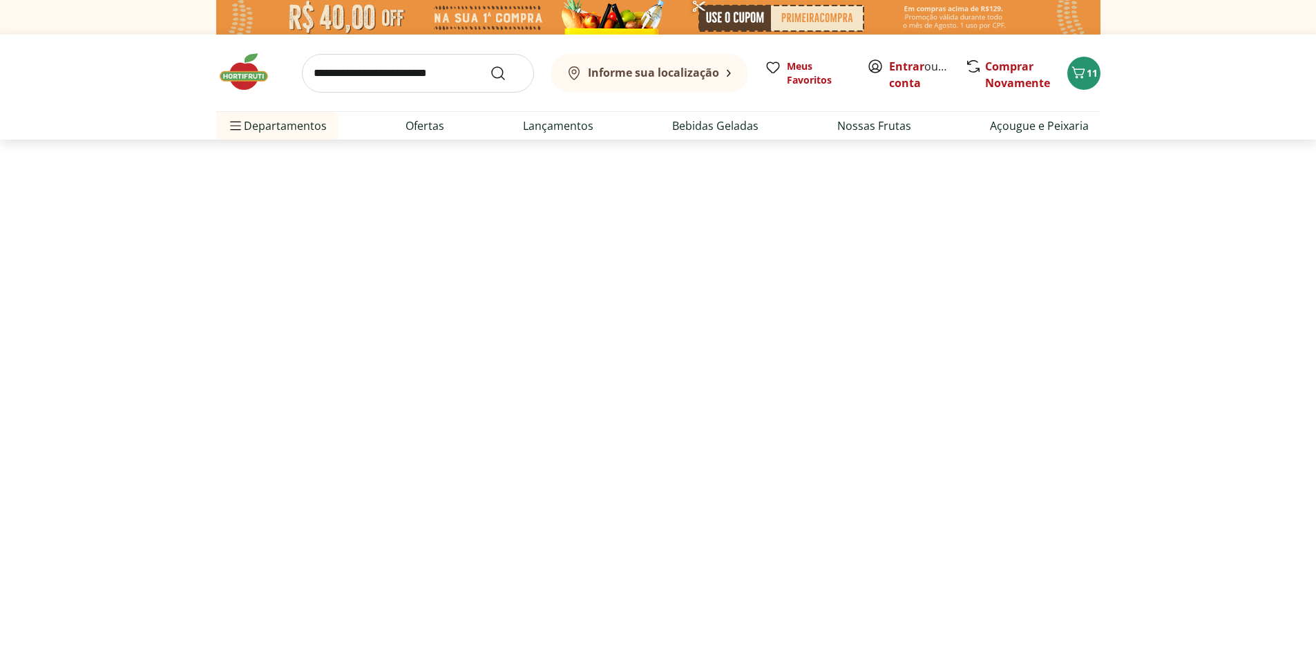
select select "**********"
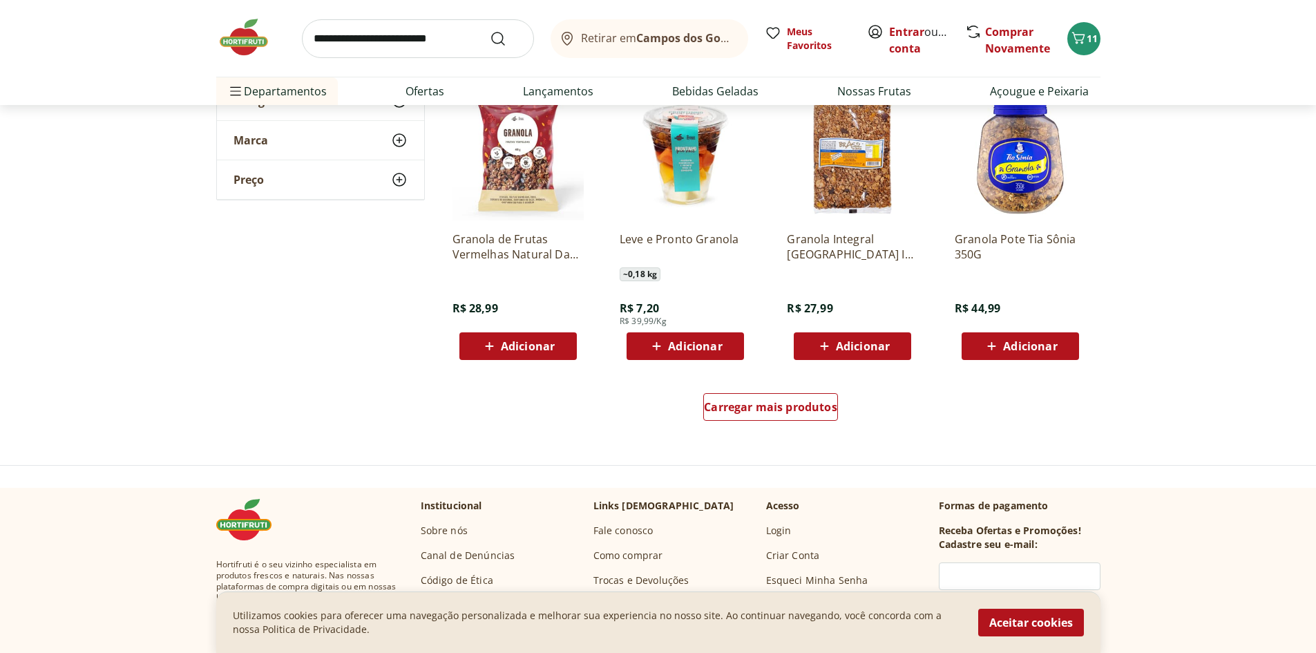
scroll to position [829, 0]
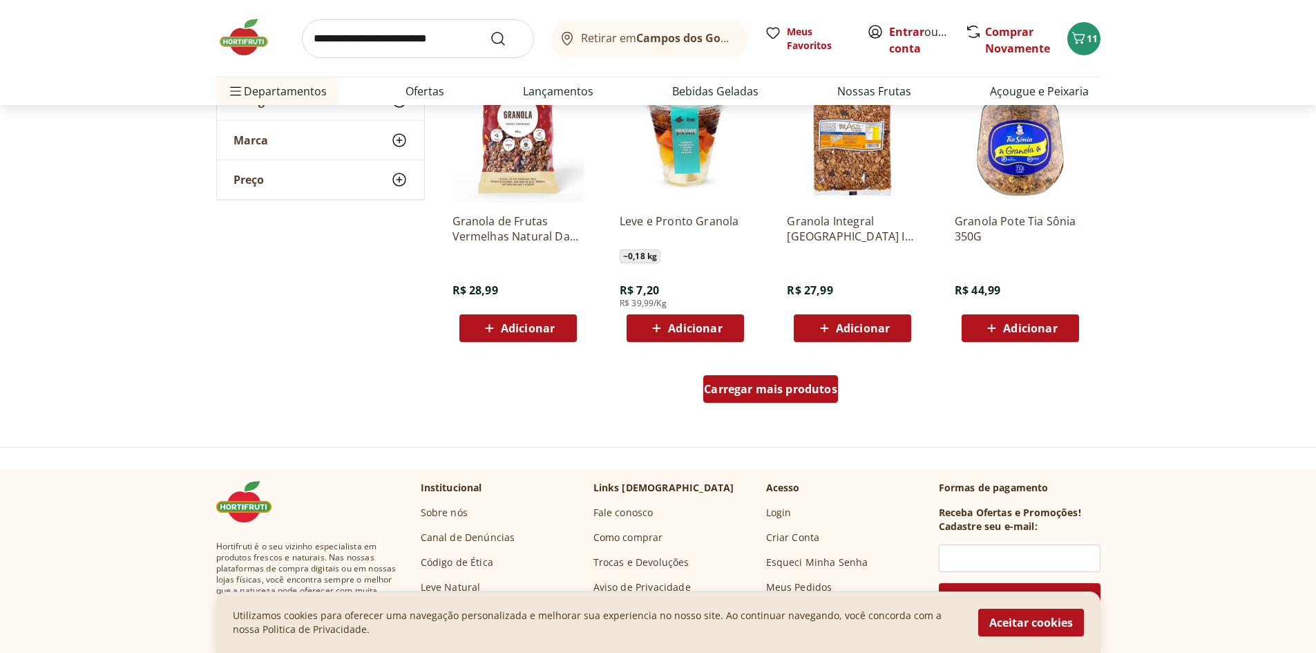
click at [786, 386] on span "Carregar mais produtos" at bounding box center [770, 388] width 133 height 11
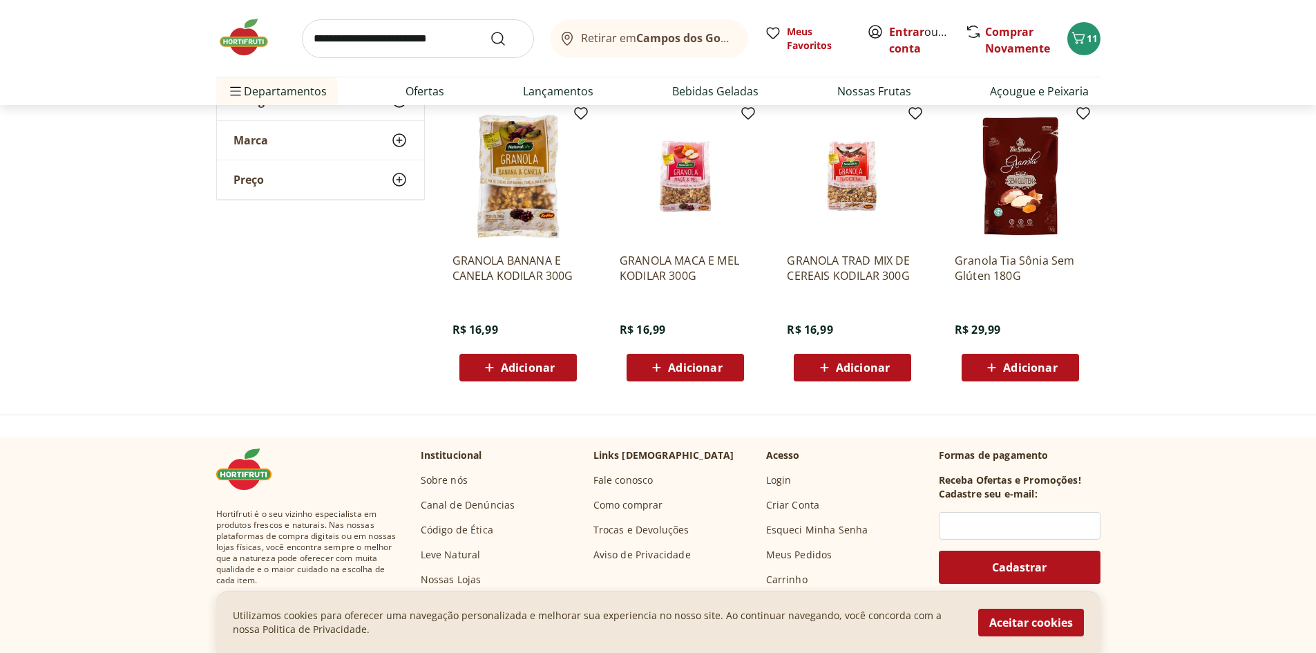
scroll to position [1105, 0]
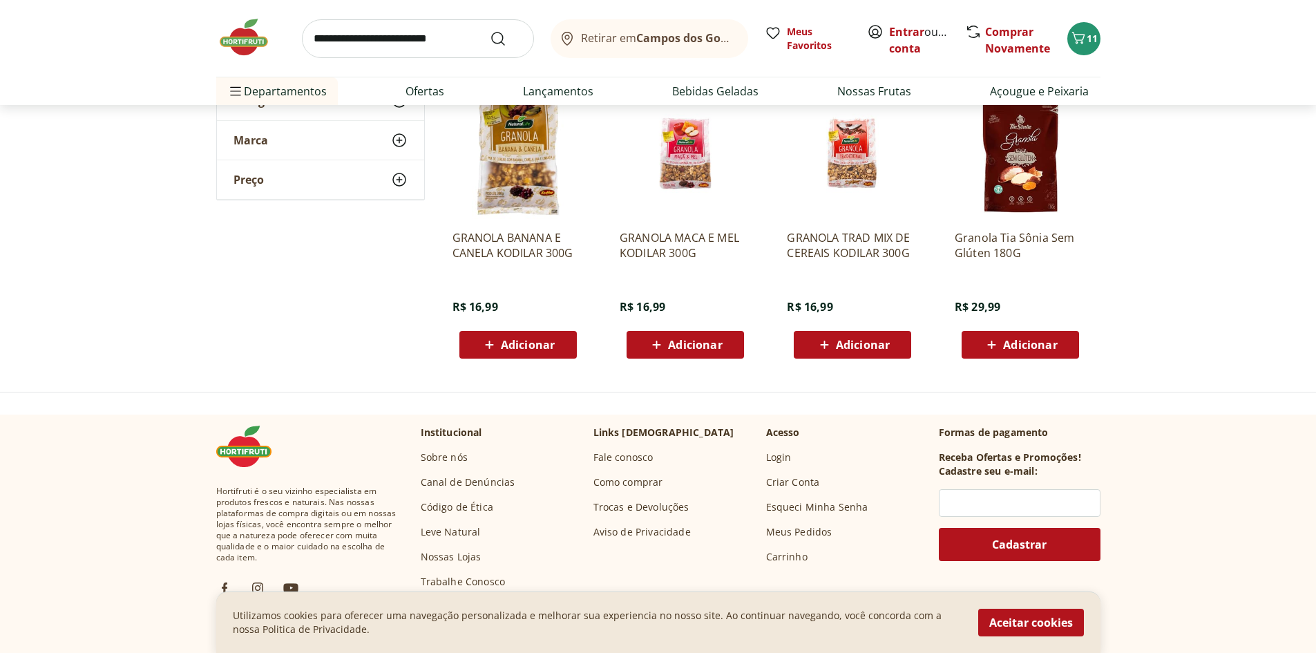
click at [1026, 175] on img at bounding box center [1020, 153] width 131 height 131
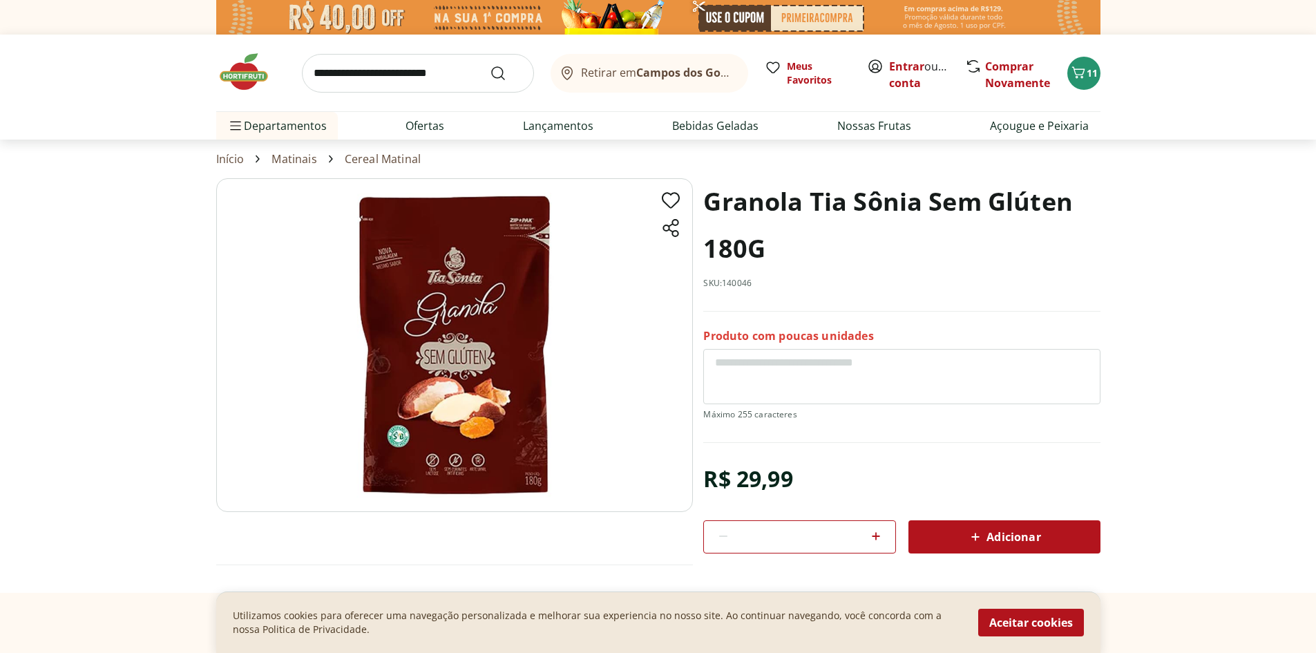
click at [428, 413] on img at bounding box center [454, 345] width 477 height 334
click at [443, 403] on img at bounding box center [454, 345] width 477 height 334
click at [450, 475] on img at bounding box center [454, 345] width 477 height 334
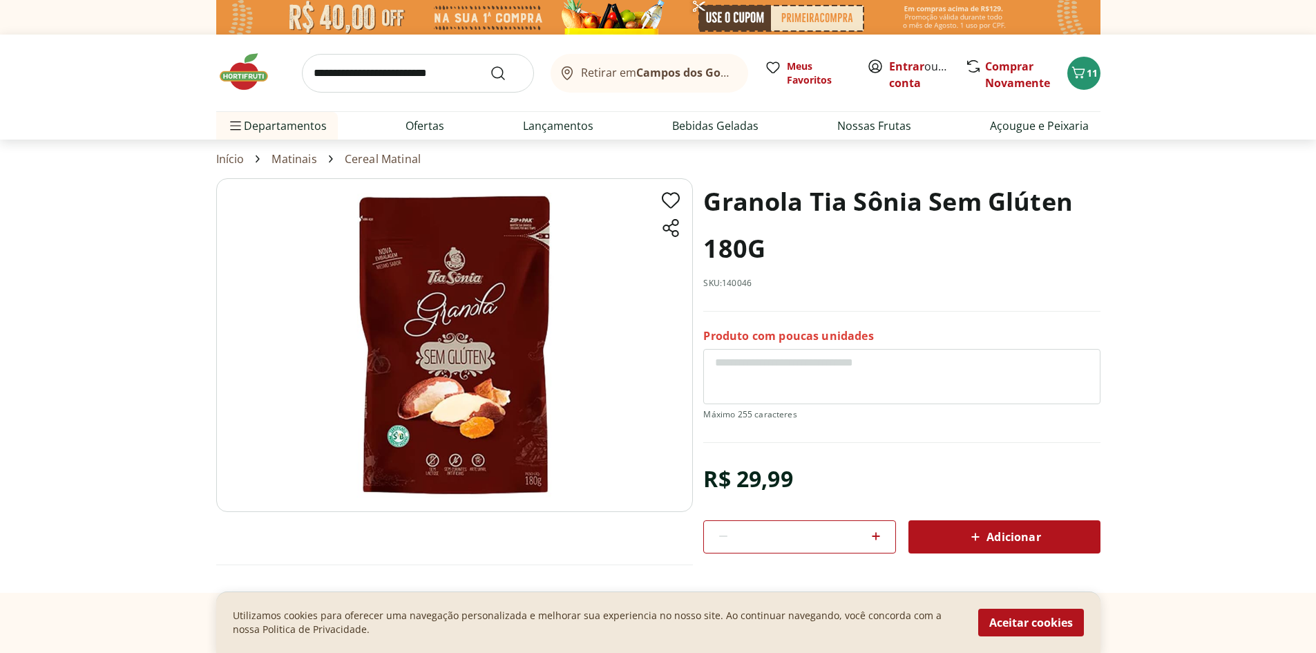
drag, startPoint x: 735, startPoint y: 1, endPoint x: 614, endPoint y: 544, distance: 556.2
click at [614, 544] on section "Granola Tia Sônia Sem Glúten 180G SKU: 140046 Produto com poucas unidades R$ 29…" at bounding box center [658, 385] width 884 height 414
click at [1037, 542] on span "Adicionar" at bounding box center [1003, 536] width 73 height 17
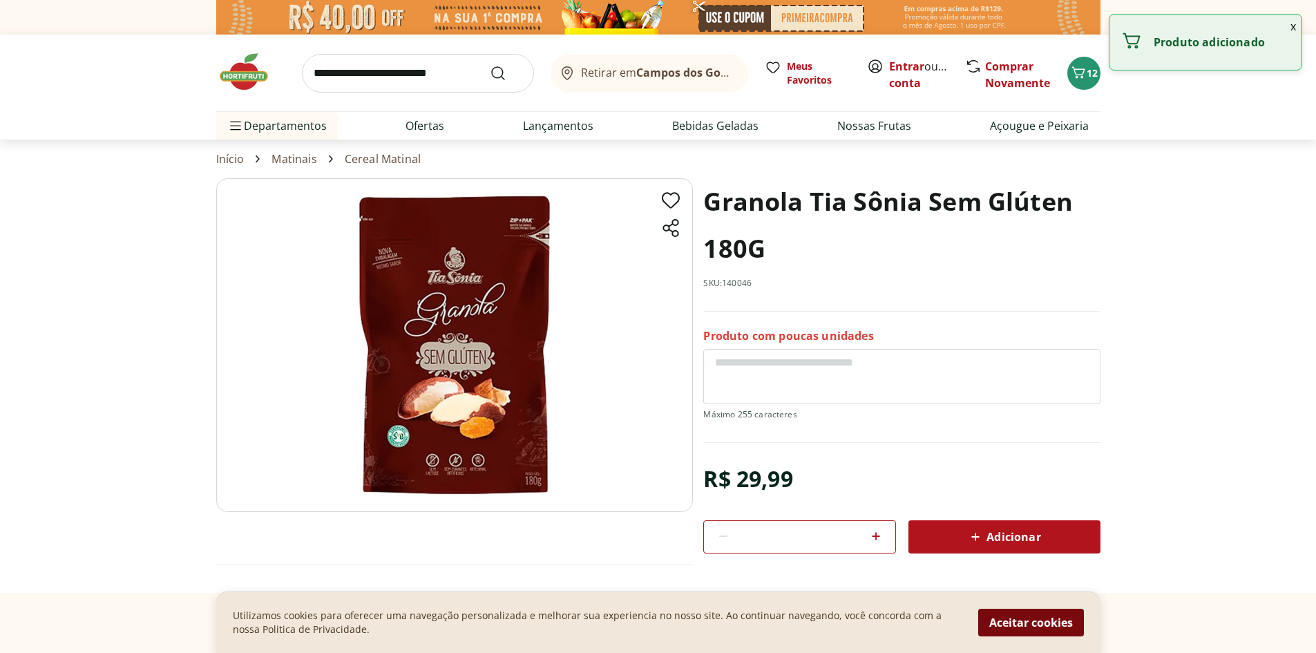
click at [1033, 613] on button "Aceitar cookies" at bounding box center [1031, 623] width 106 height 28
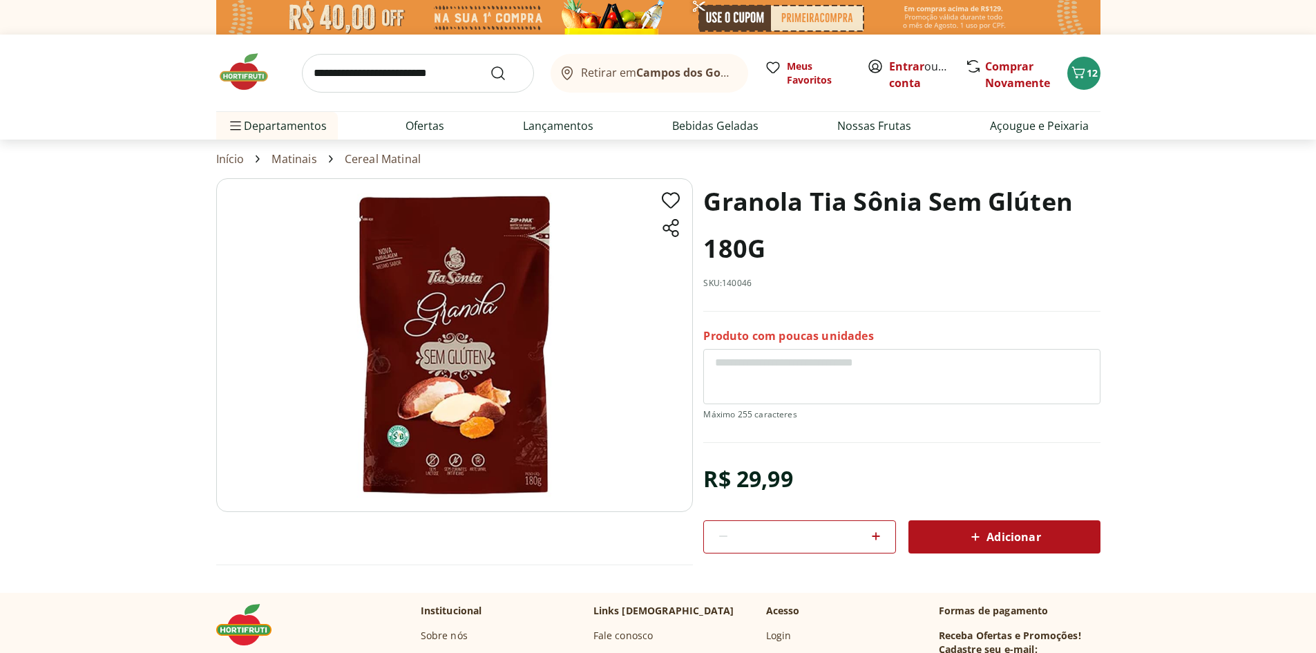
select select "**********"
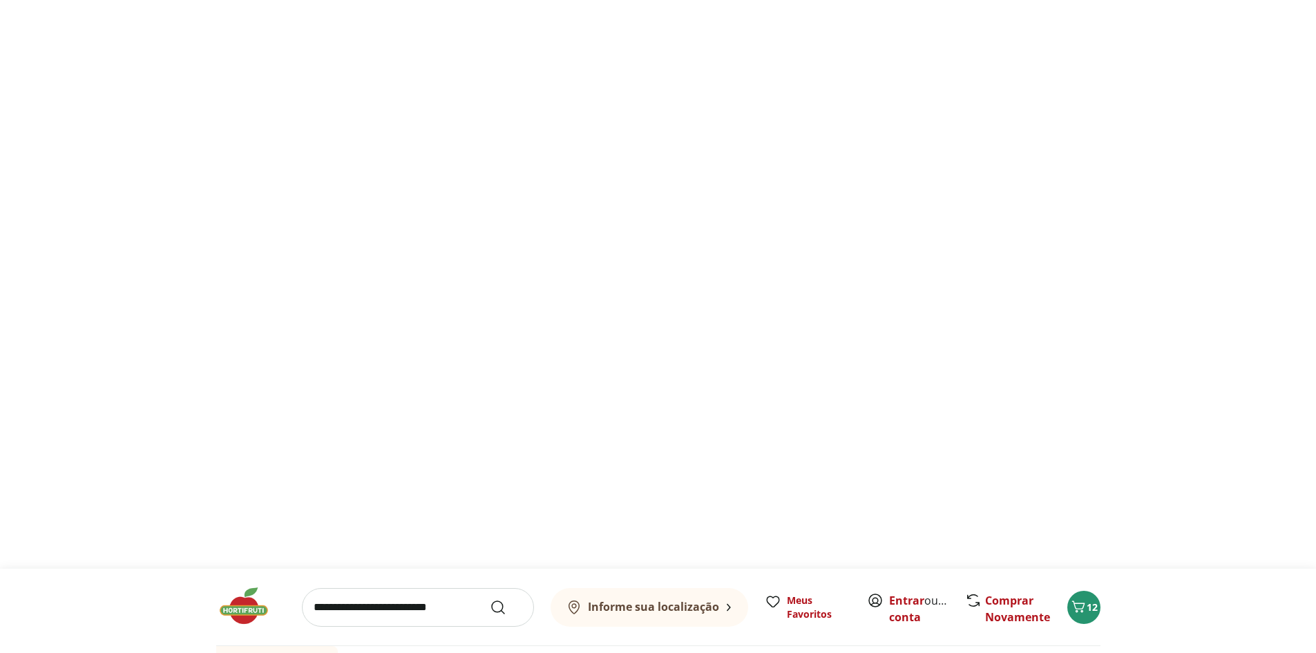
scroll to position [1105, 0]
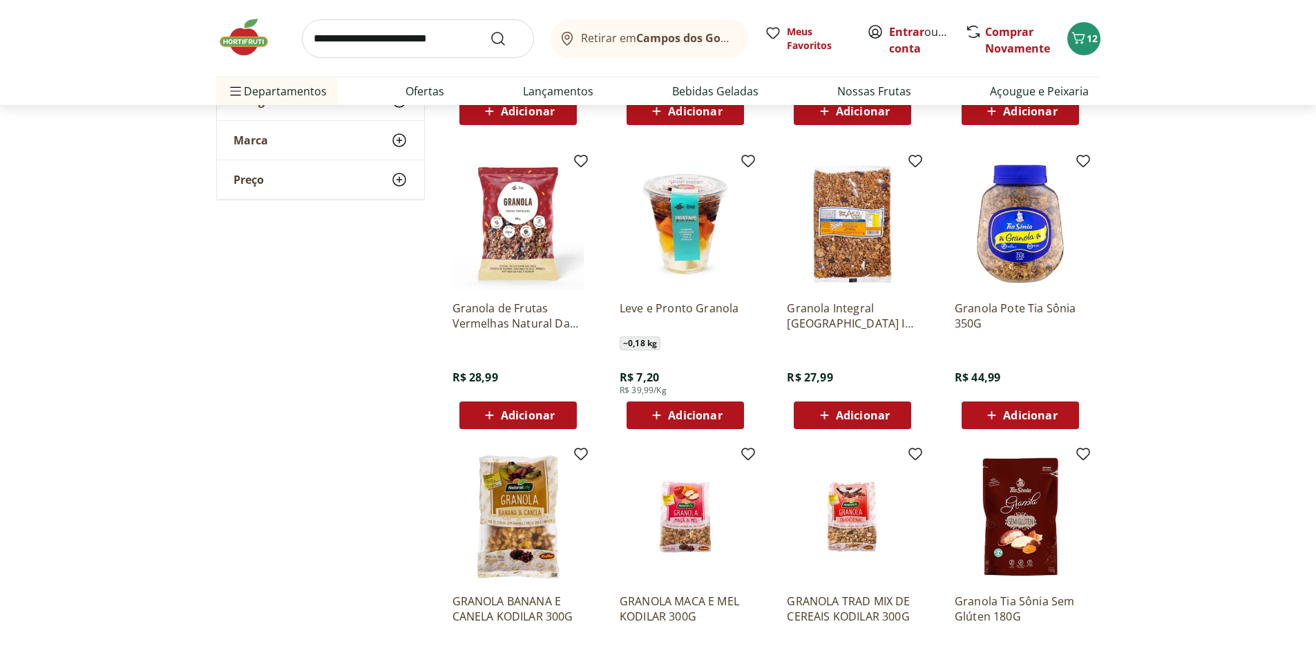
scroll to position [1243, 0]
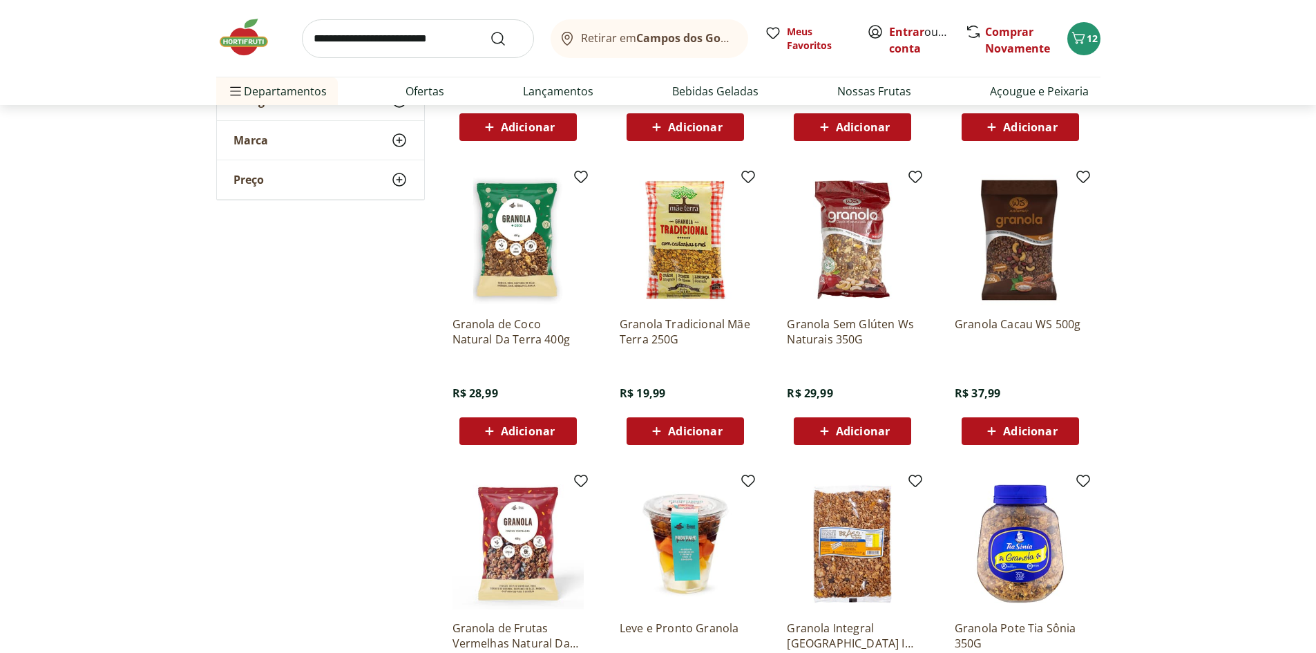
scroll to position [967, 0]
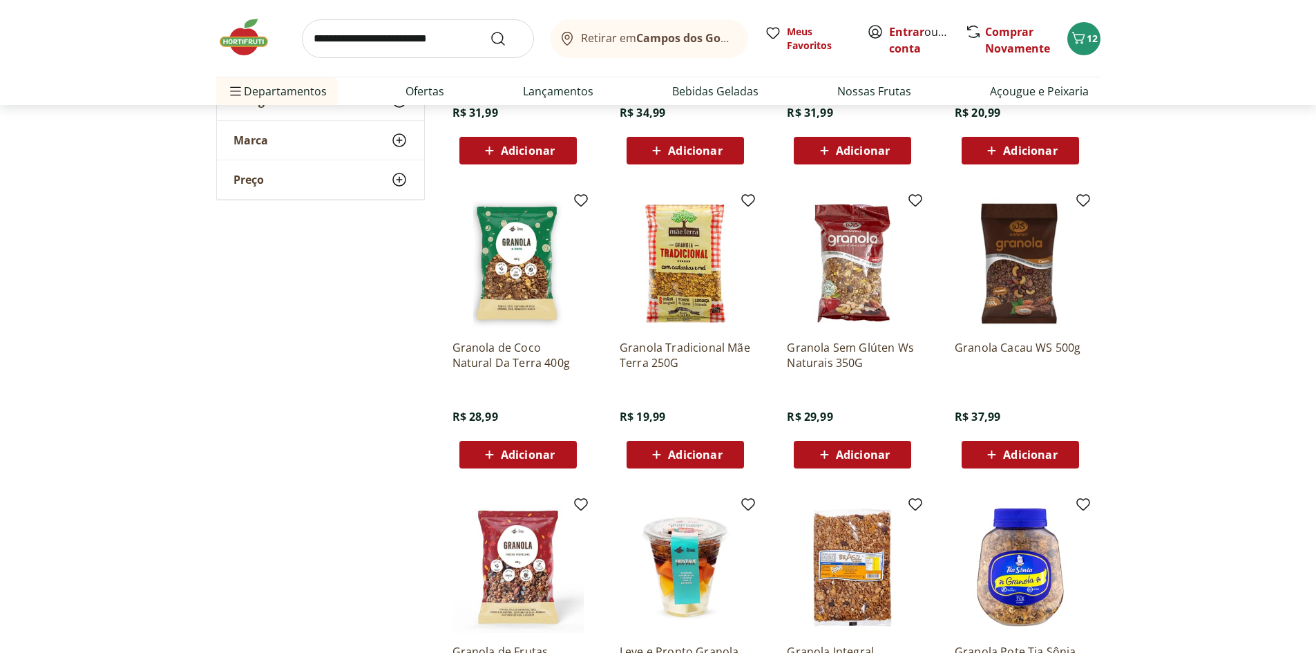
click at [850, 305] on img at bounding box center [852, 263] width 131 height 131
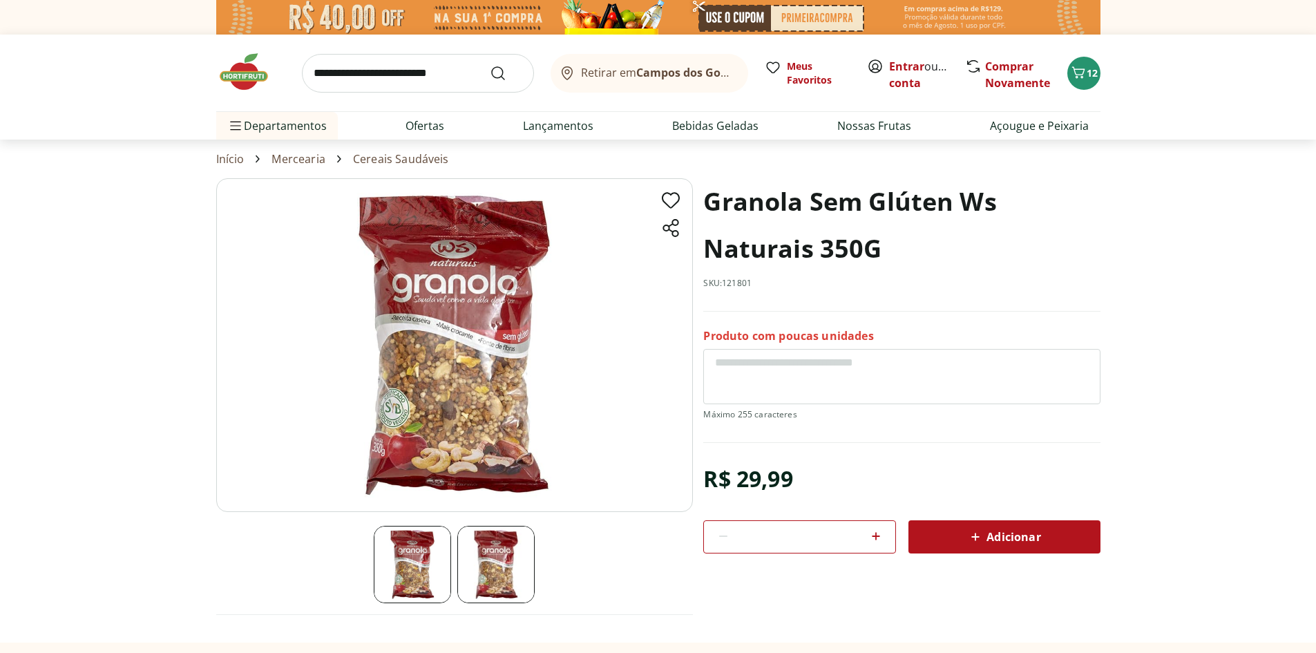
click at [429, 441] on img at bounding box center [454, 345] width 477 height 334
click at [450, 400] on img at bounding box center [454, 345] width 477 height 334
click at [493, 563] on img at bounding box center [495, 564] width 77 height 77
click at [495, 579] on img at bounding box center [495, 564] width 77 height 77
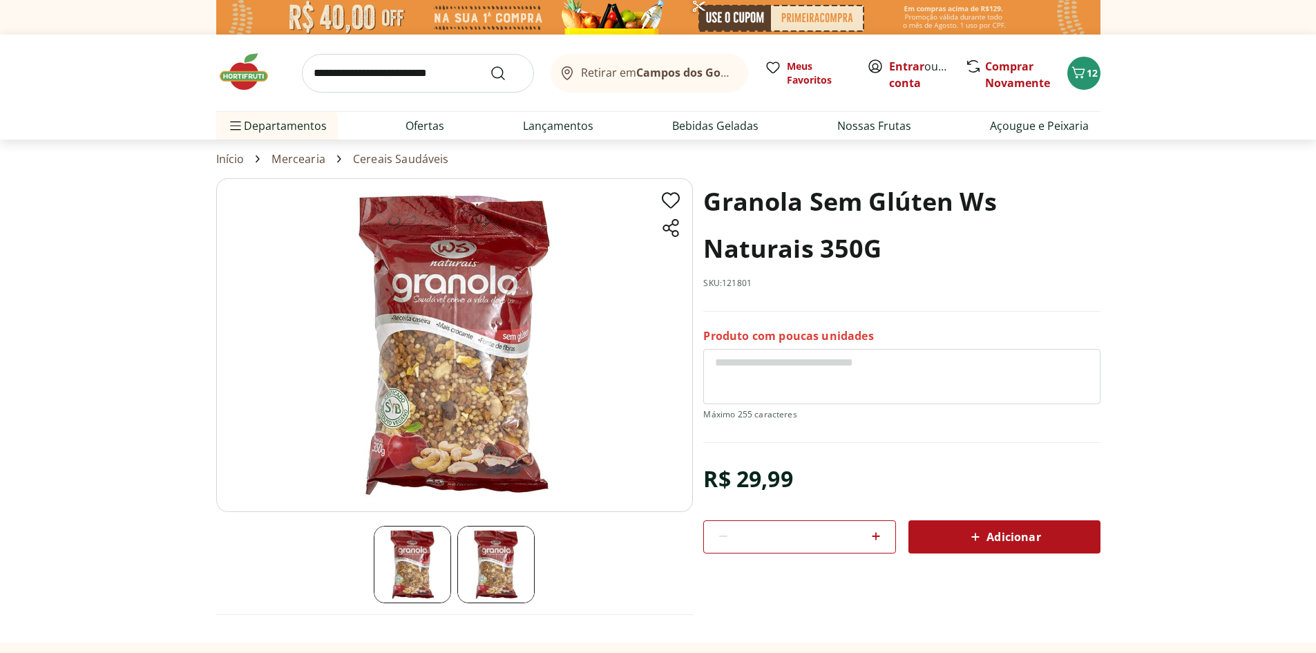
click at [414, 556] on img at bounding box center [412, 564] width 77 height 77
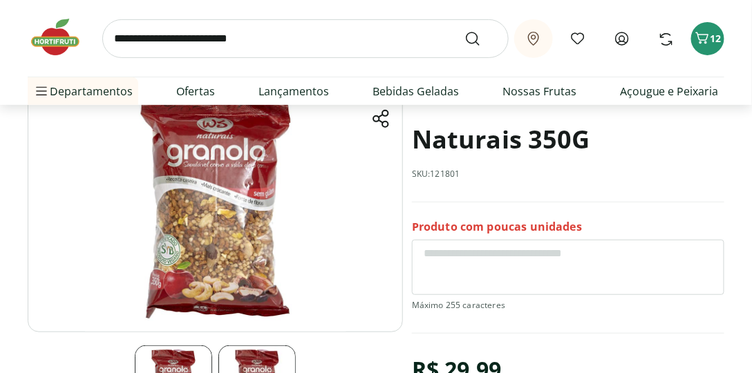
scroll to position [197, 0]
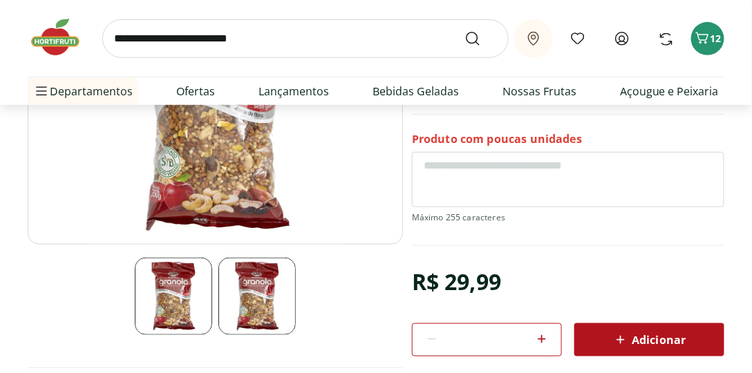
click at [256, 304] on img at bounding box center [256, 296] width 77 height 77
click at [185, 297] on img at bounding box center [173, 296] width 77 height 77
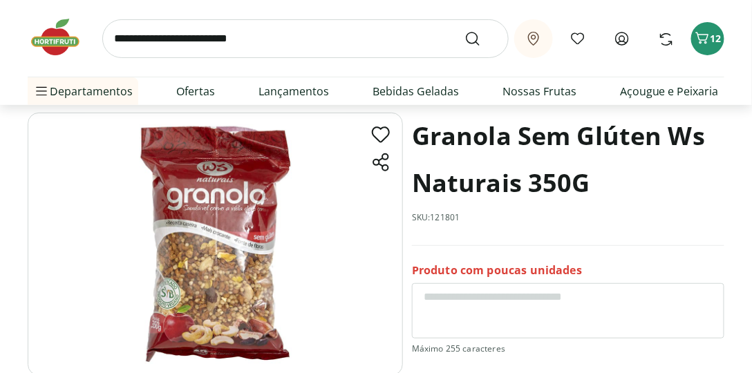
scroll to position [79, 0]
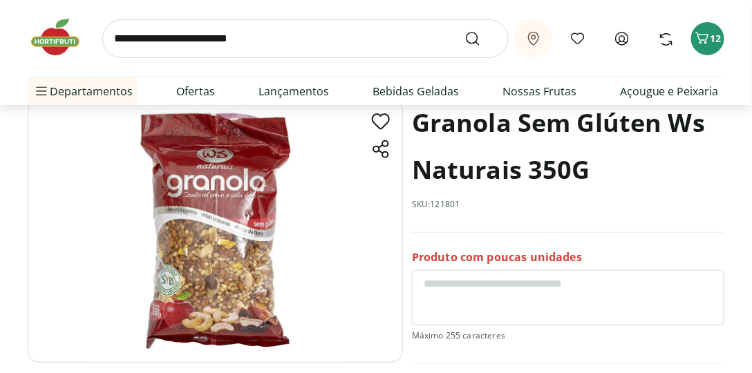
select select "**********"
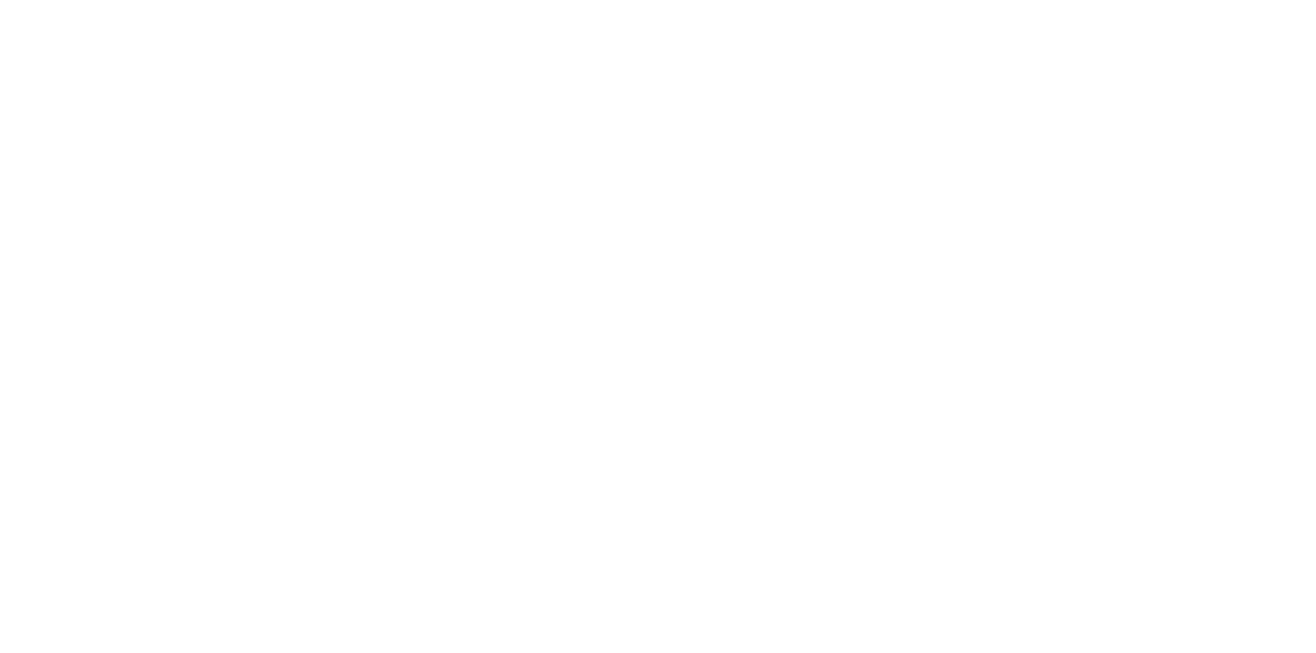
scroll to position [967, 0]
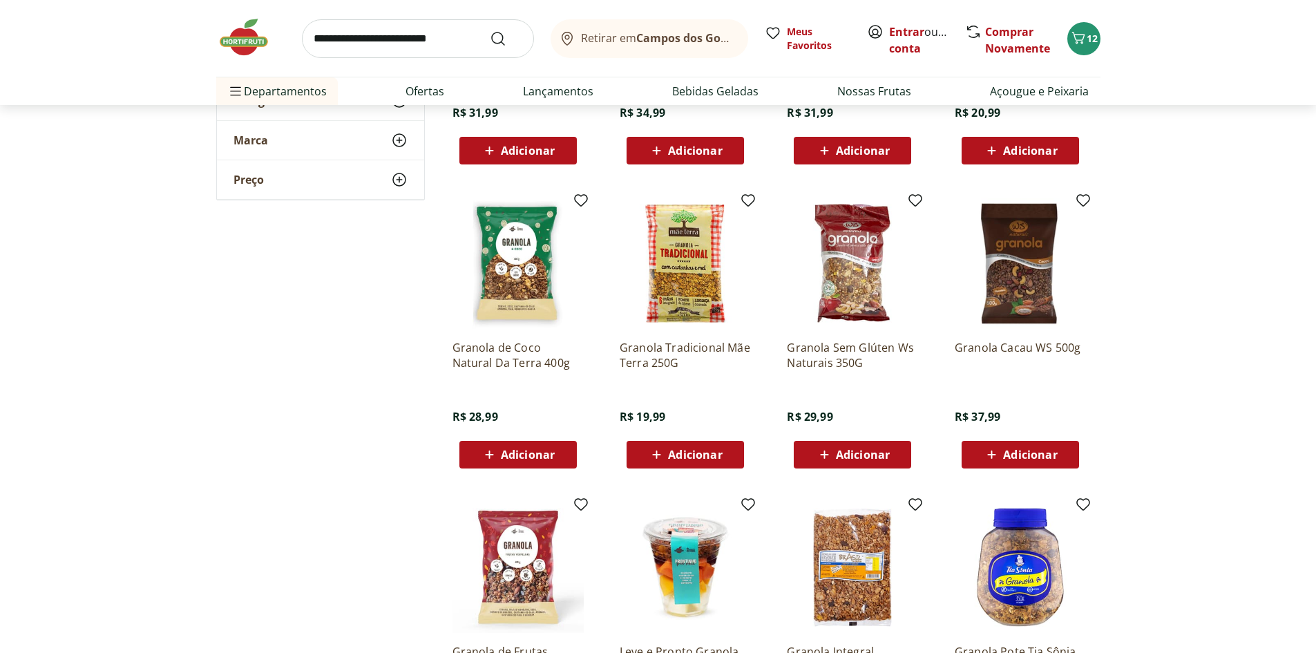
drag, startPoint x: 751, startPoint y: 0, endPoint x: 286, endPoint y: 428, distance: 632.1
click at [286, 428] on div "**********" at bounding box center [658, 464] width 884 height 1224
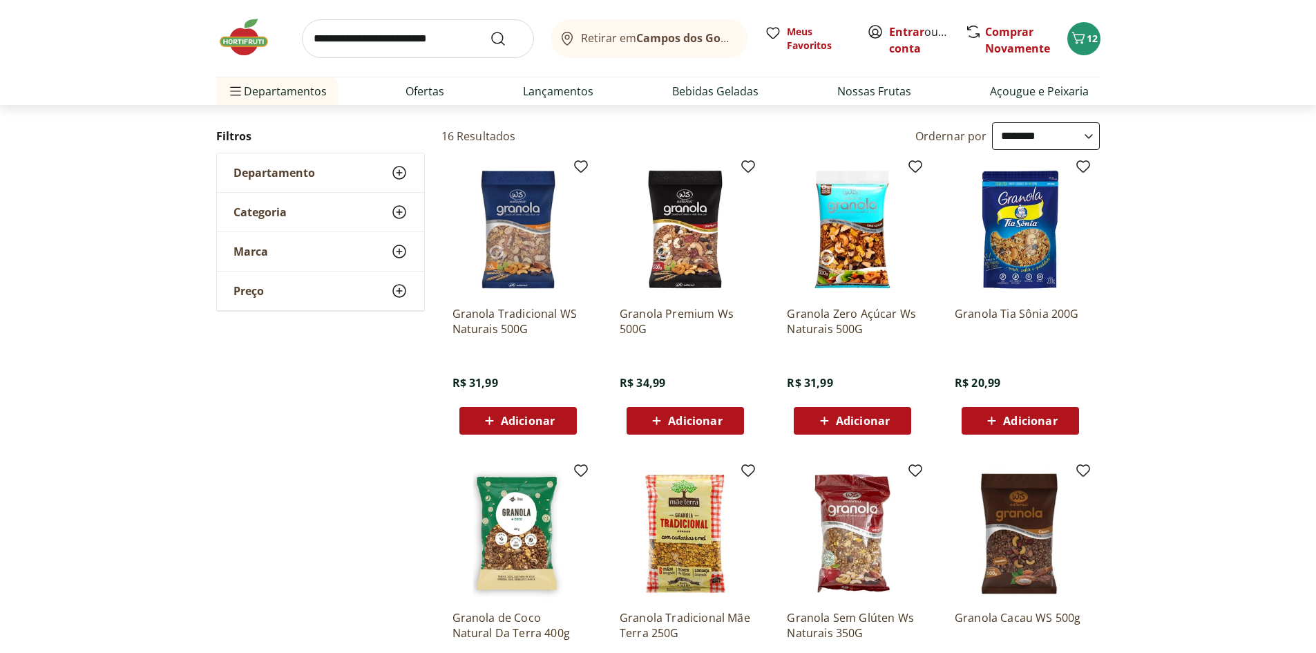
scroll to position [691, 0]
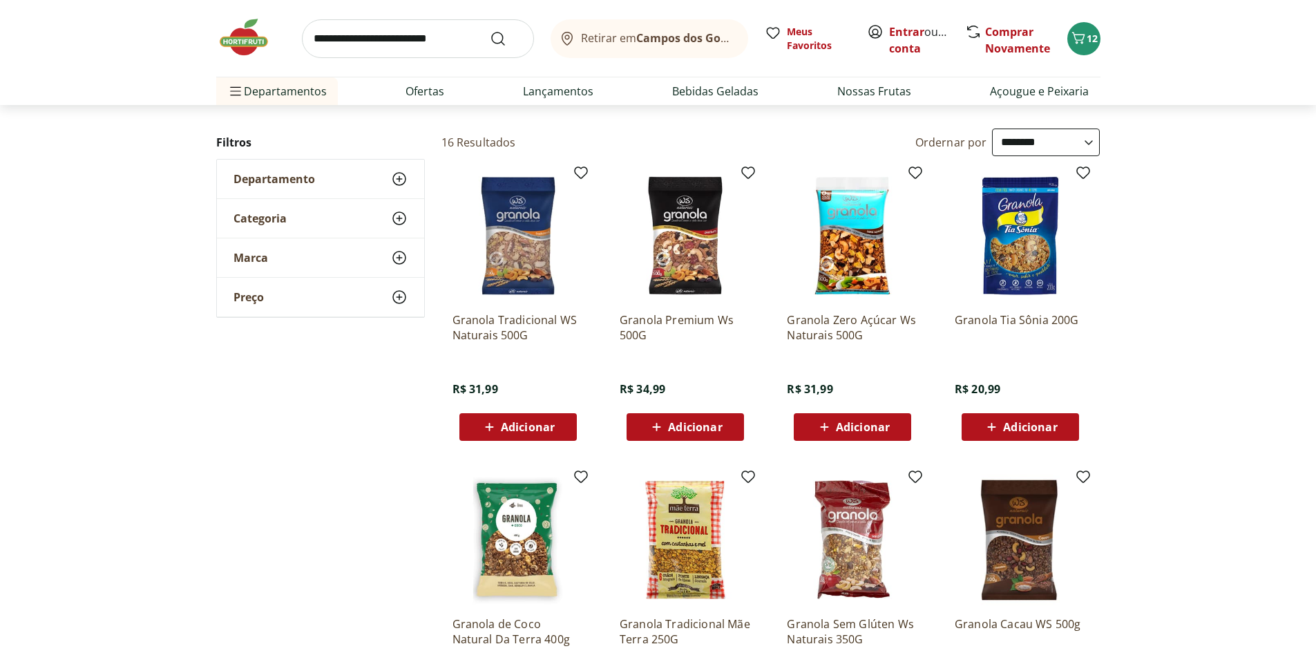
click at [519, 545] on img at bounding box center [517, 539] width 131 height 131
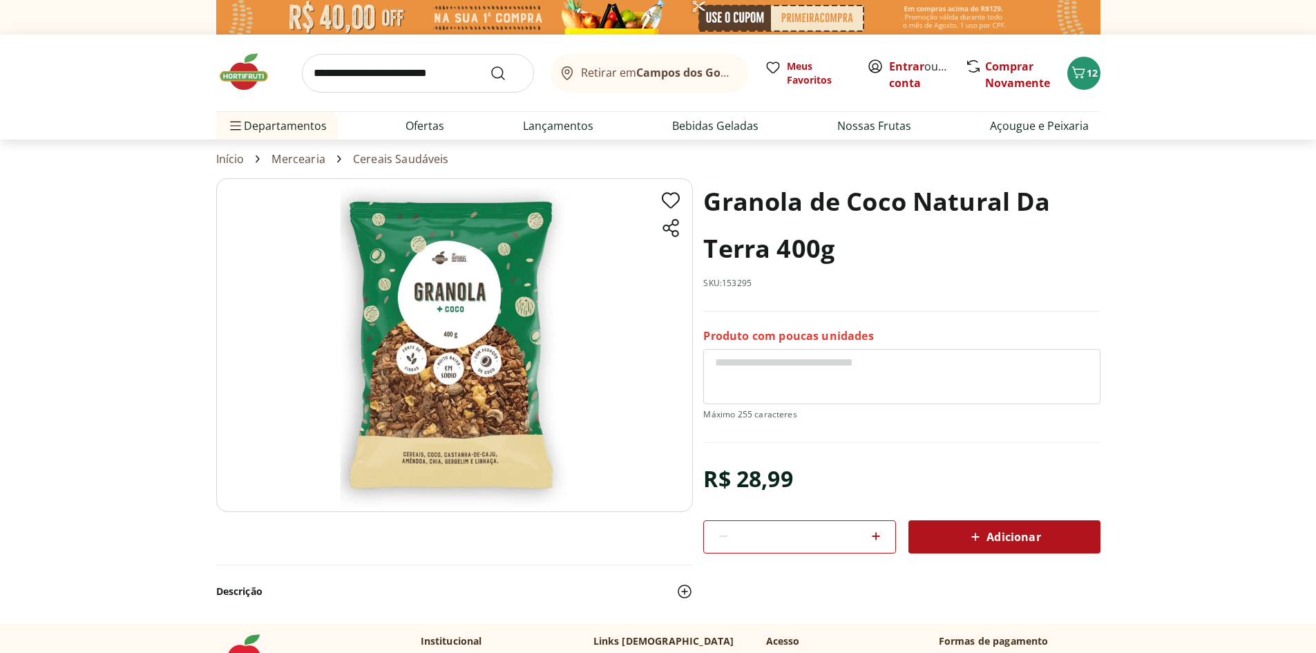
scroll to position [691, 0]
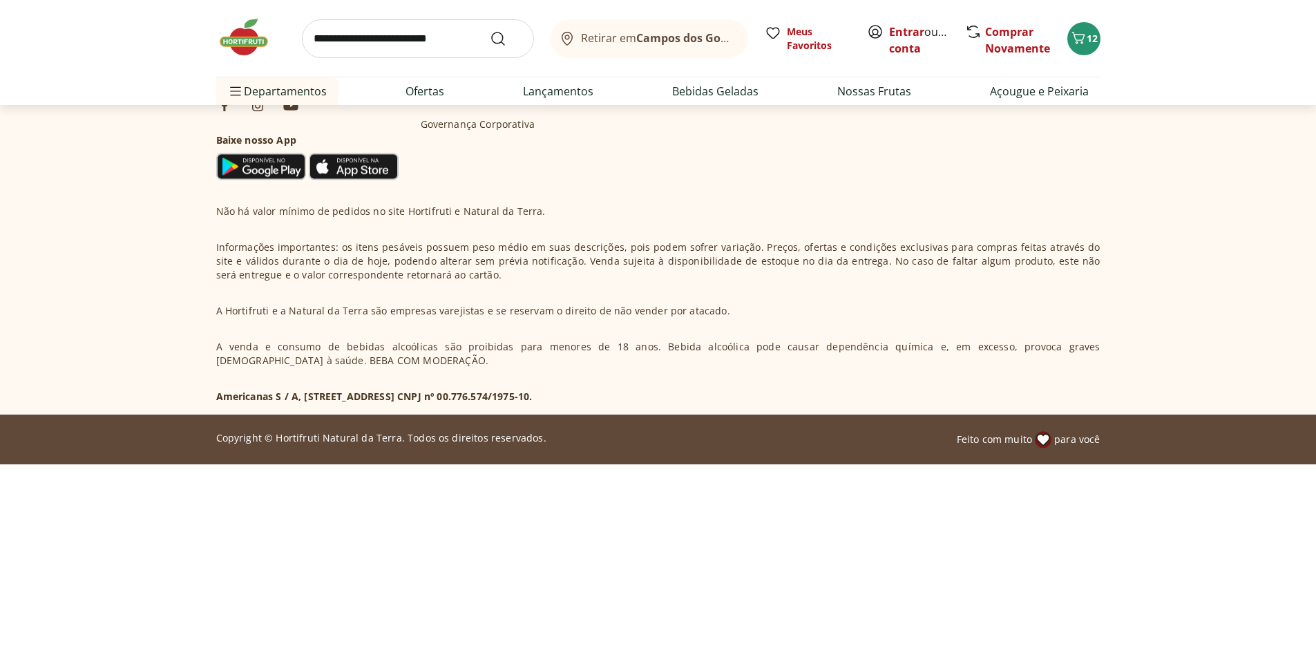
select select "**********"
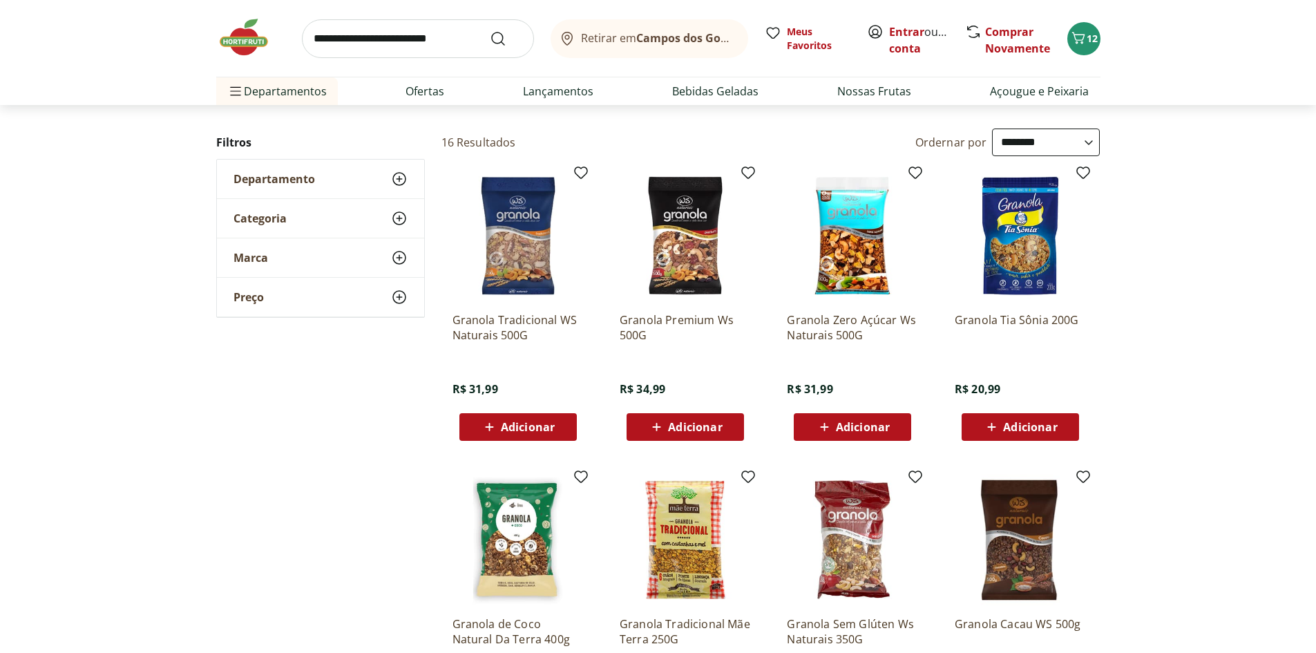
click at [683, 265] on img at bounding box center [685, 235] width 131 height 131
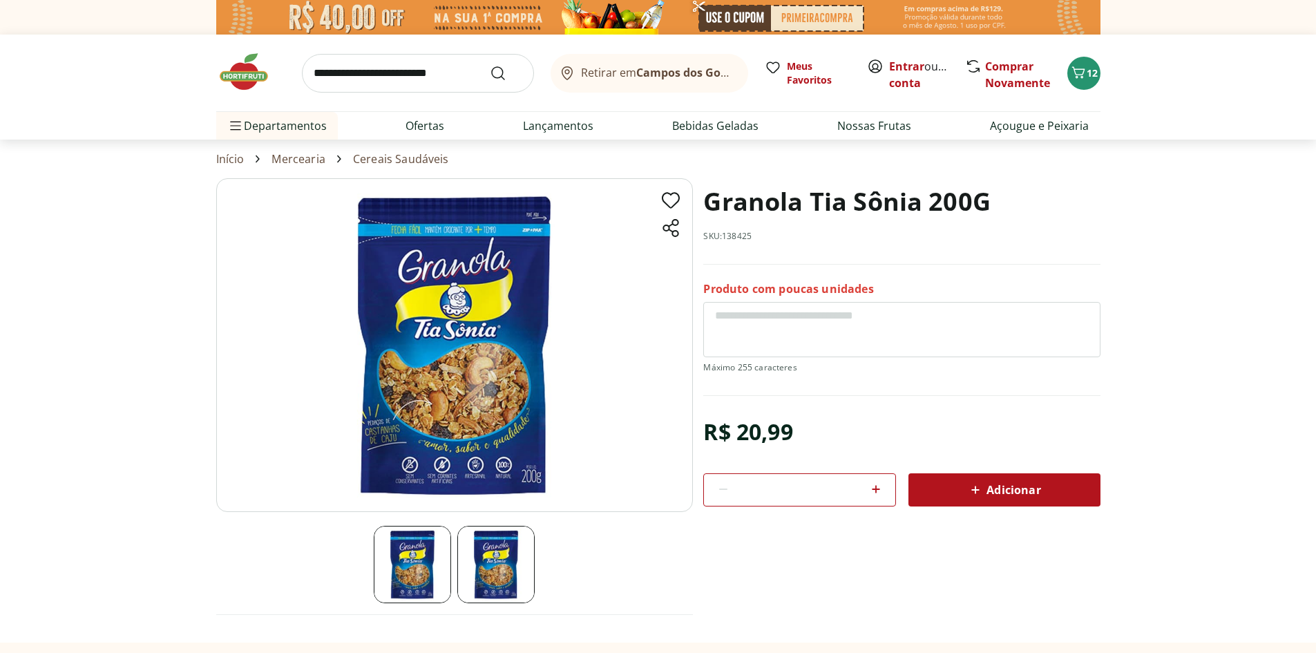
click at [468, 565] on img at bounding box center [495, 564] width 77 height 77
select select "**********"
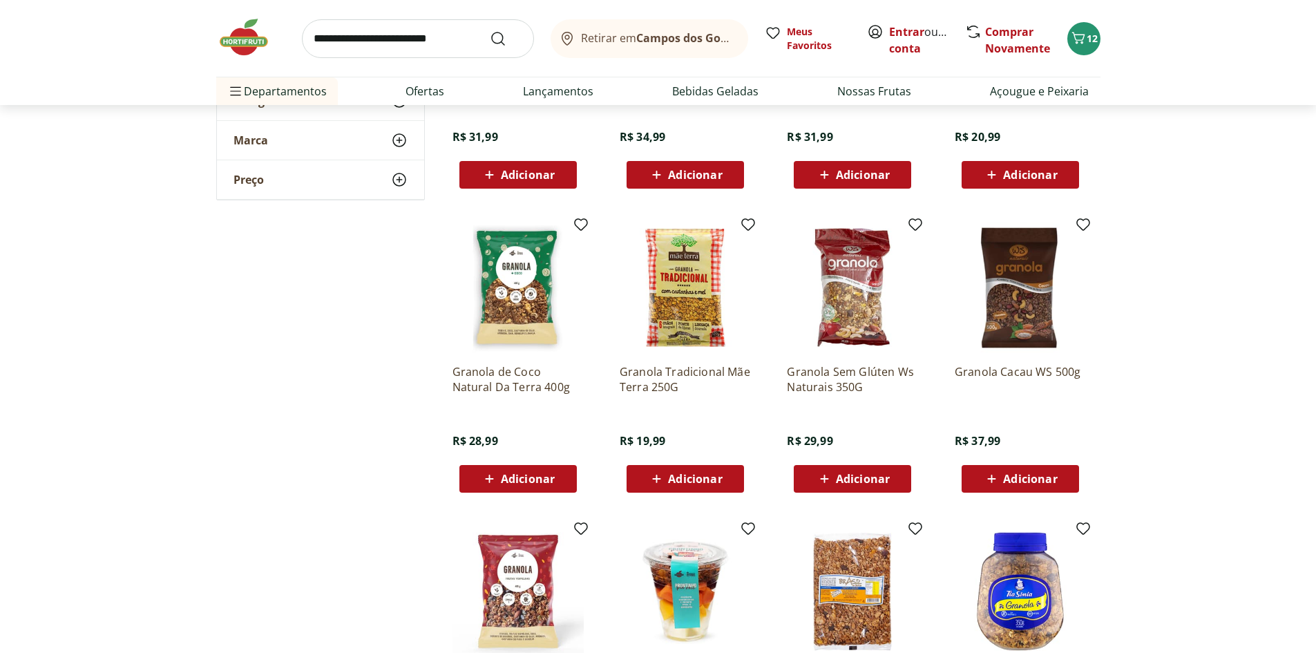
scroll to position [1036, 0]
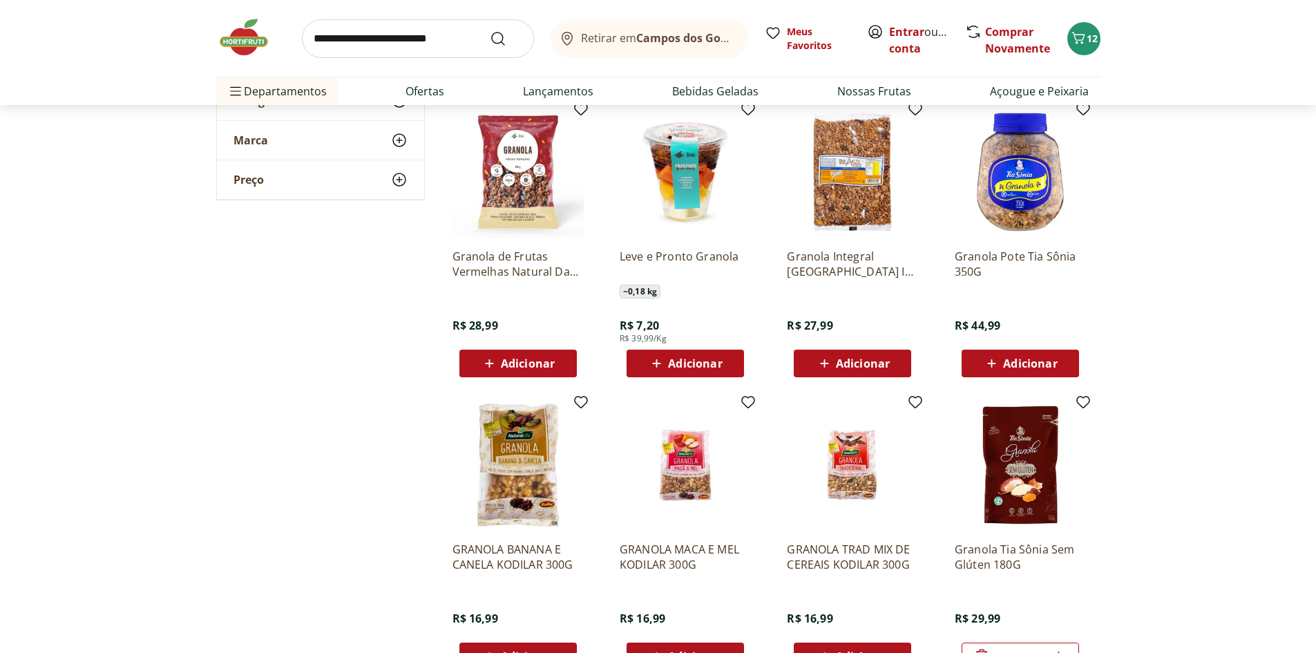
scroll to position [1243, 0]
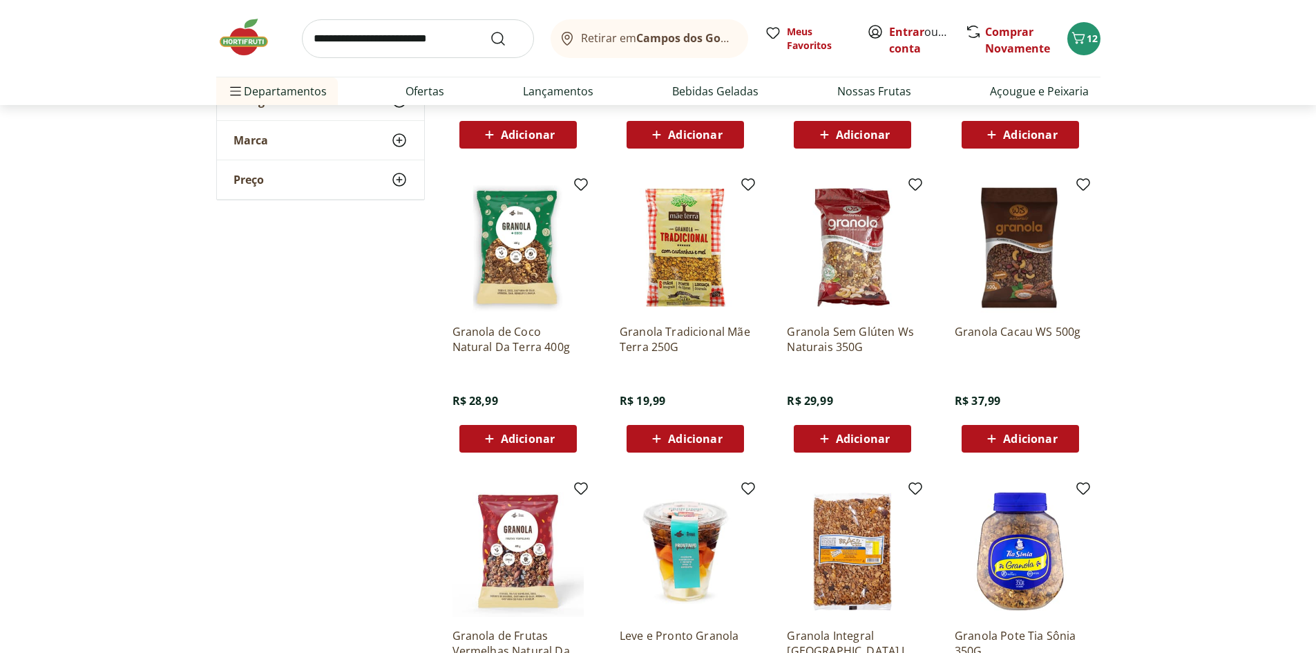
scroll to position [484, 0]
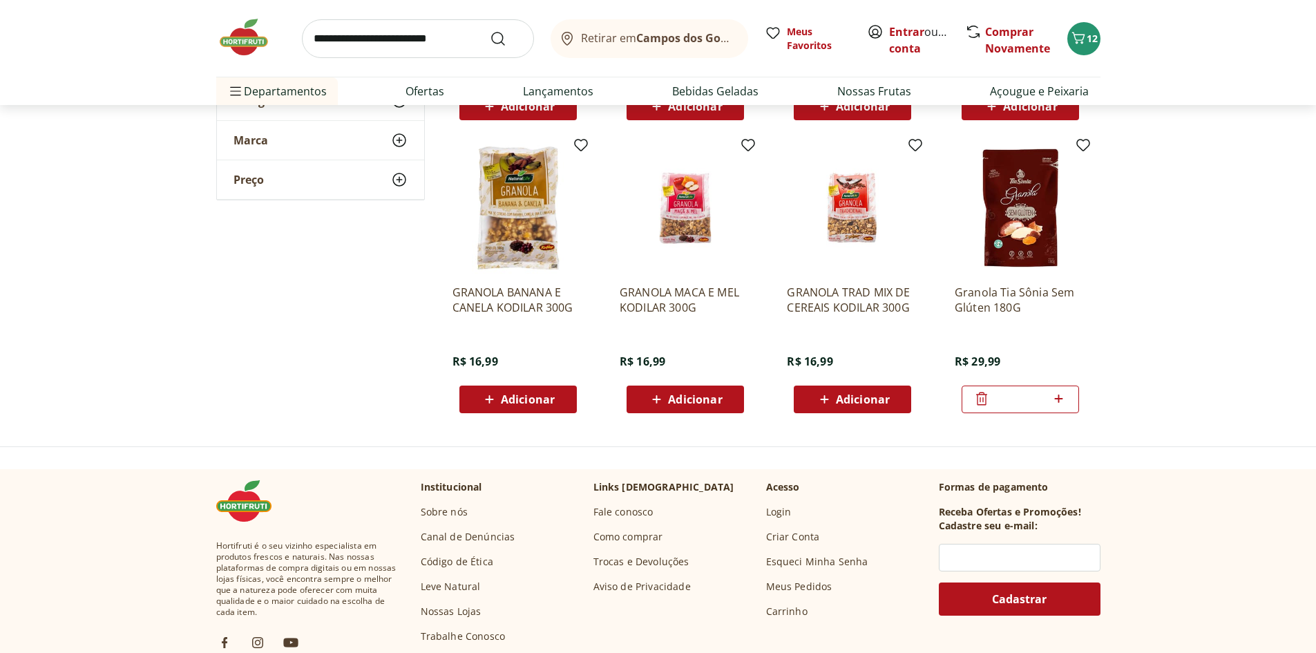
scroll to position [1105, 0]
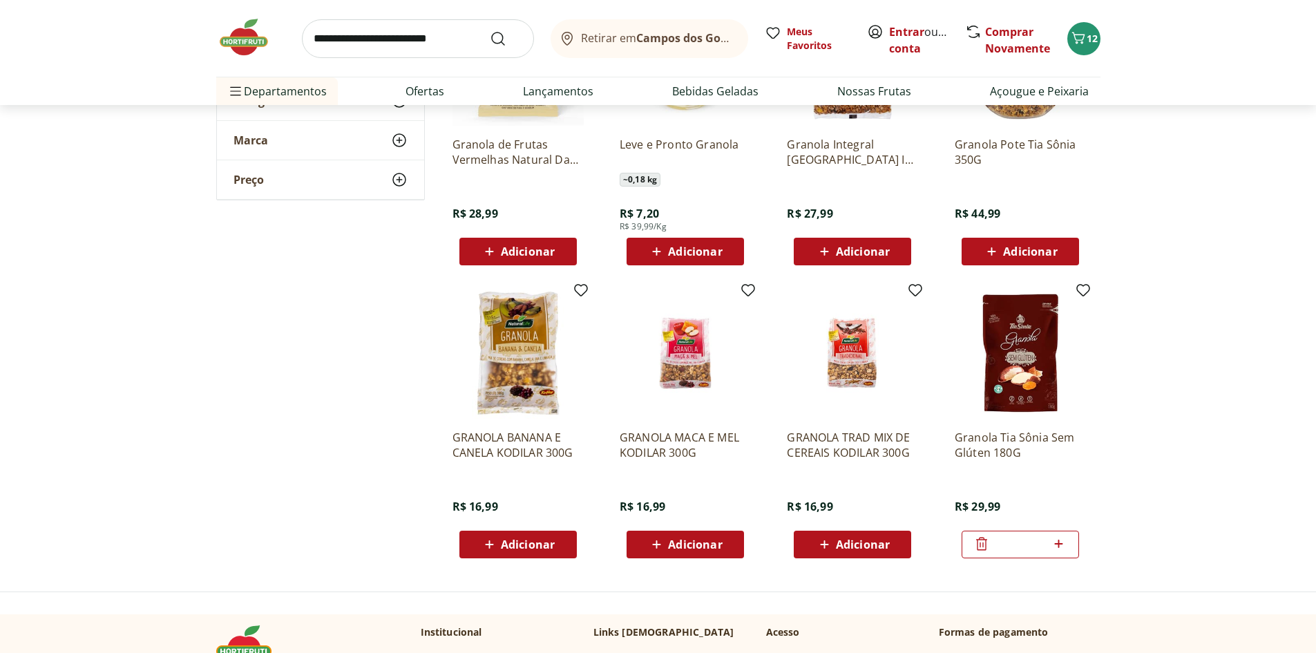
scroll to position [691, 0]
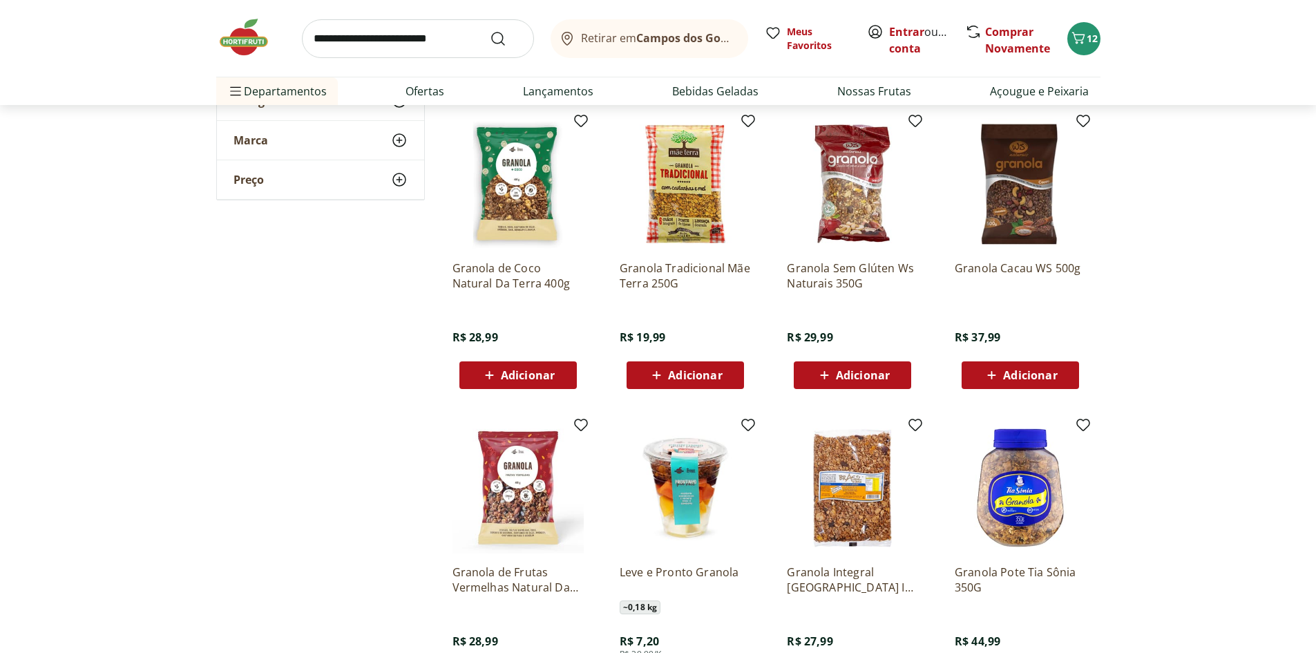
scroll to position [484, 0]
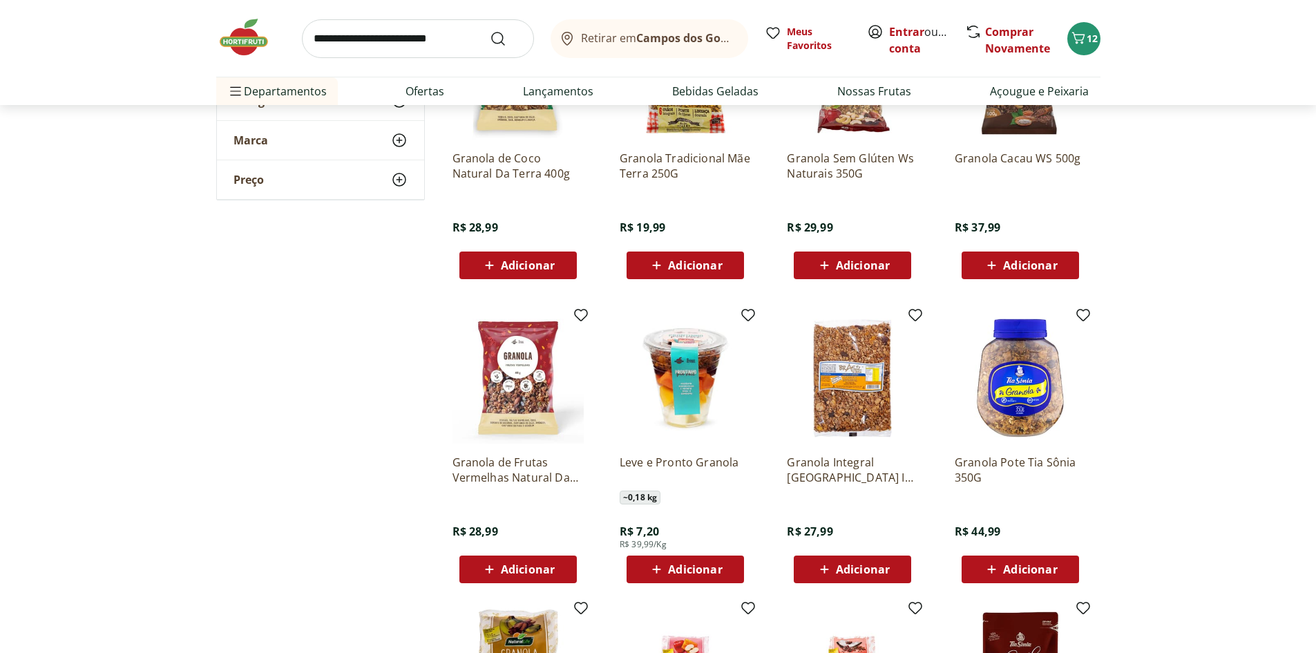
scroll to position [760, 0]
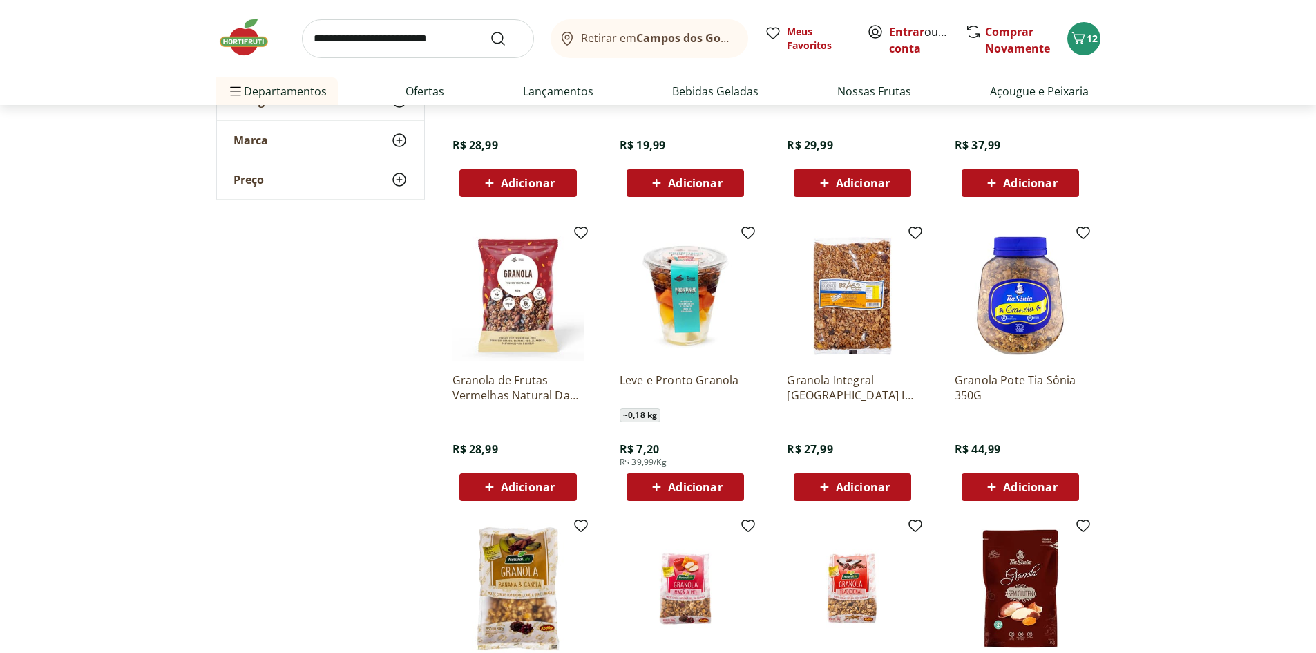
scroll to position [345, 0]
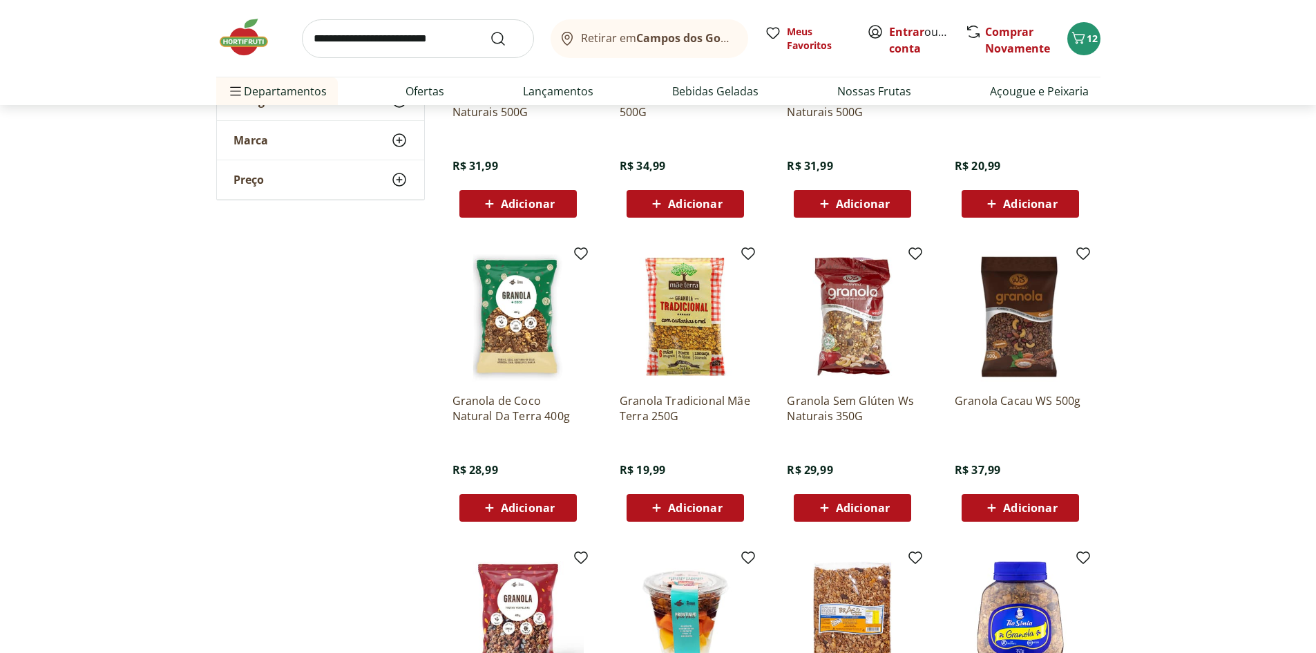
click at [519, 336] on img at bounding box center [517, 316] width 131 height 131
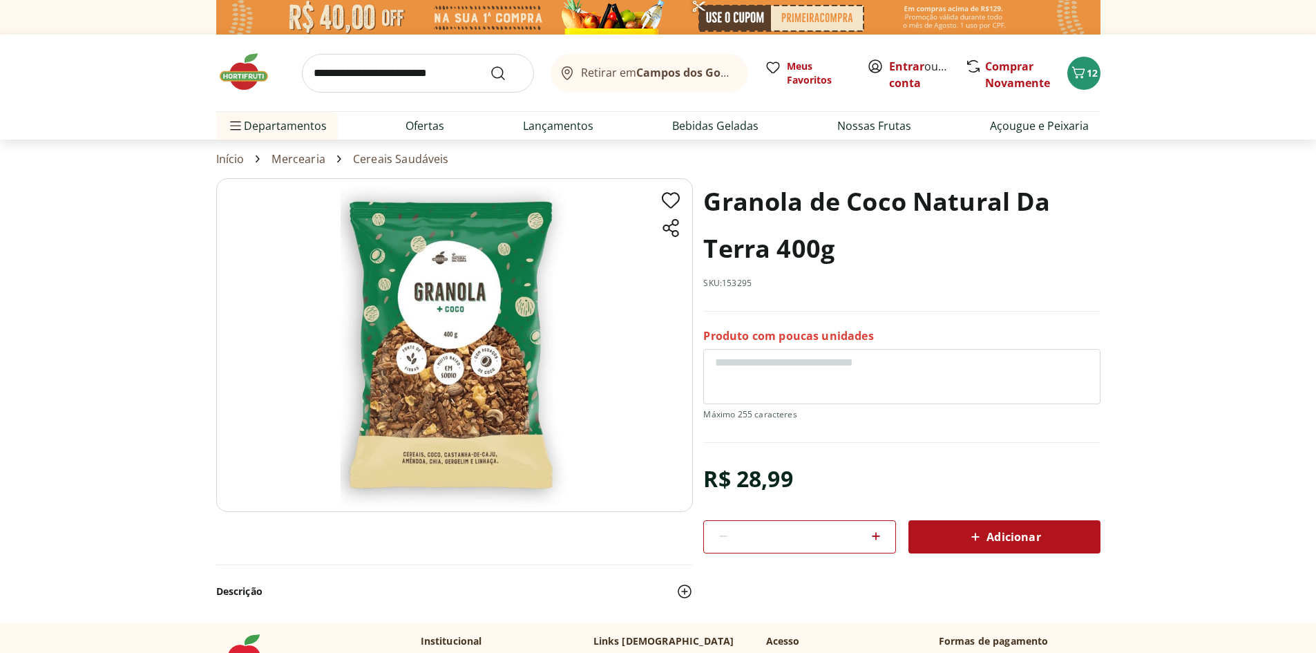
scroll to position [345, 0]
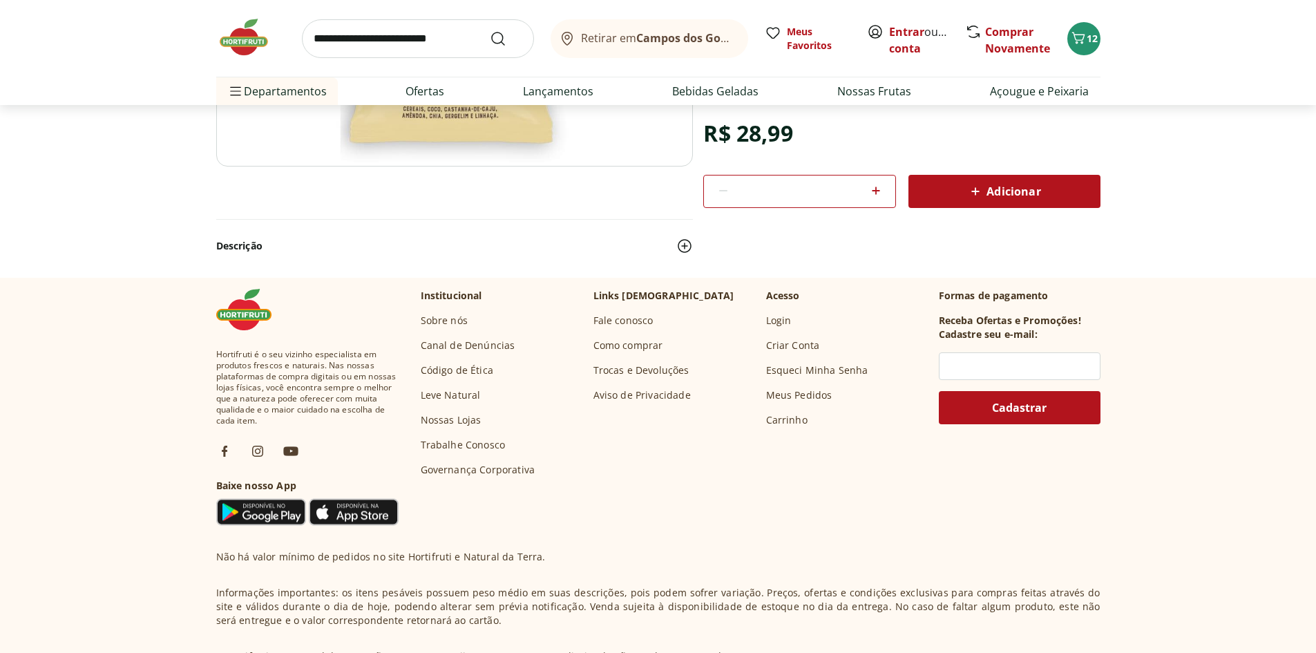
select select "**********"
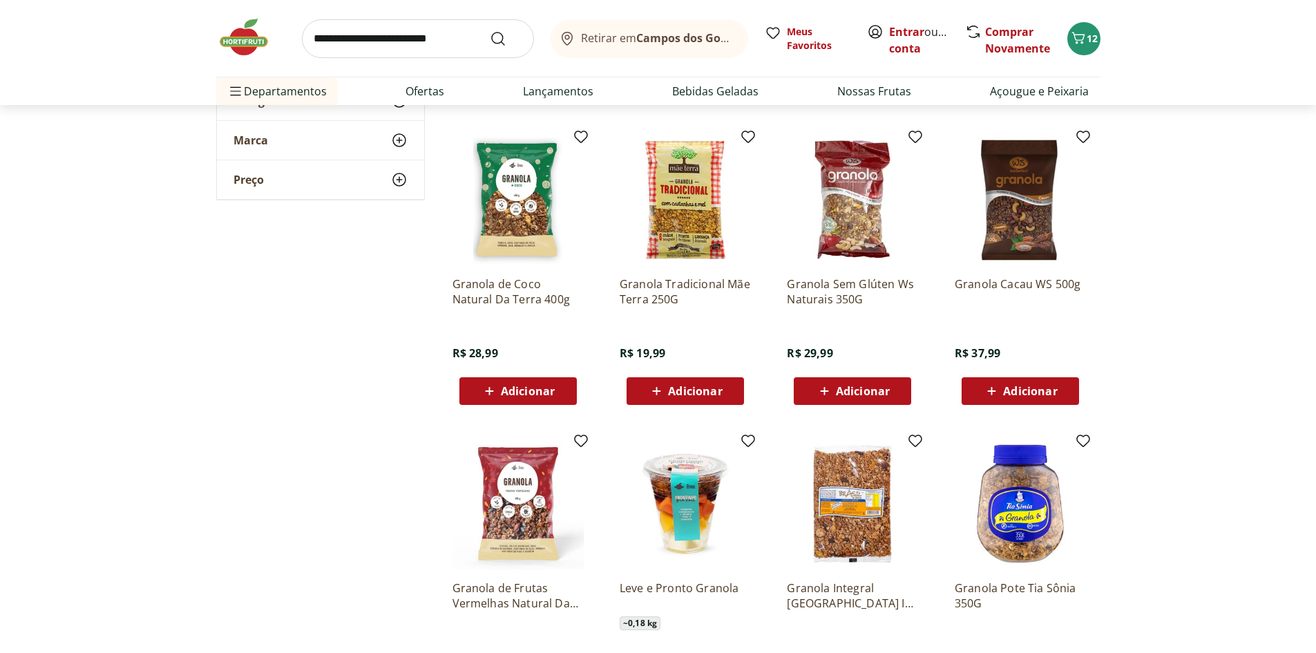
scroll to position [484, 0]
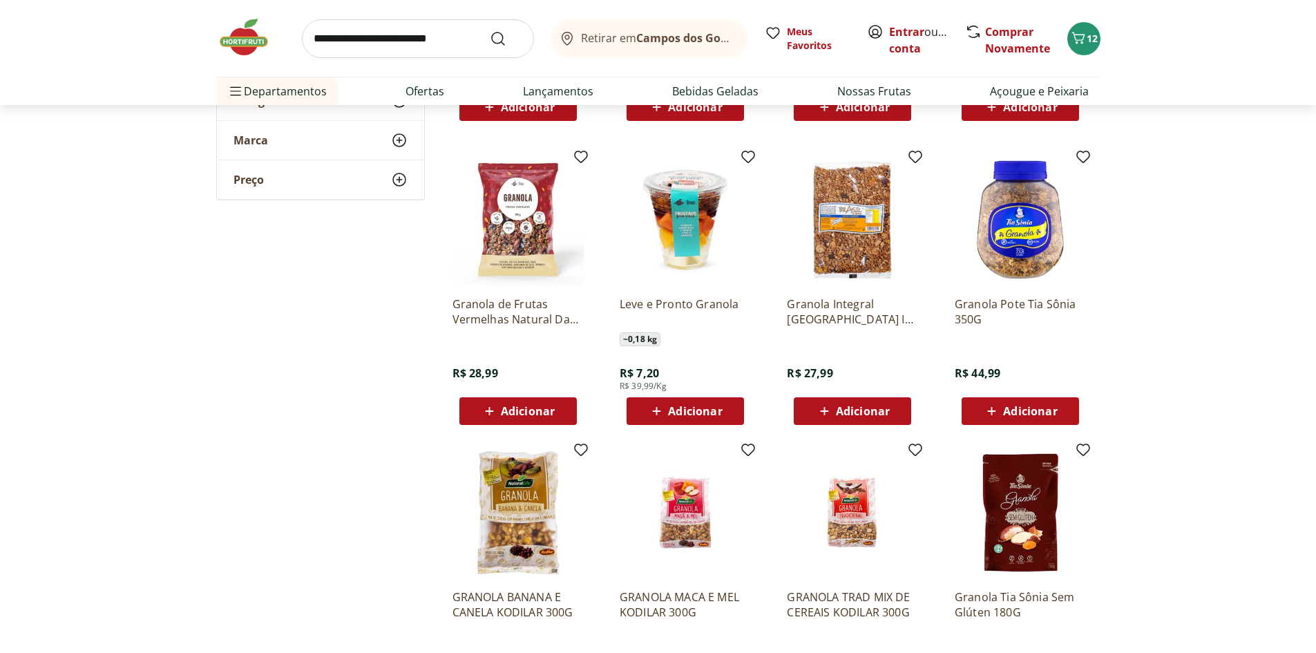
scroll to position [760, 0]
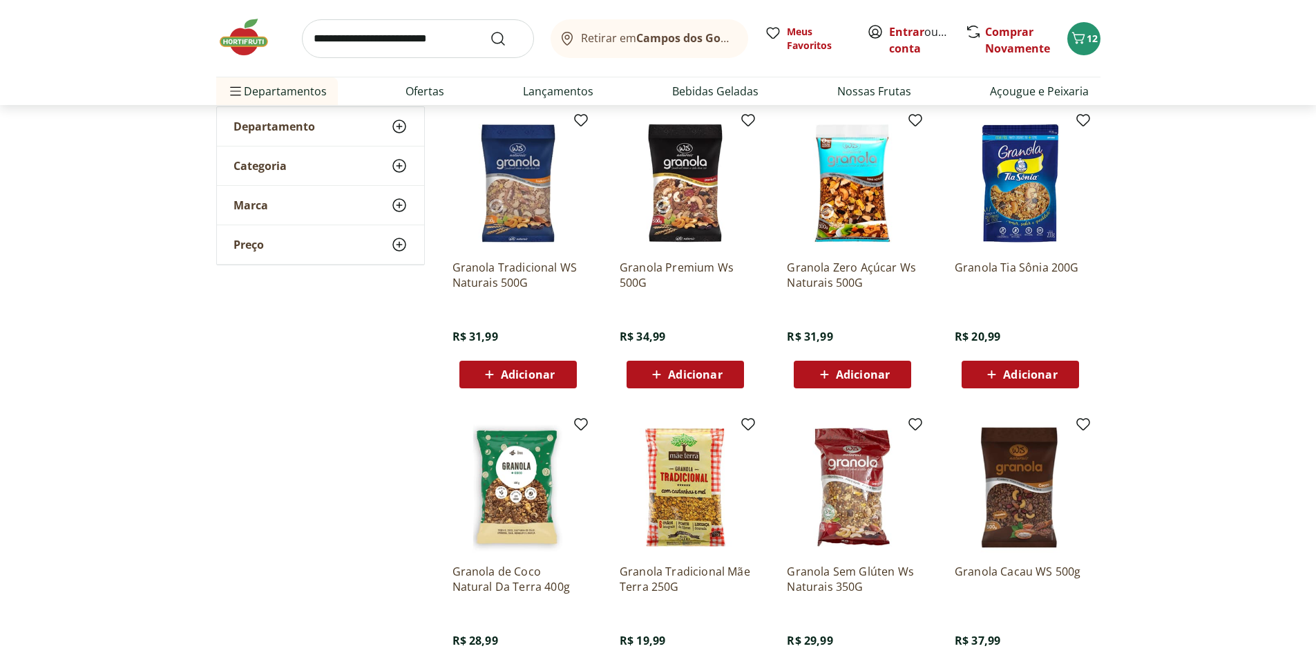
scroll to position [207, 0]
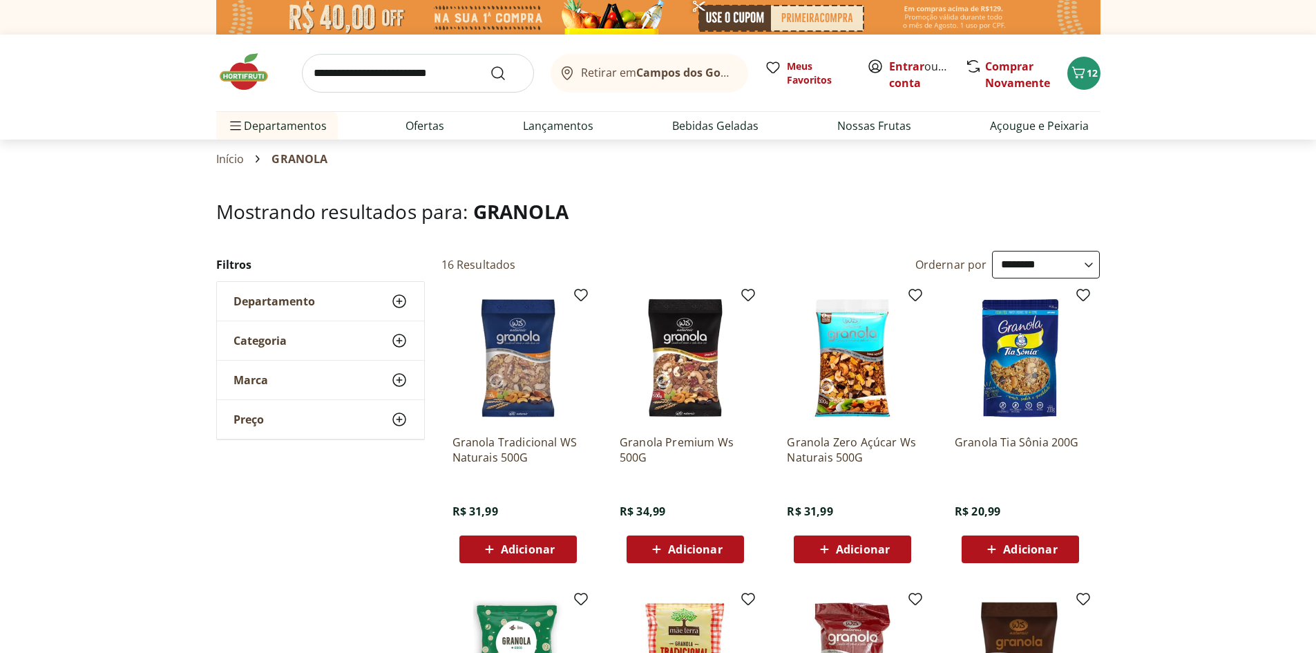
select select "**********"
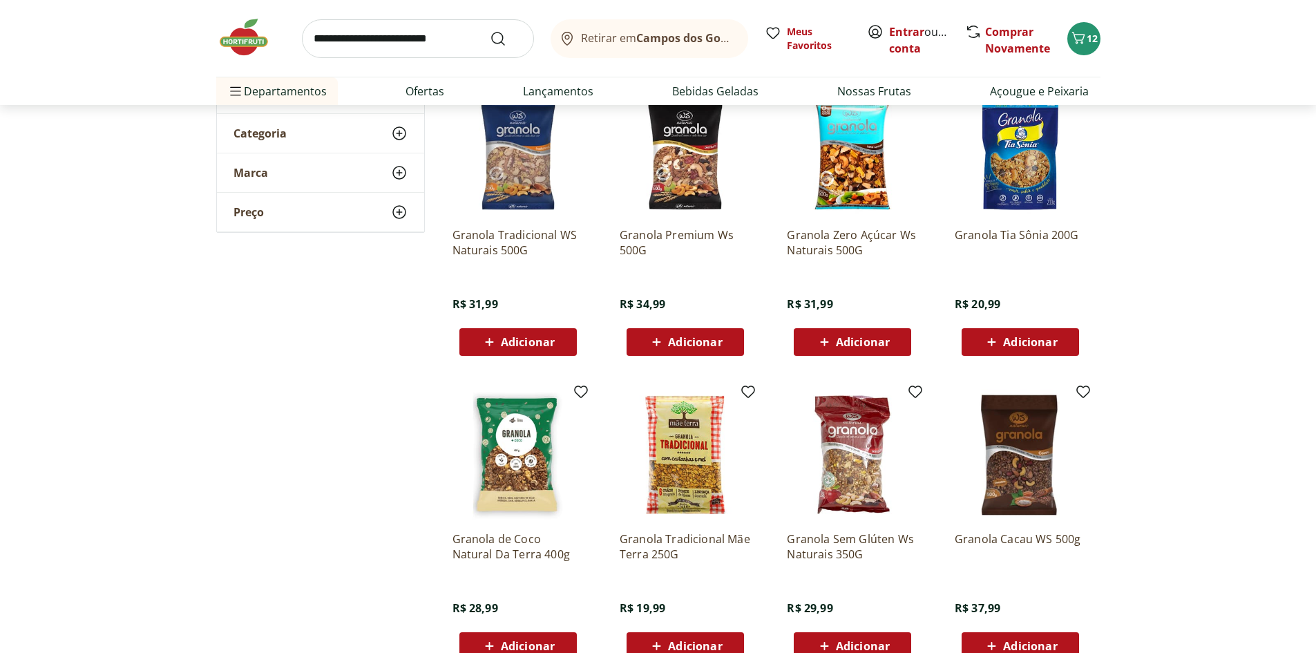
click at [1000, 339] on icon at bounding box center [991, 342] width 17 height 17
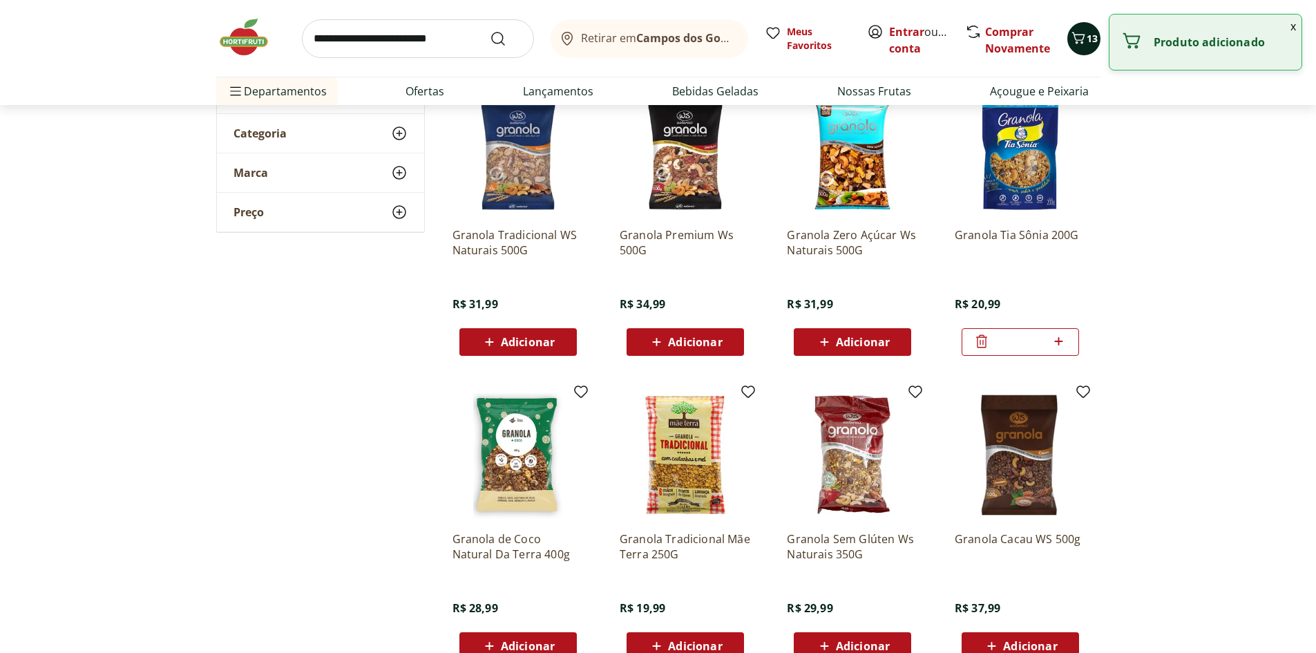
click at [1077, 39] on icon "Carrinho" at bounding box center [1078, 38] width 17 height 17
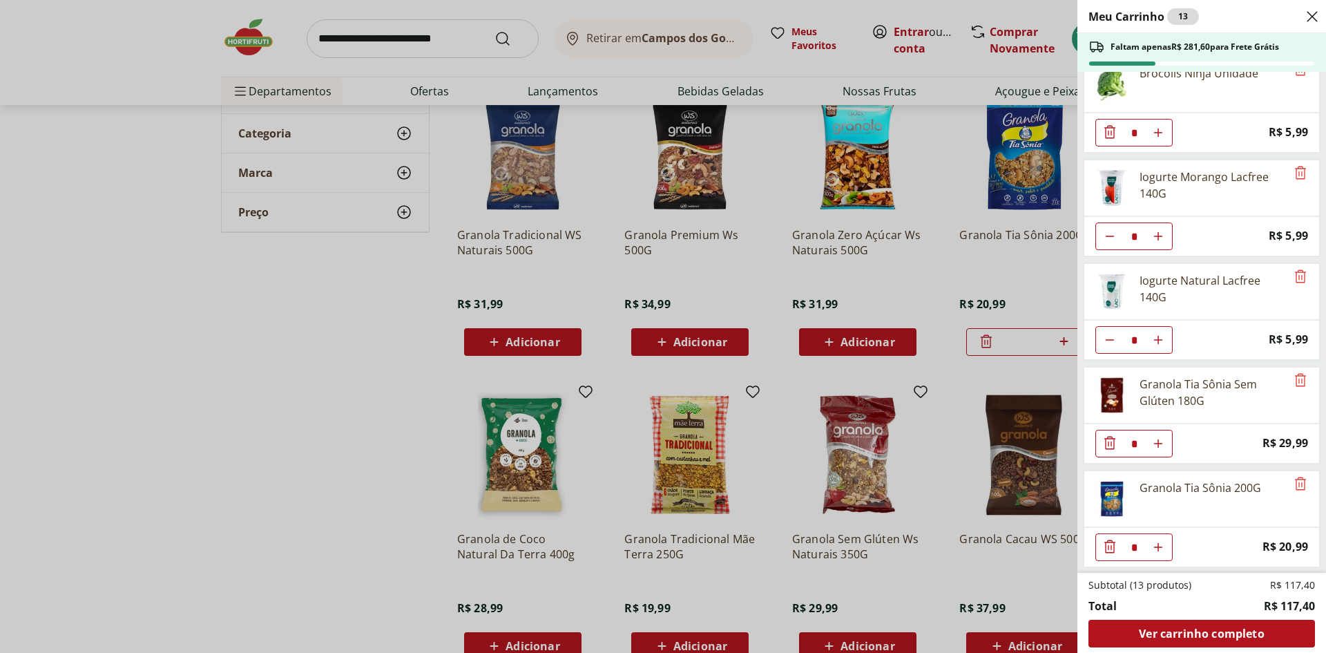
scroll to position [437, 0]
click at [1294, 379] on icon "Remove" at bounding box center [1300, 379] width 17 height 17
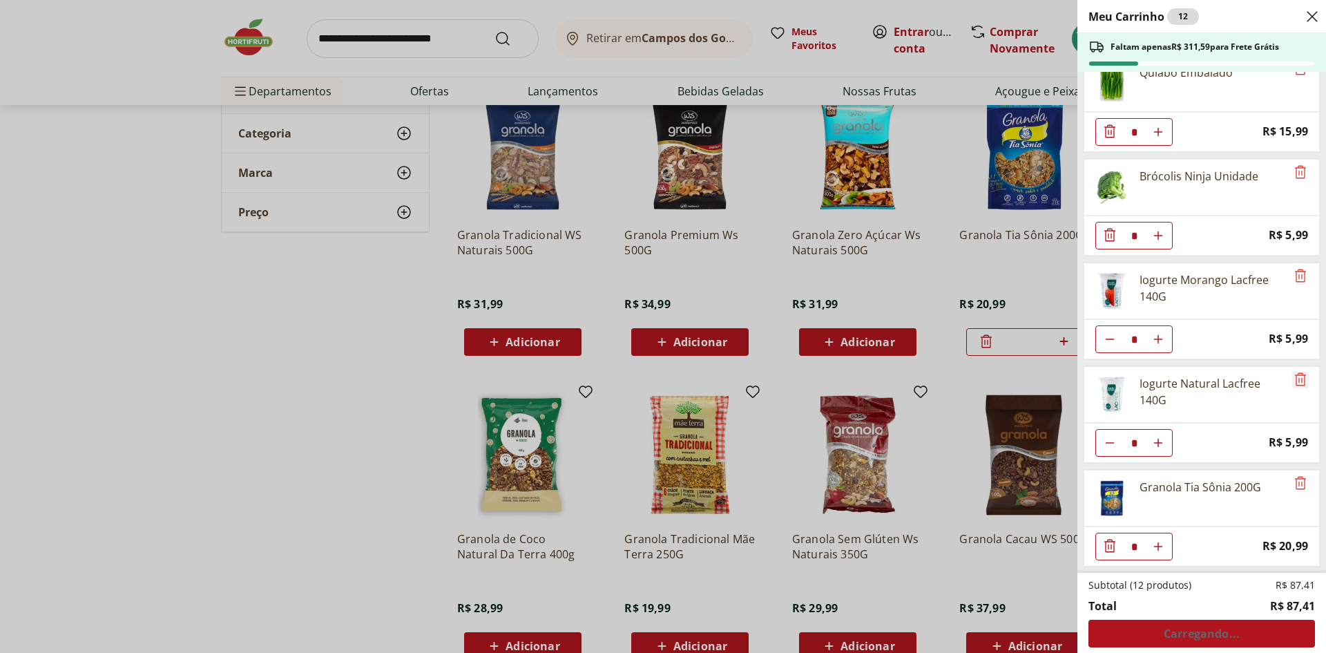
scroll to position [334, 0]
type input "*"
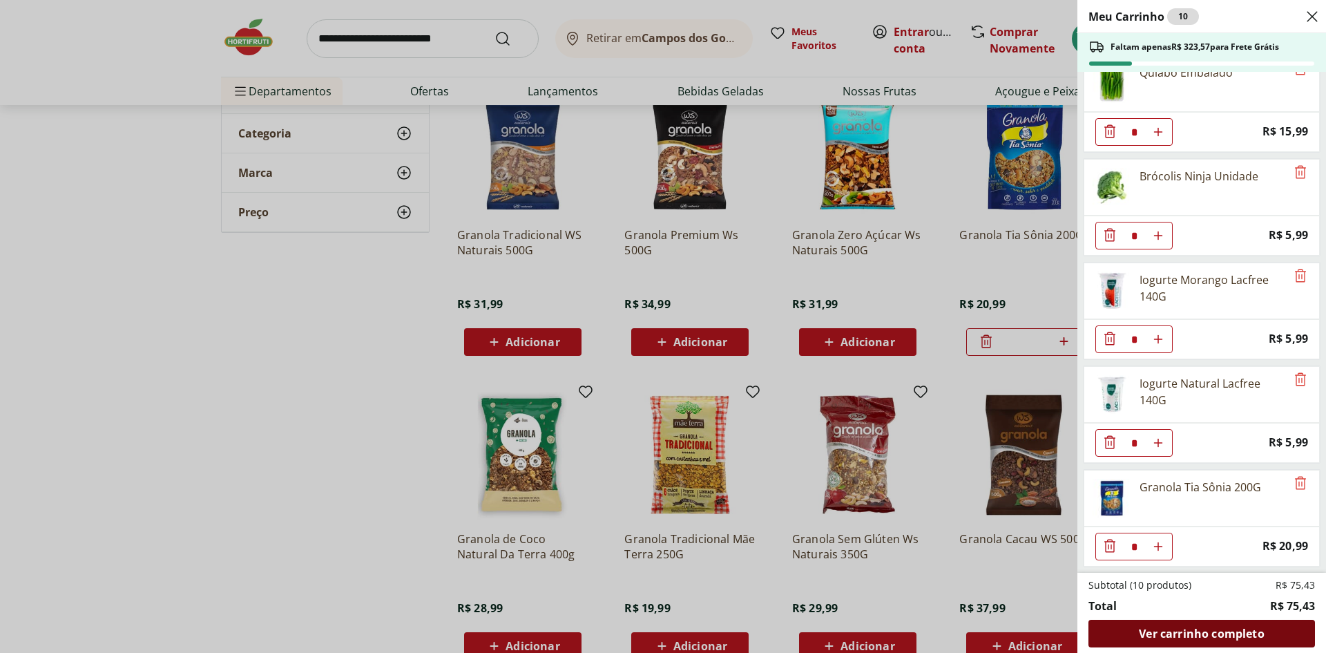
click at [1156, 630] on span "Ver carrinho completo" at bounding box center [1201, 633] width 125 height 11
click at [347, 338] on div "Meu Carrinho 10 Faltam apenas R$ 323,57 para Frete Grátis Couve Mineira Unidade…" at bounding box center [663, 326] width 1326 height 653
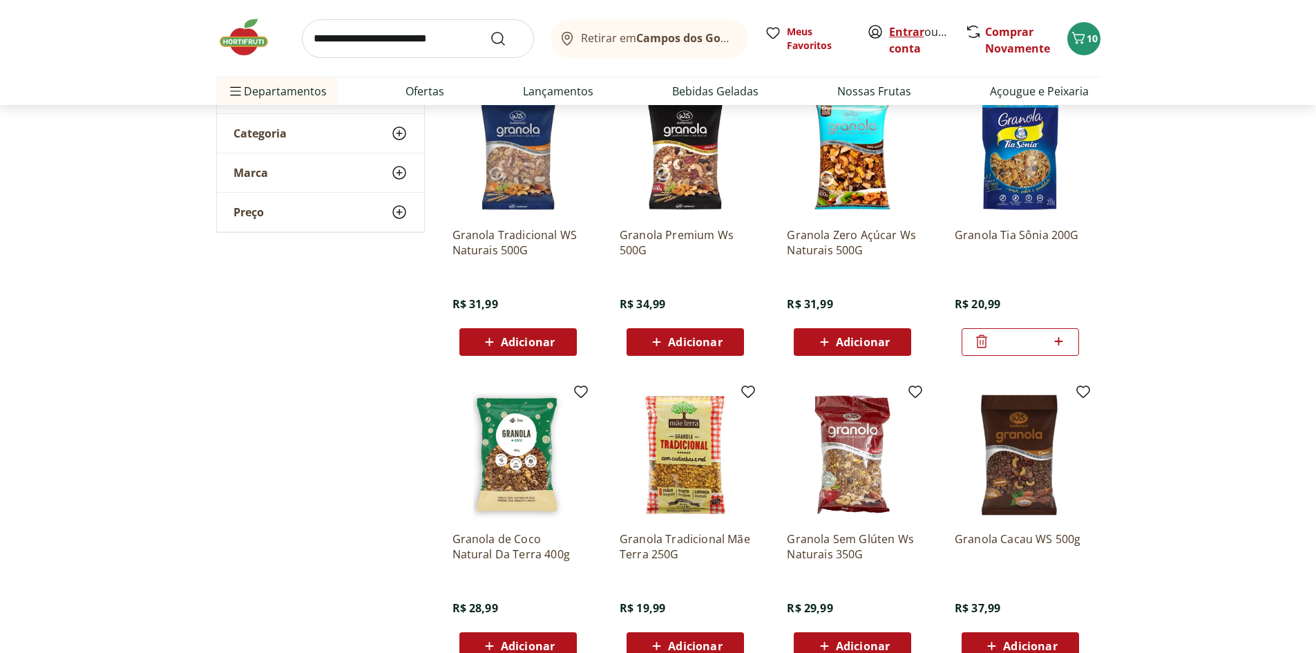
click at [907, 35] on link "Entrar" at bounding box center [906, 31] width 35 height 15
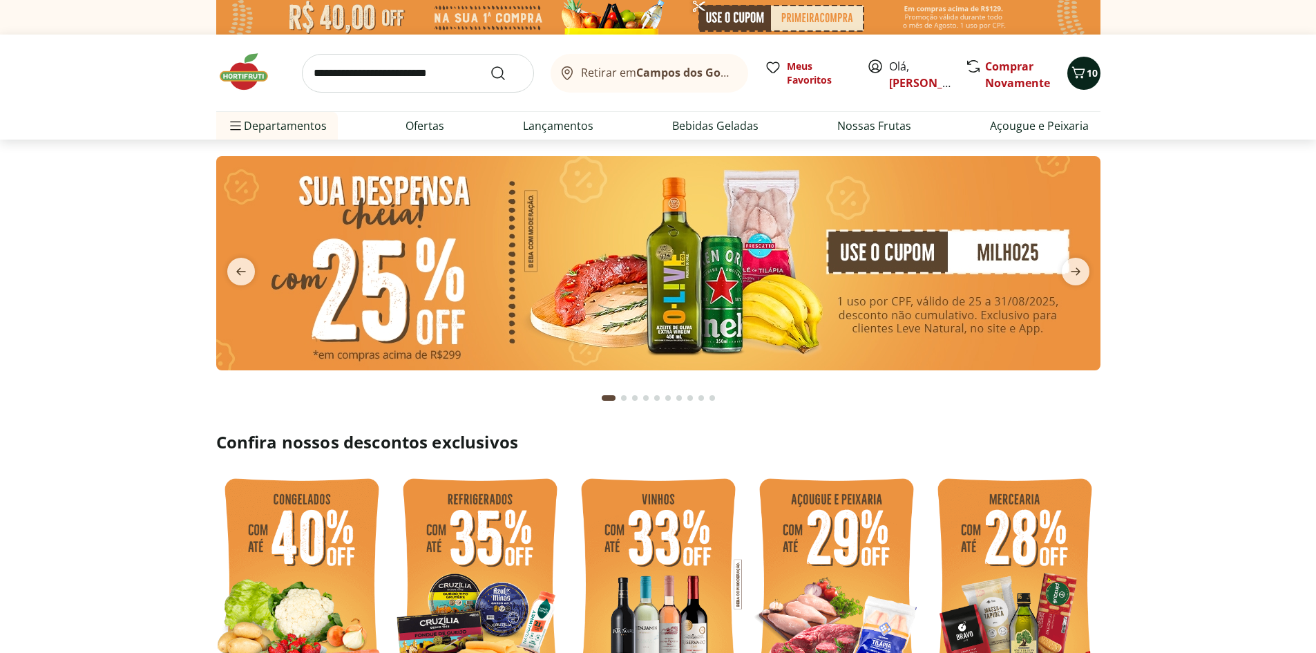
click at [1081, 76] on icon "Carrinho" at bounding box center [1077, 72] width 13 height 12
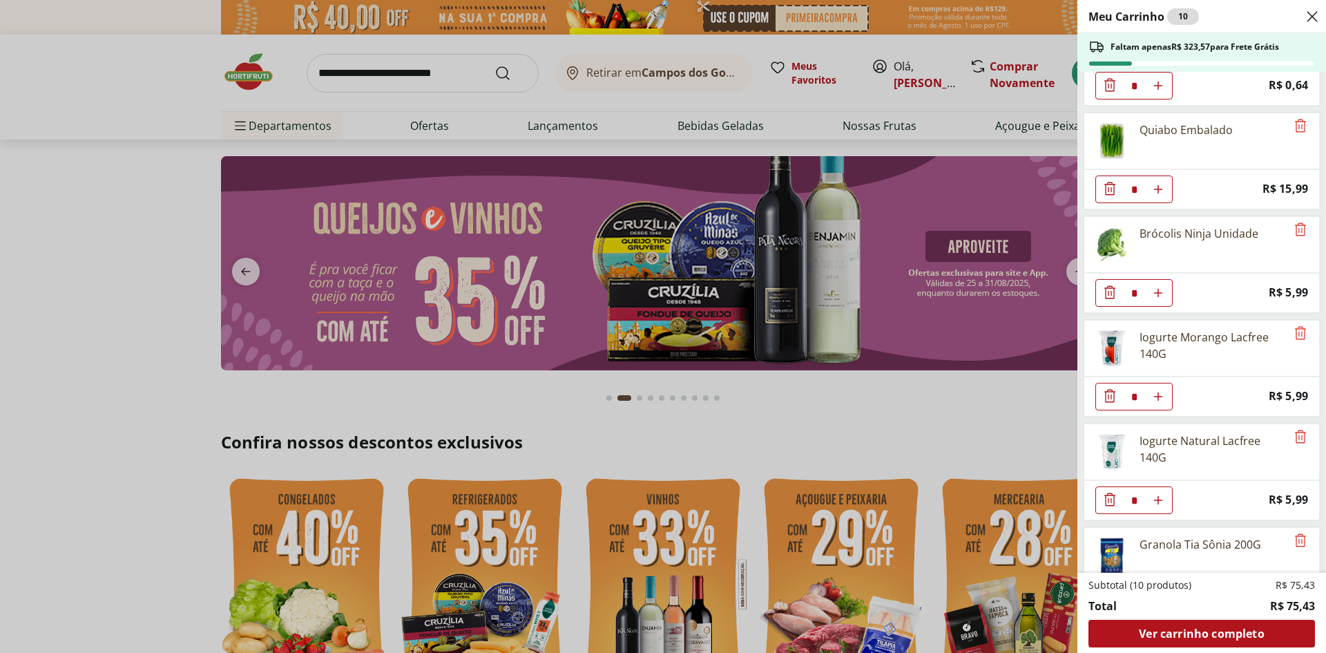
scroll to position [334, 0]
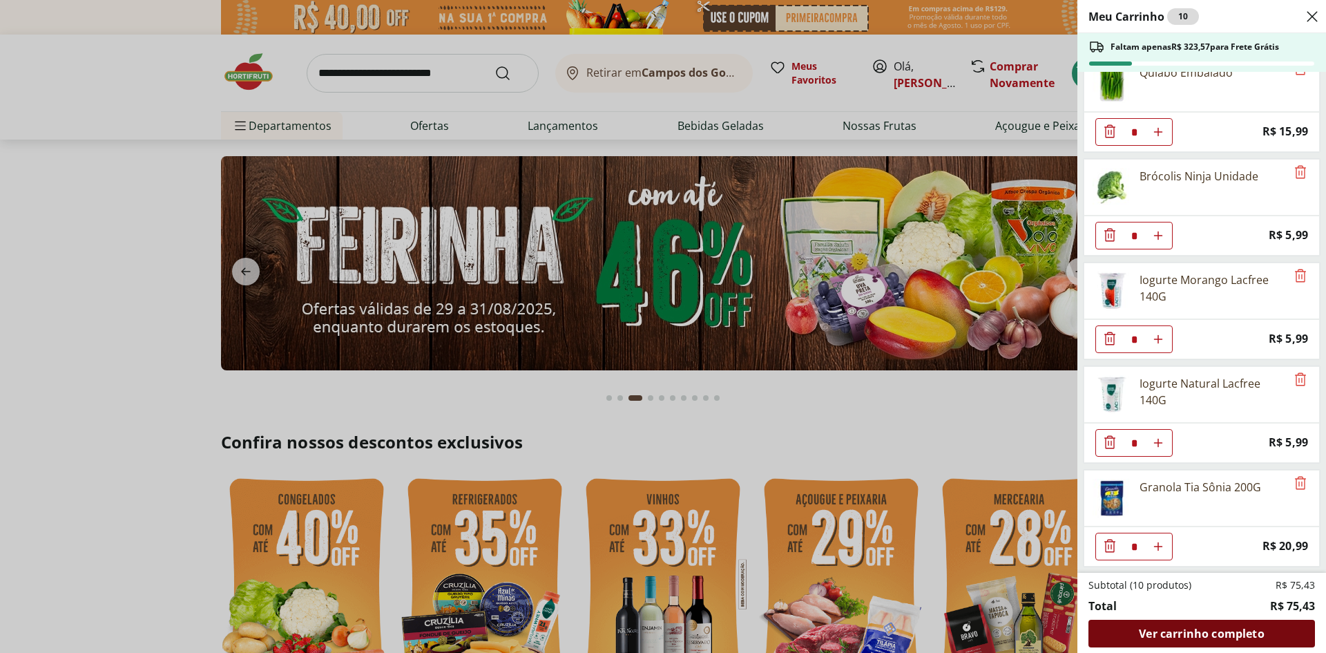
click at [1194, 633] on span "Ver carrinho completo" at bounding box center [1201, 633] width 125 height 11
